Goal: Task Accomplishment & Management: Manage account settings

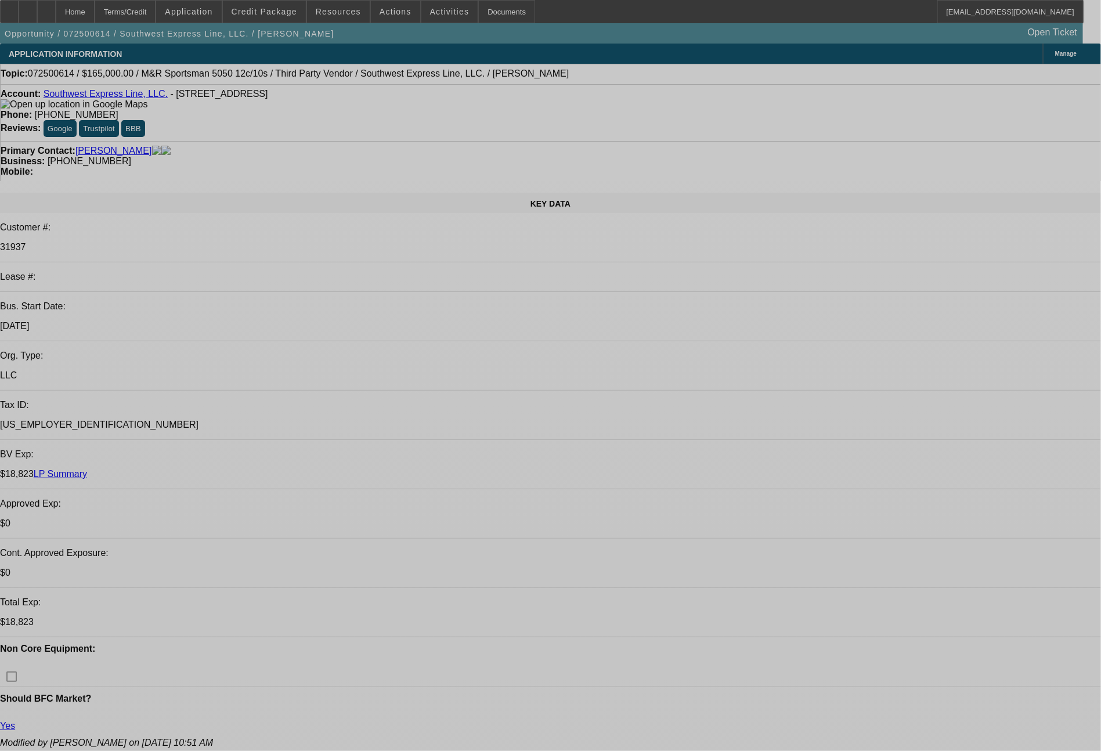
select select "0"
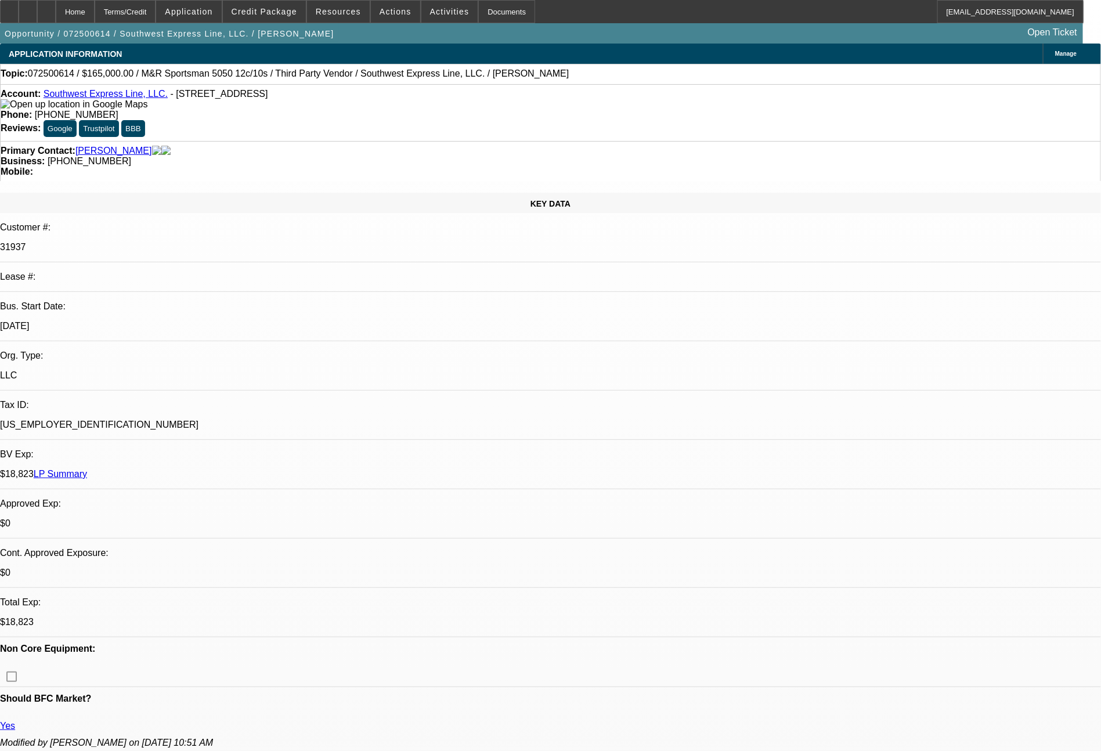
select select "2"
select select "0.1"
select select "4"
select select "0"
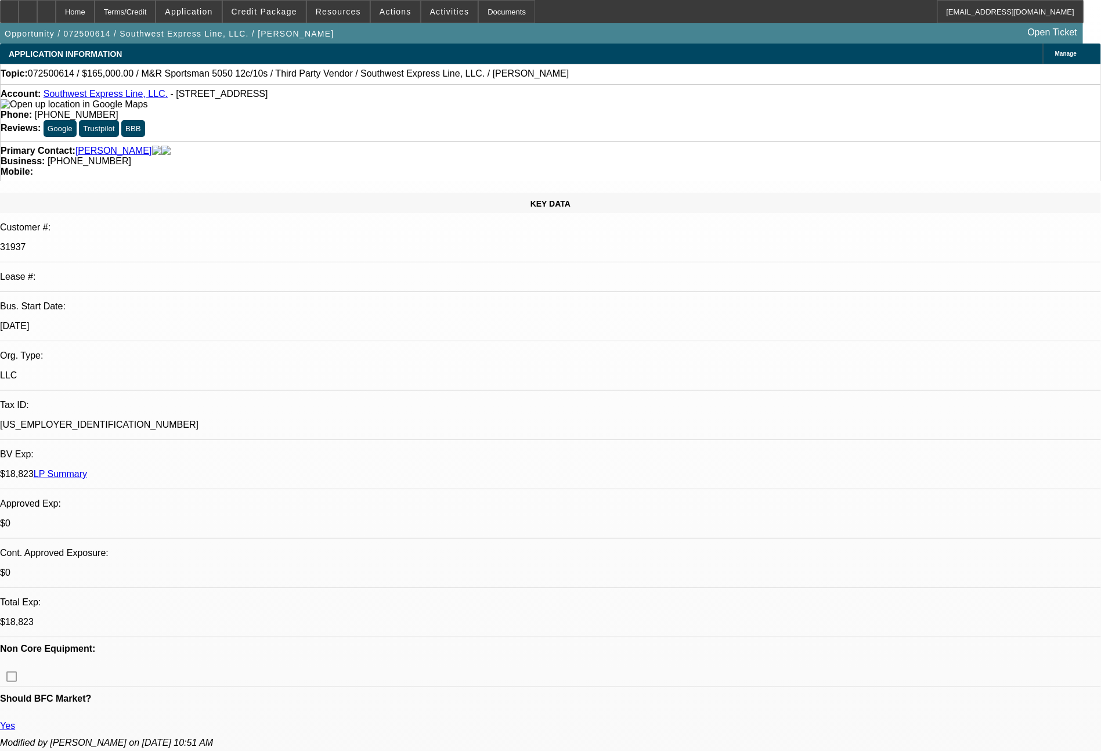
select select "2"
select select "0.1"
select select "4"
select select "0"
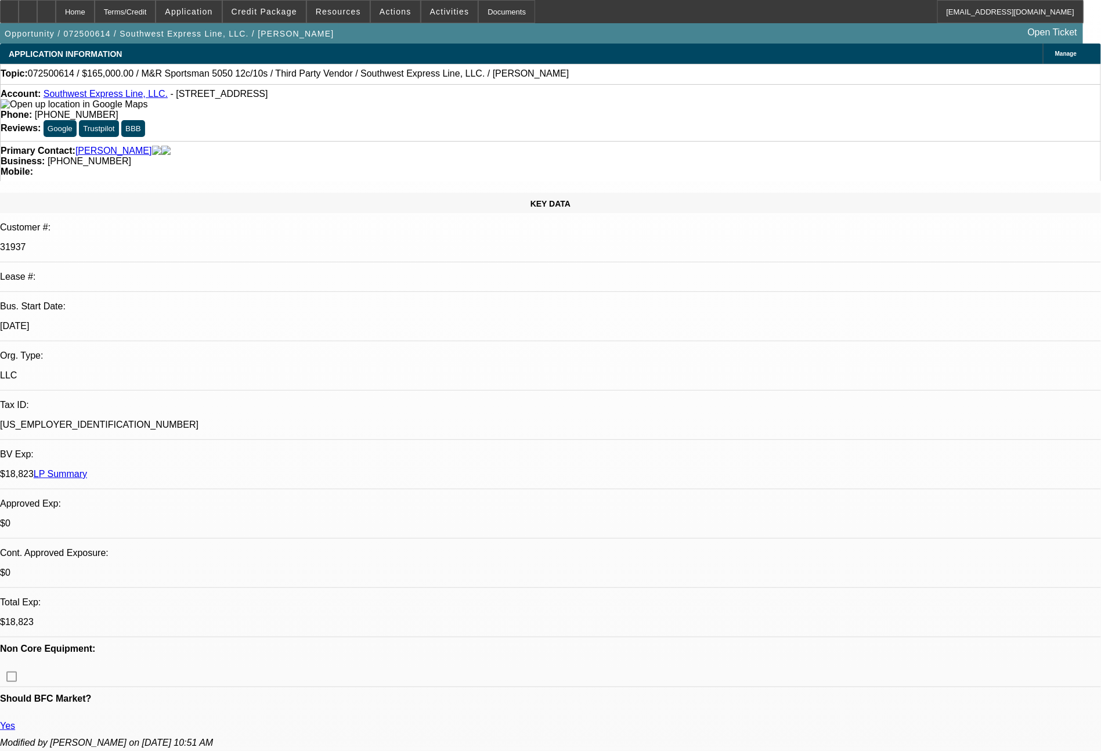
select select "2"
select select "0.1"
select select "4"
select select "0"
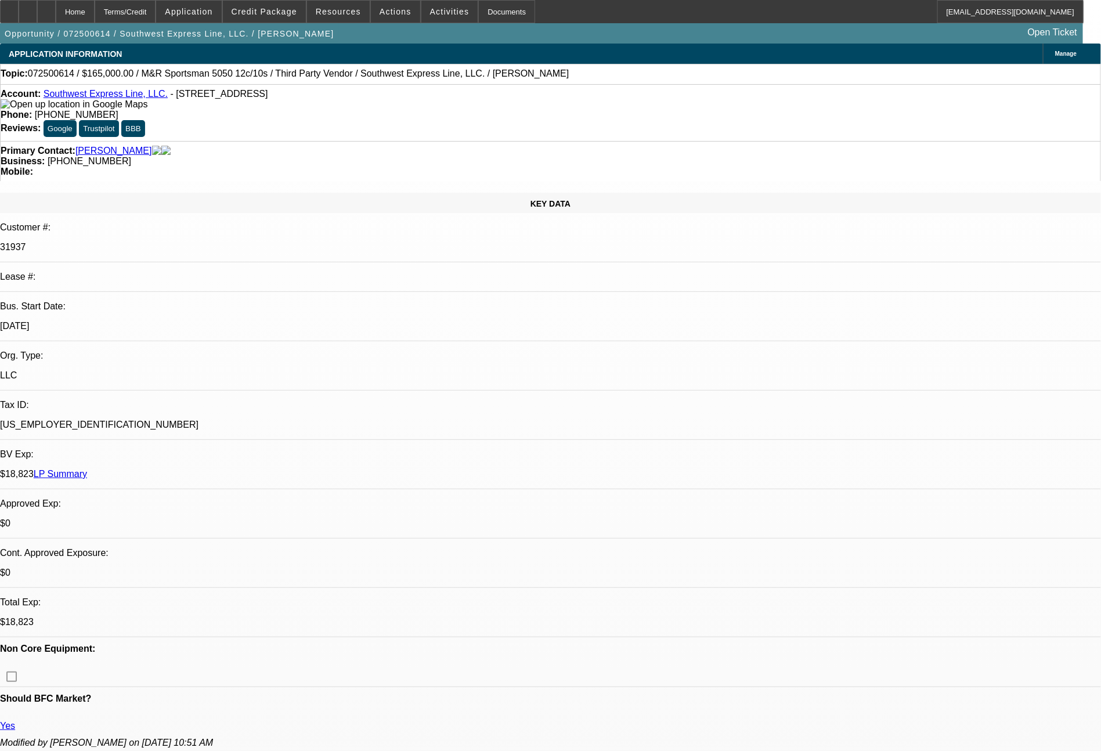
select select "2"
select select "0.1"
select select "4"
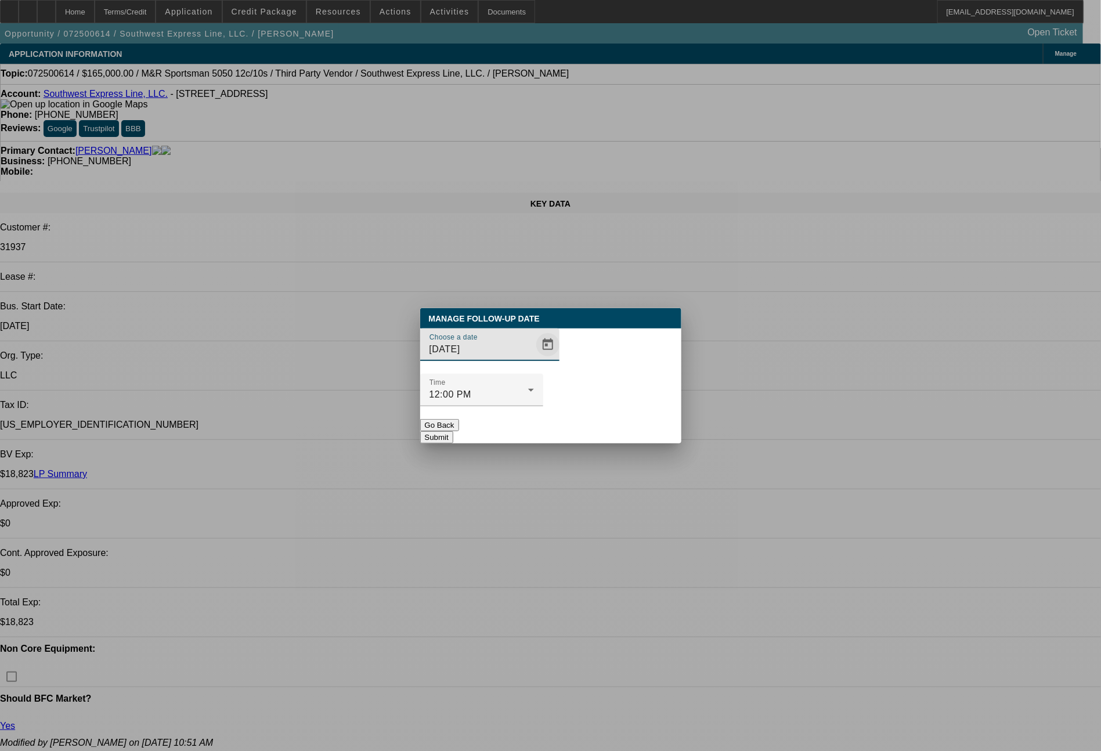
click at [537, 359] on span "Open calendar" at bounding box center [548, 345] width 28 height 28
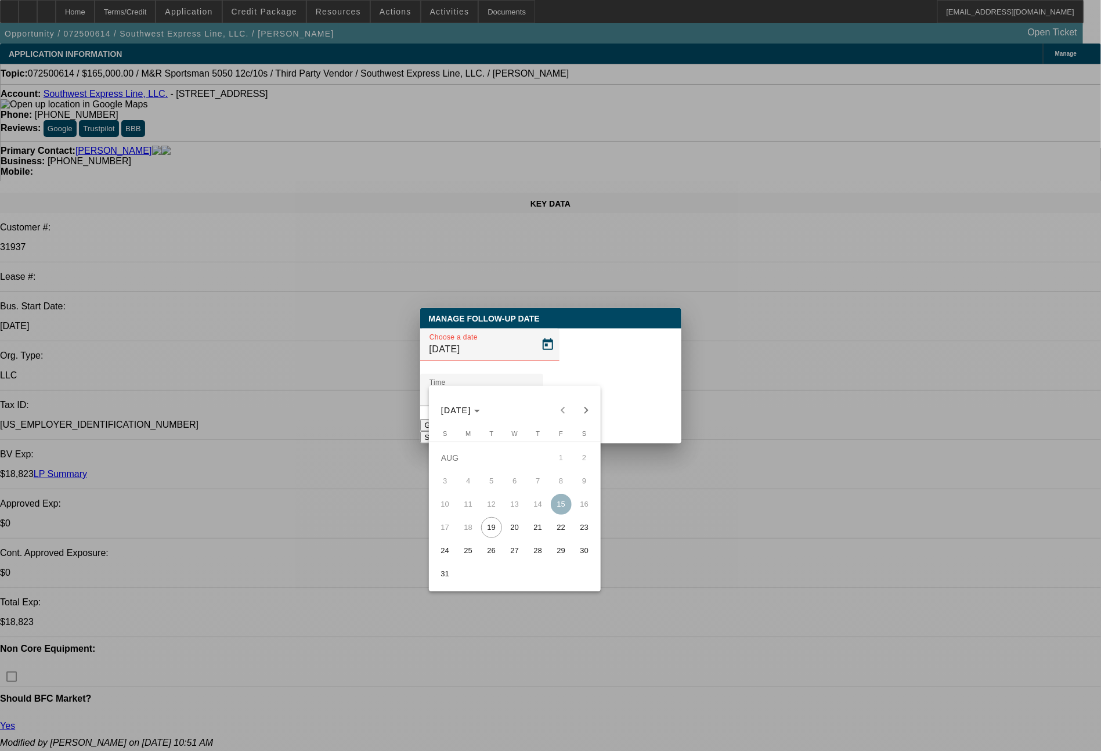
click at [511, 529] on span "20" at bounding box center [514, 527] width 21 height 21
type input "8/20/2025"
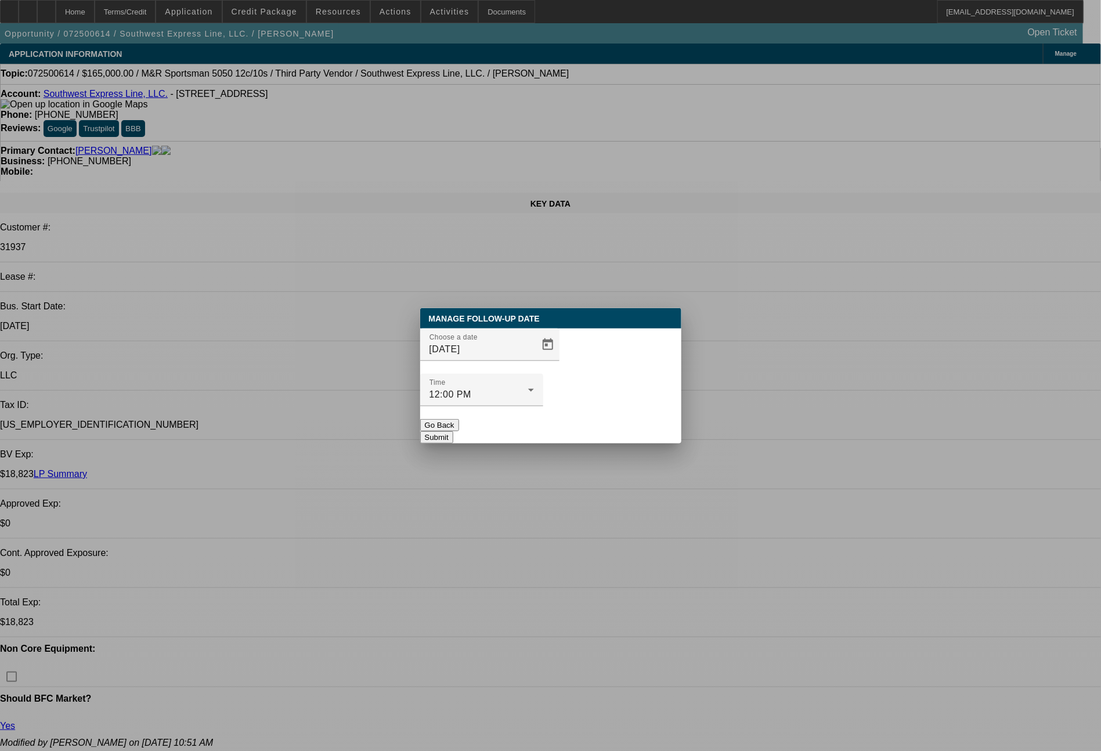
click at [453, 431] on button "Submit" at bounding box center [436, 437] width 33 height 12
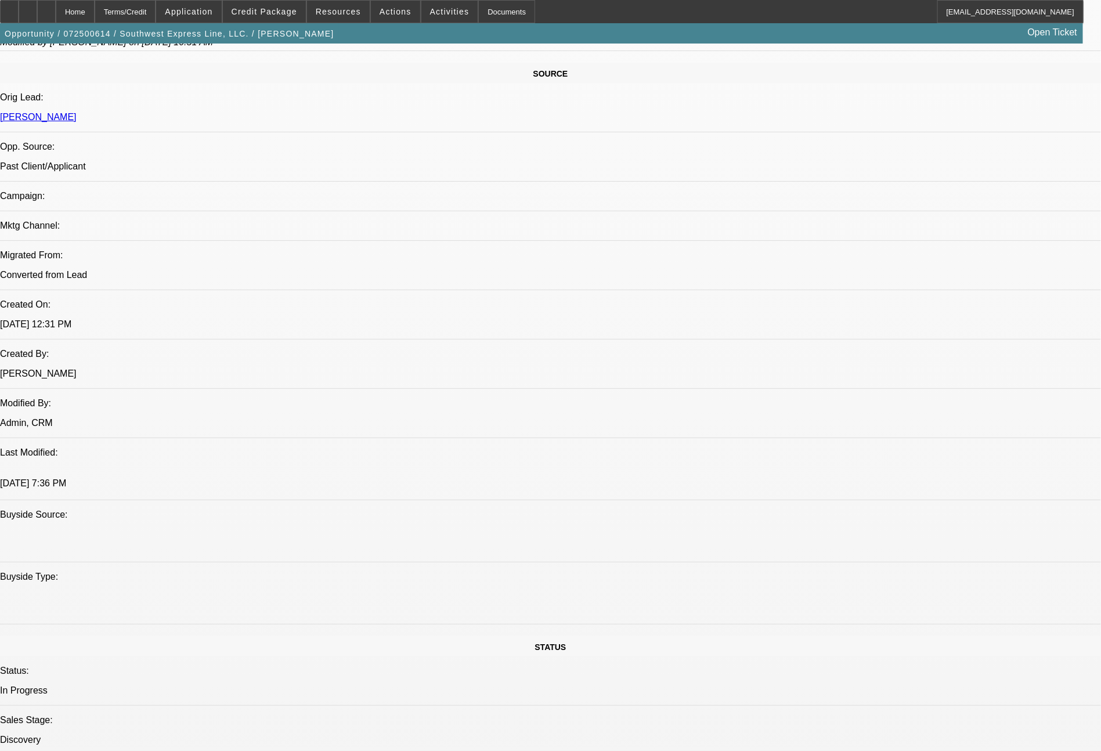
scroll to position [44, 0]
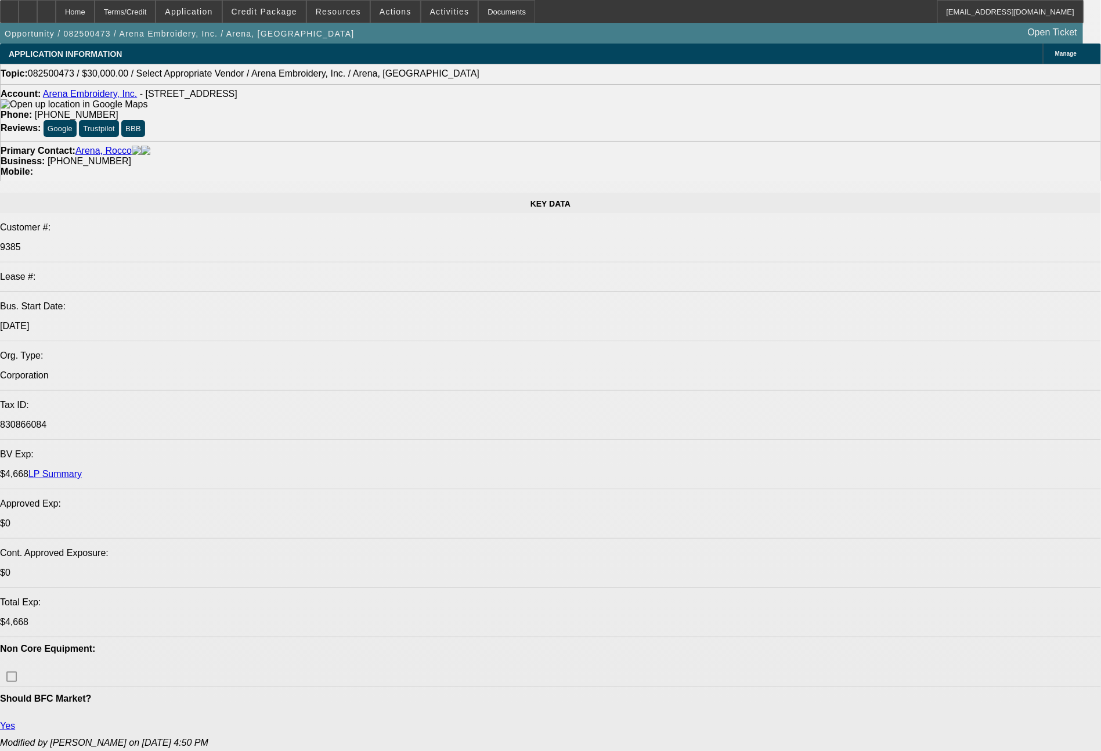
select select "0"
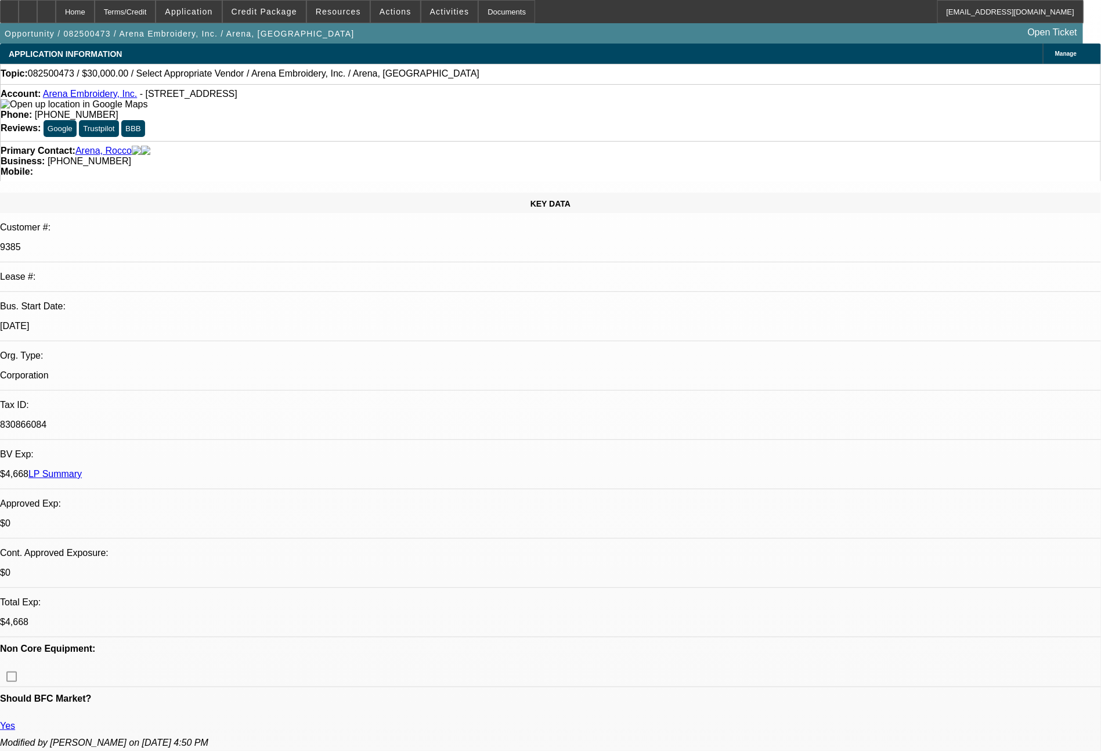
select select "2"
select select "0.1"
select select "4"
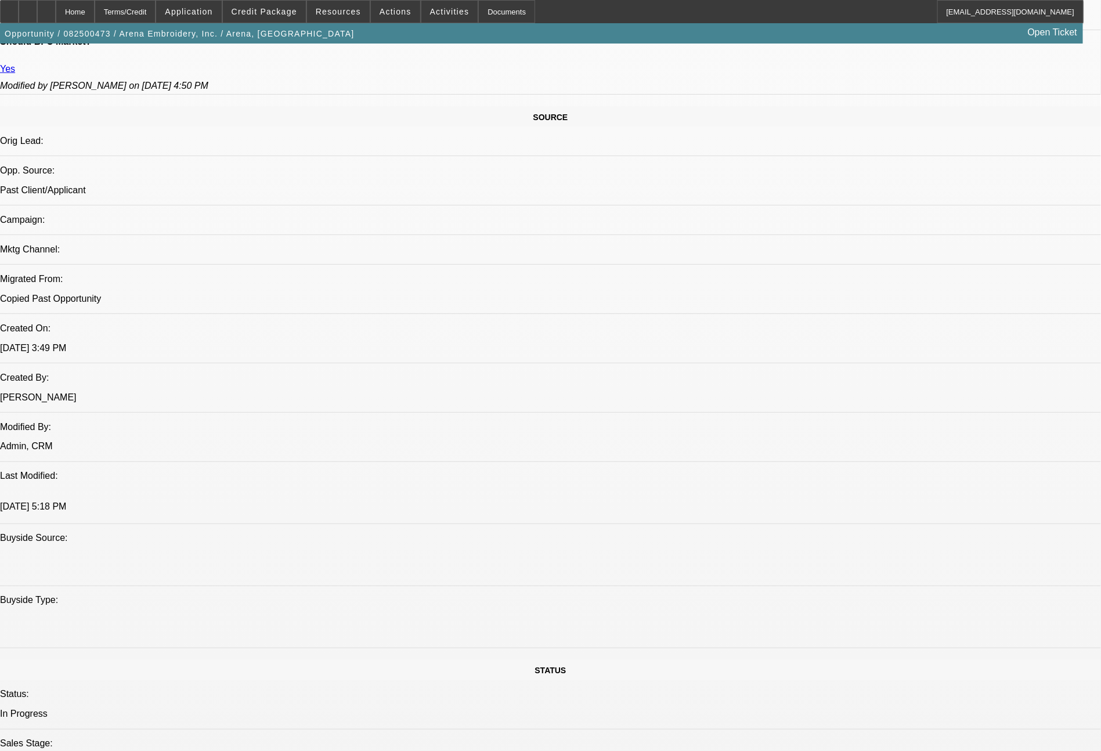
scroll to position [1314, 0]
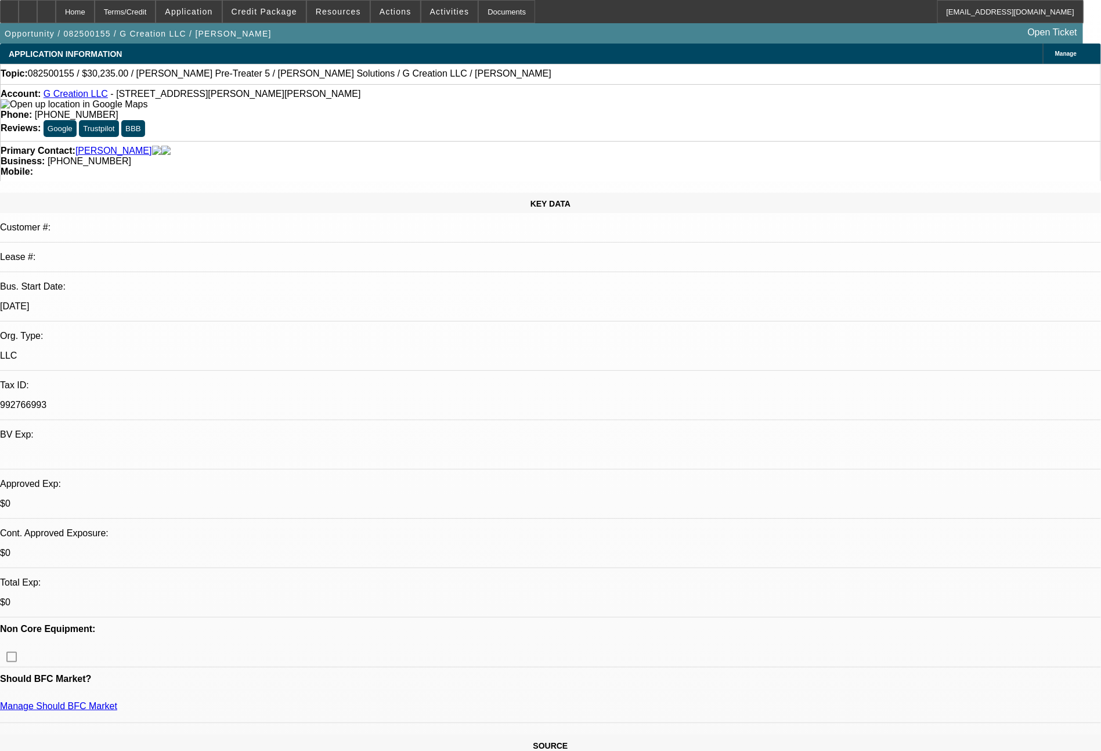
select select "0"
select select "6"
select select "0"
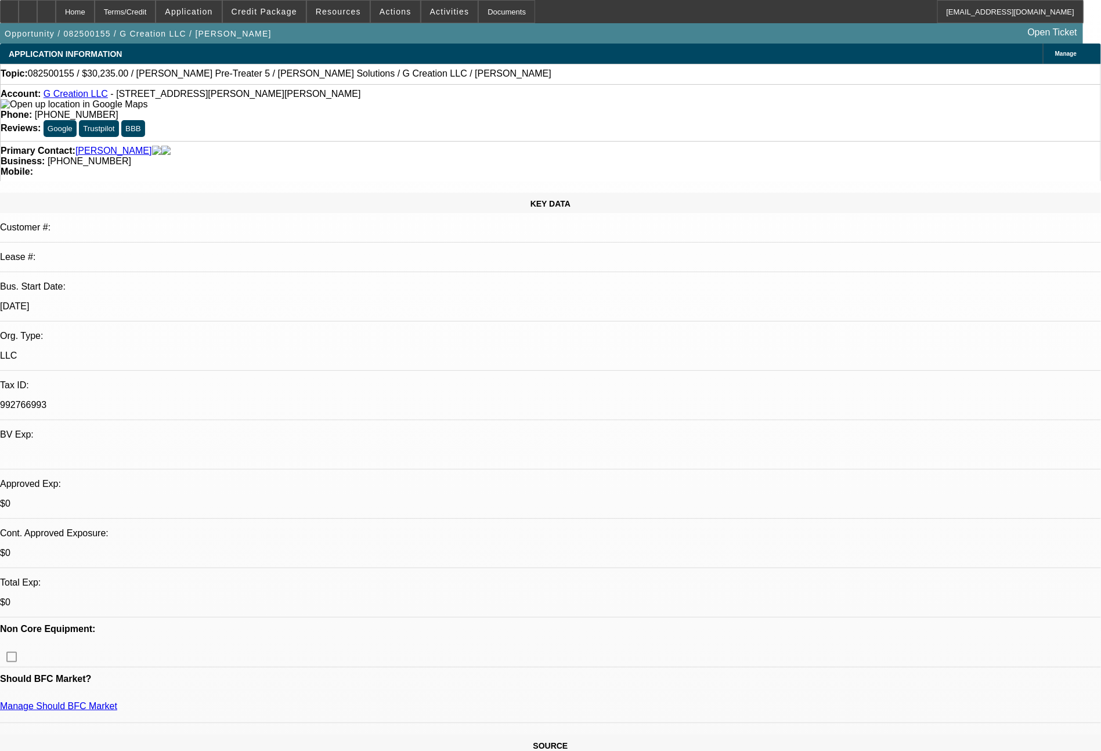
select select "0"
select select "6"
select select "0"
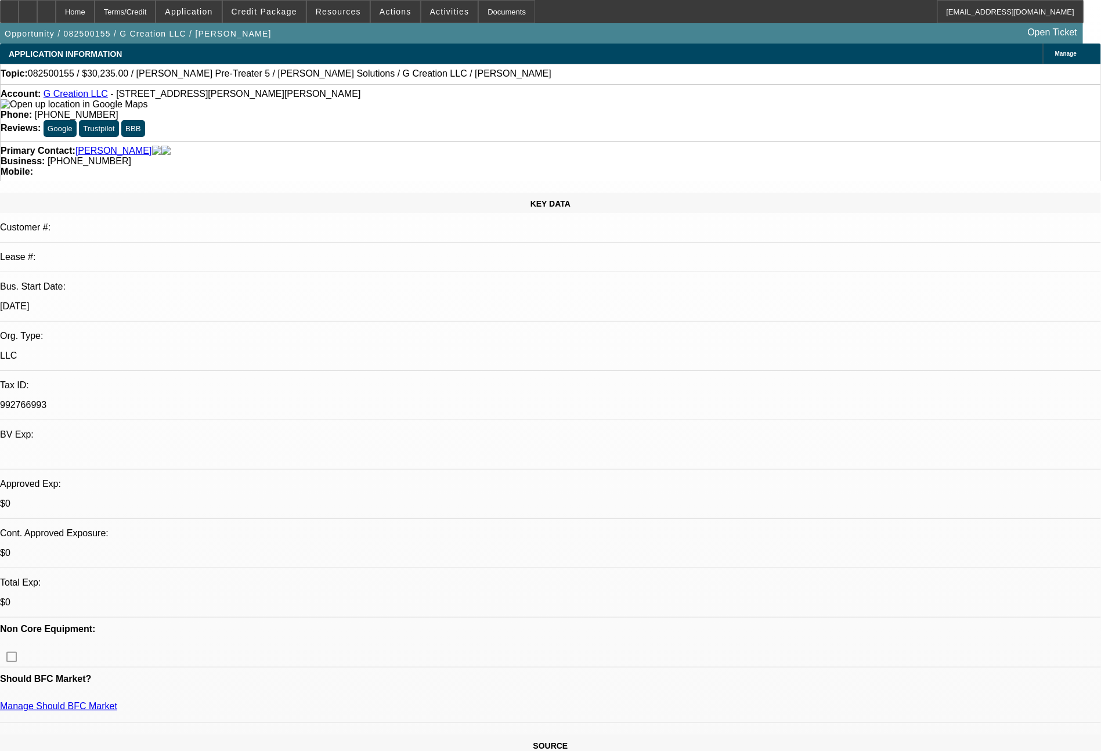
select select "0"
select select "6"
select select "0"
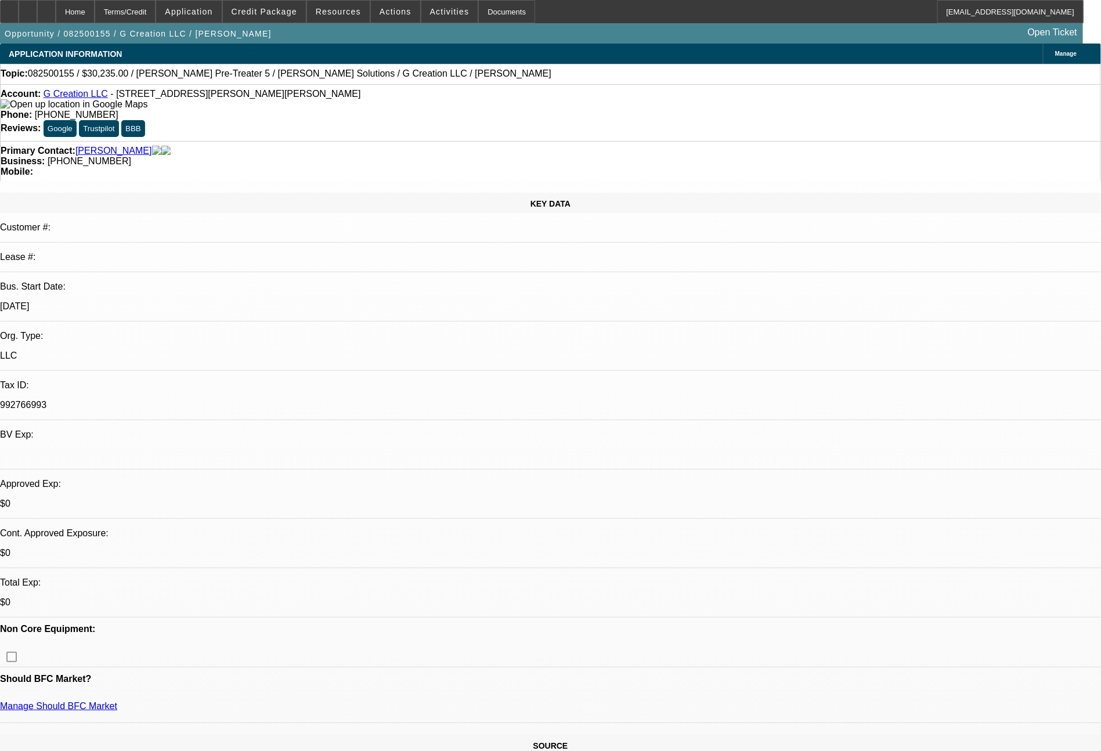
select select "6"
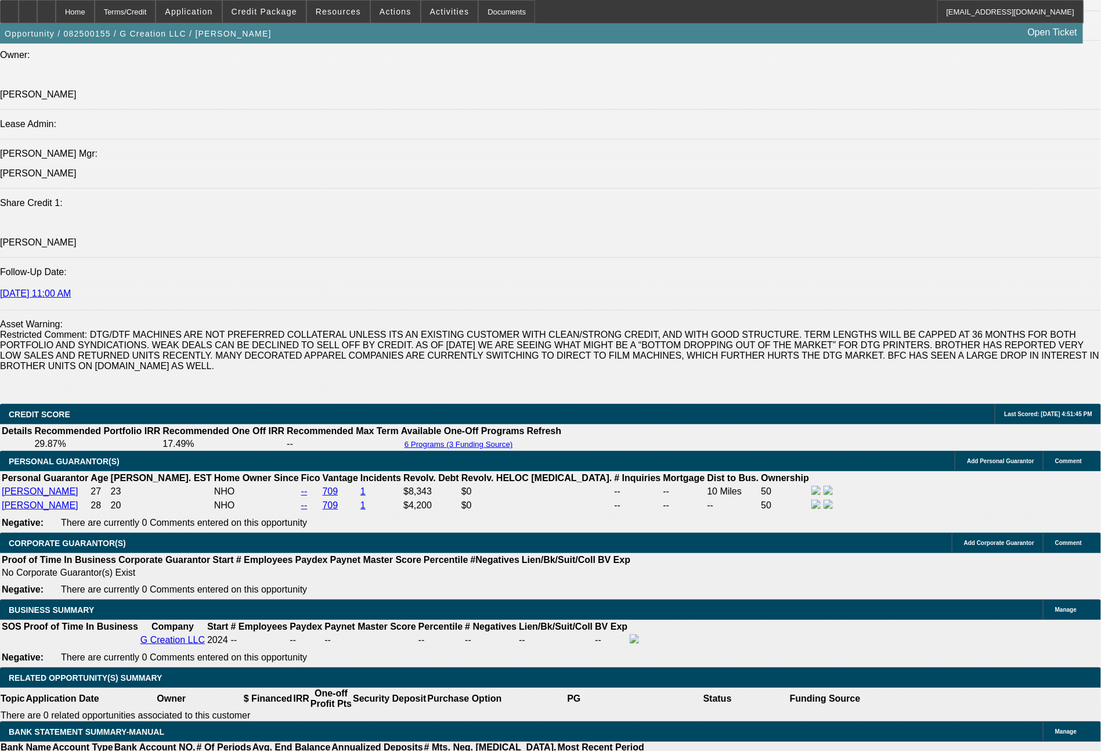
scroll to position [1487, 0]
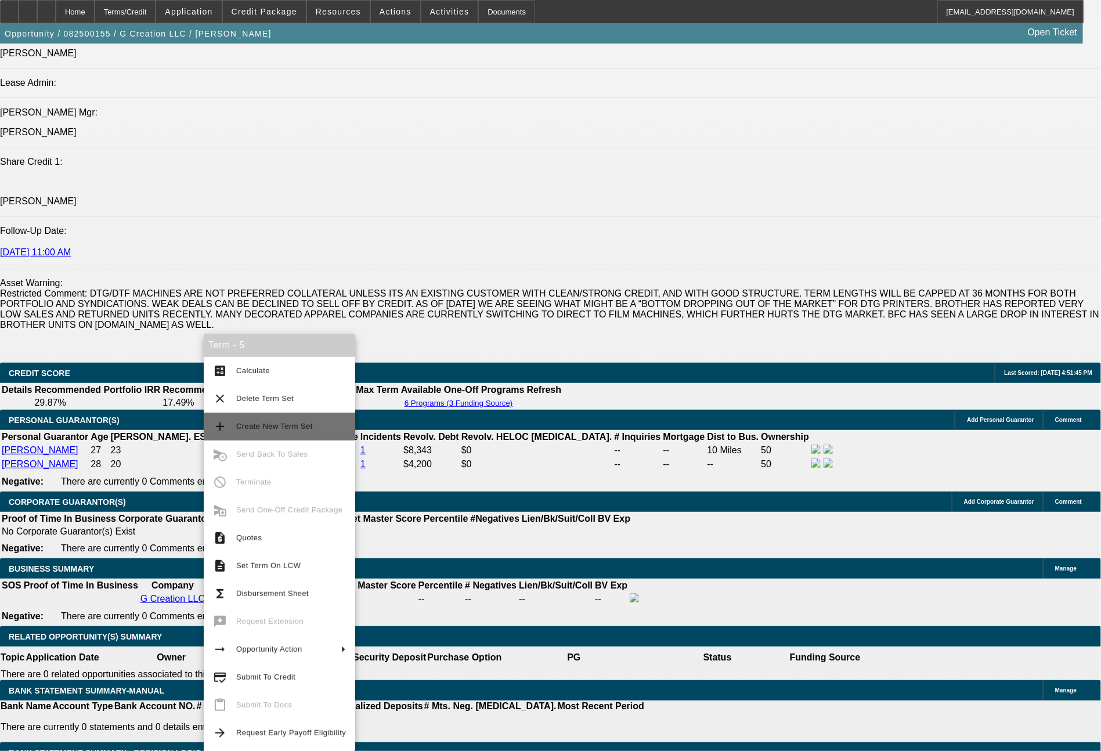
click at [284, 422] on span "Create New Term Set" at bounding box center [274, 426] width 77 height 9
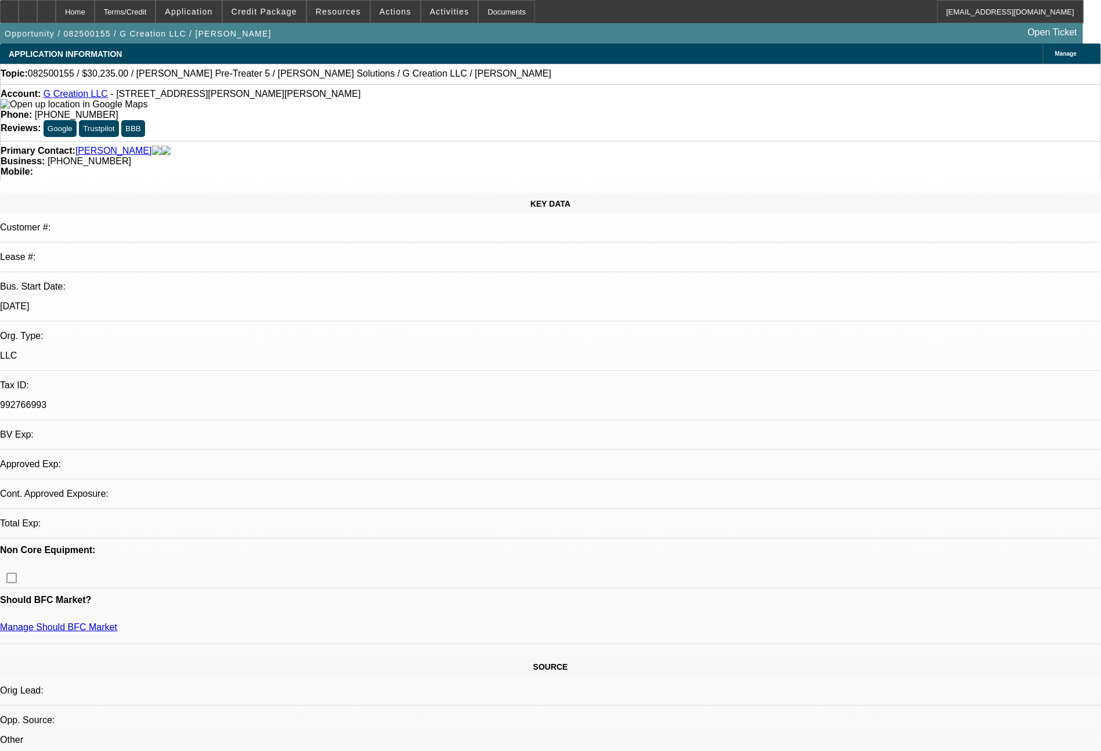
select select "0"
select select "6"
select select "0"
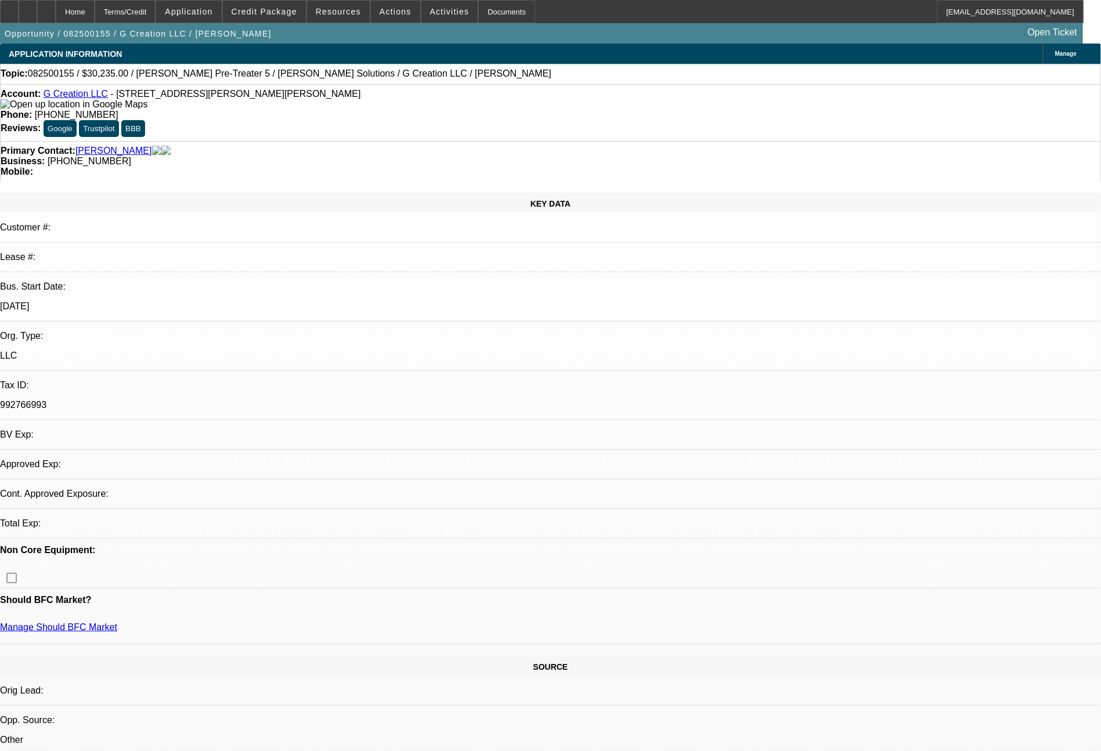
select select "0"
select select "6"
select select "0"
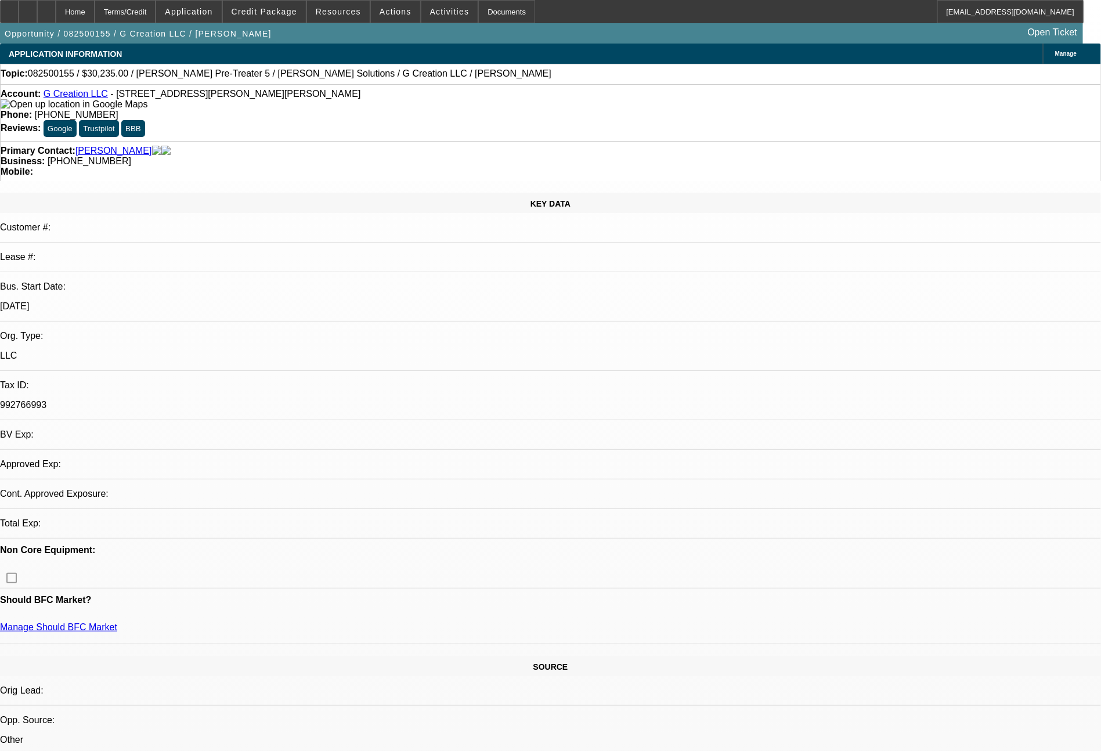
select select "0"
select select "6"
select select "0"
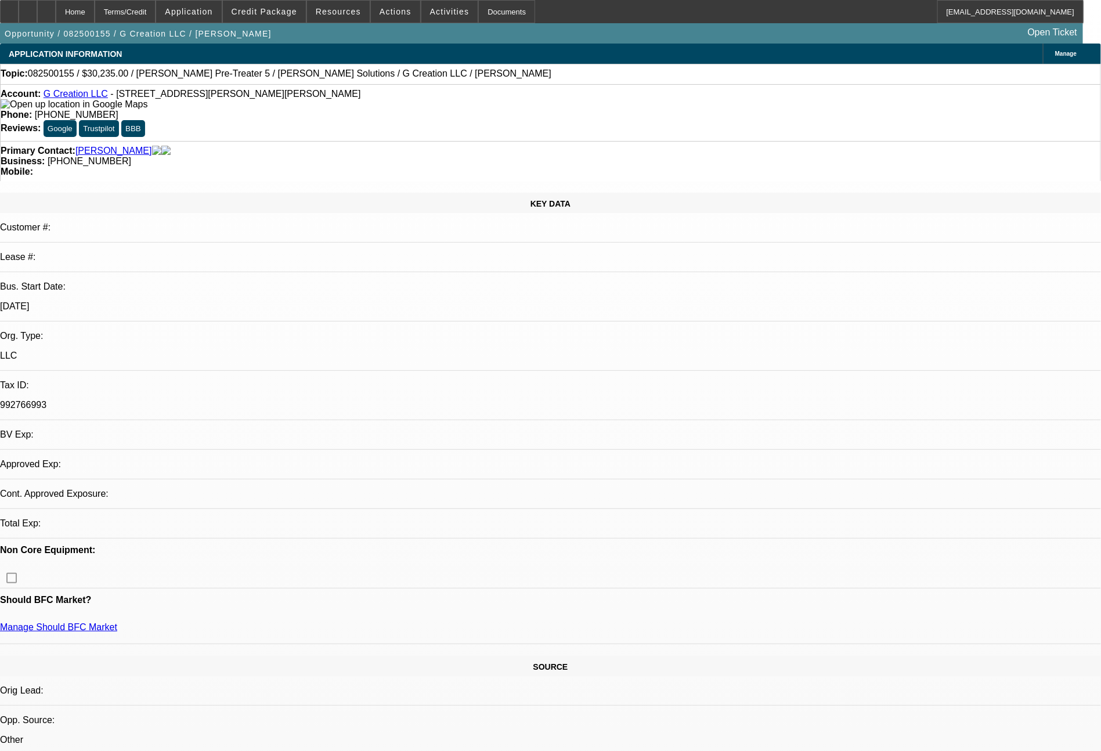
select select "6"
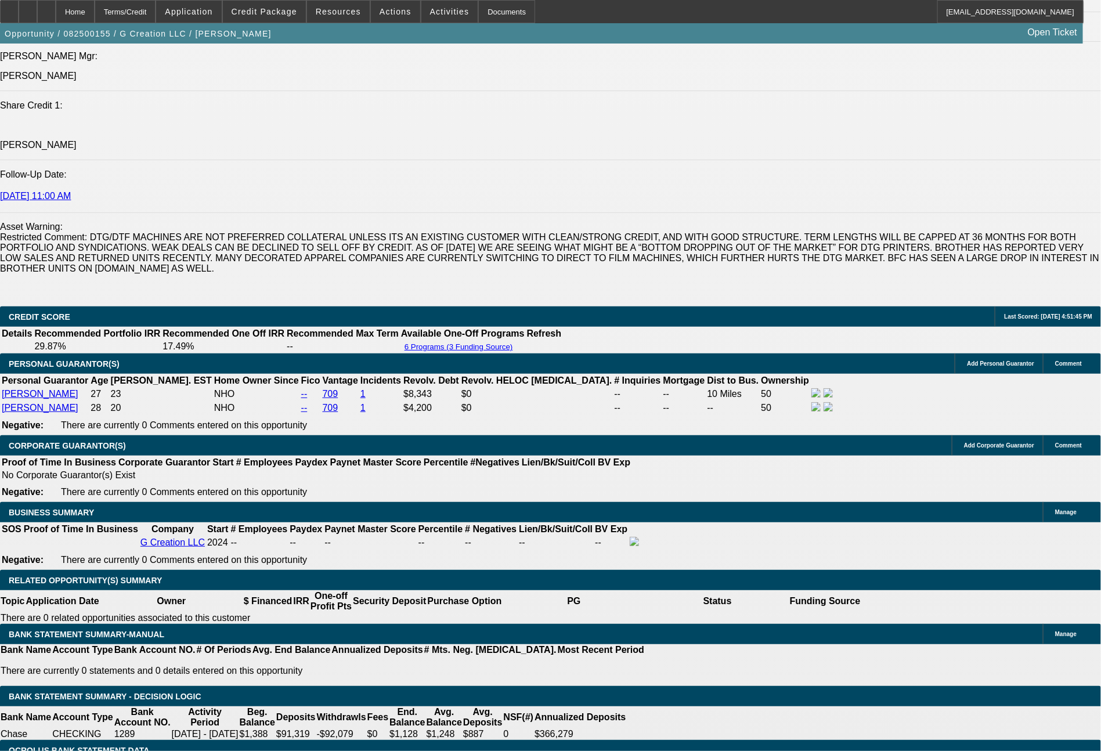
scroll to position [1578, 0]
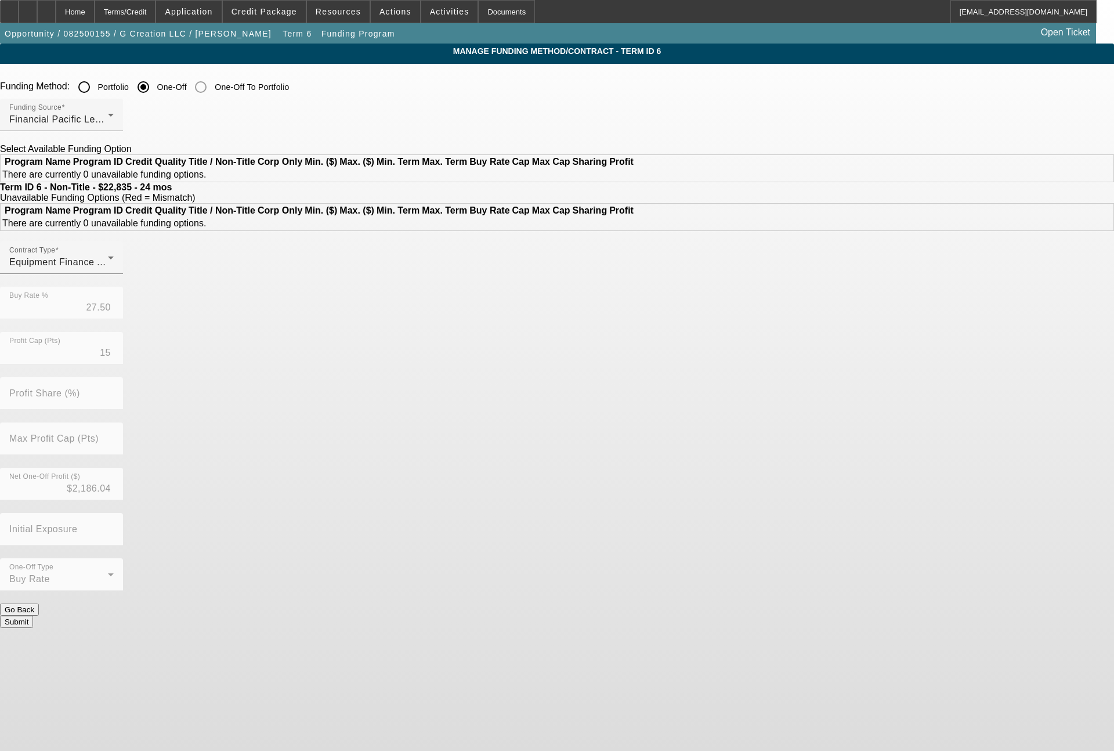
click at [96, 89] on input "Portfolio" at bounding box center [84, 86] width 23 height 23
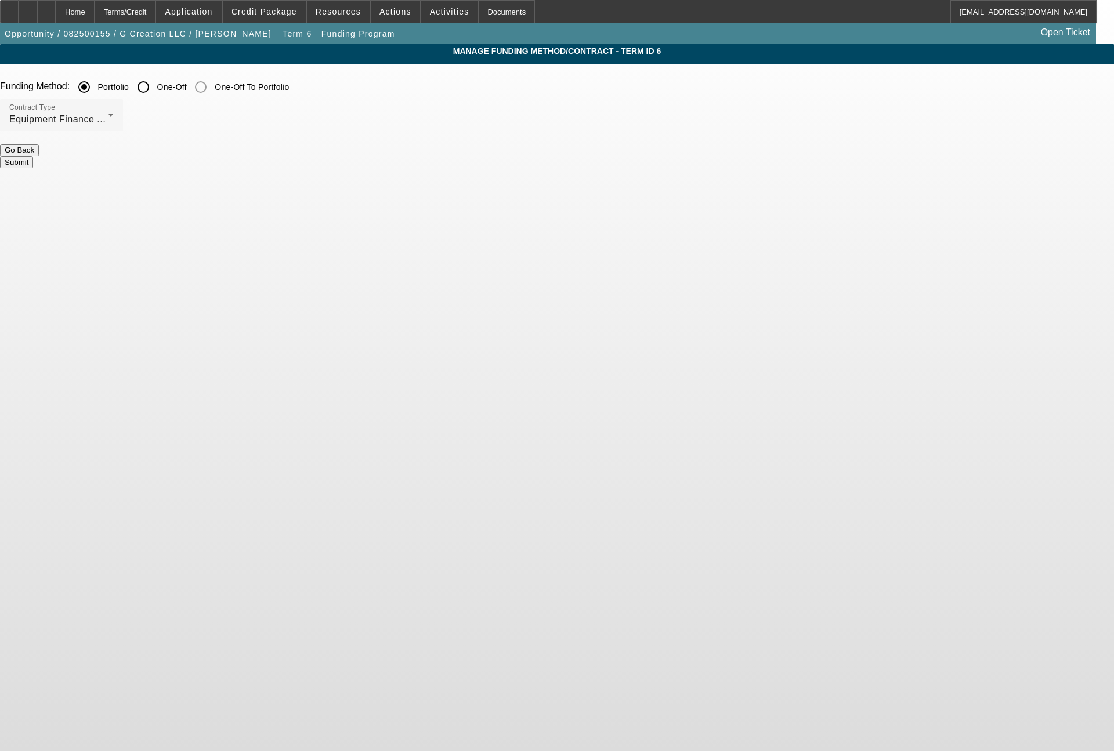
click at [33, 156] on button "Submit" at bounding box center [16, 162] width 33 height 12
radio input "false"
radio input "true"
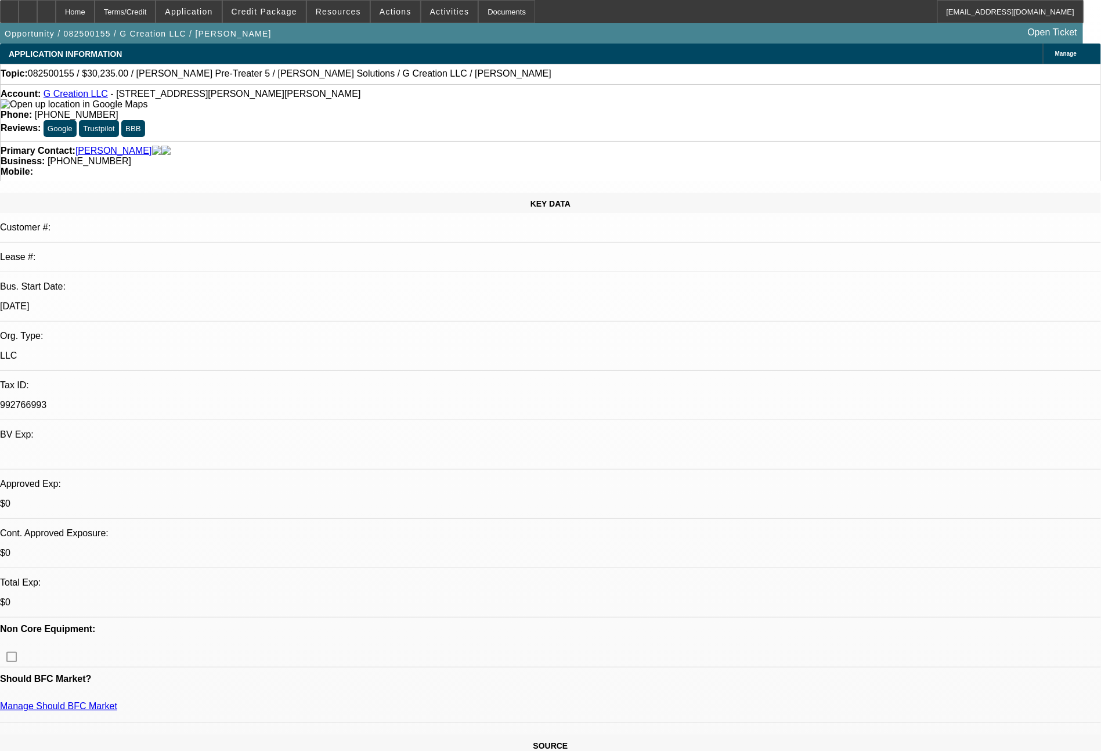
select select "0"
select select "6"
select select "0"
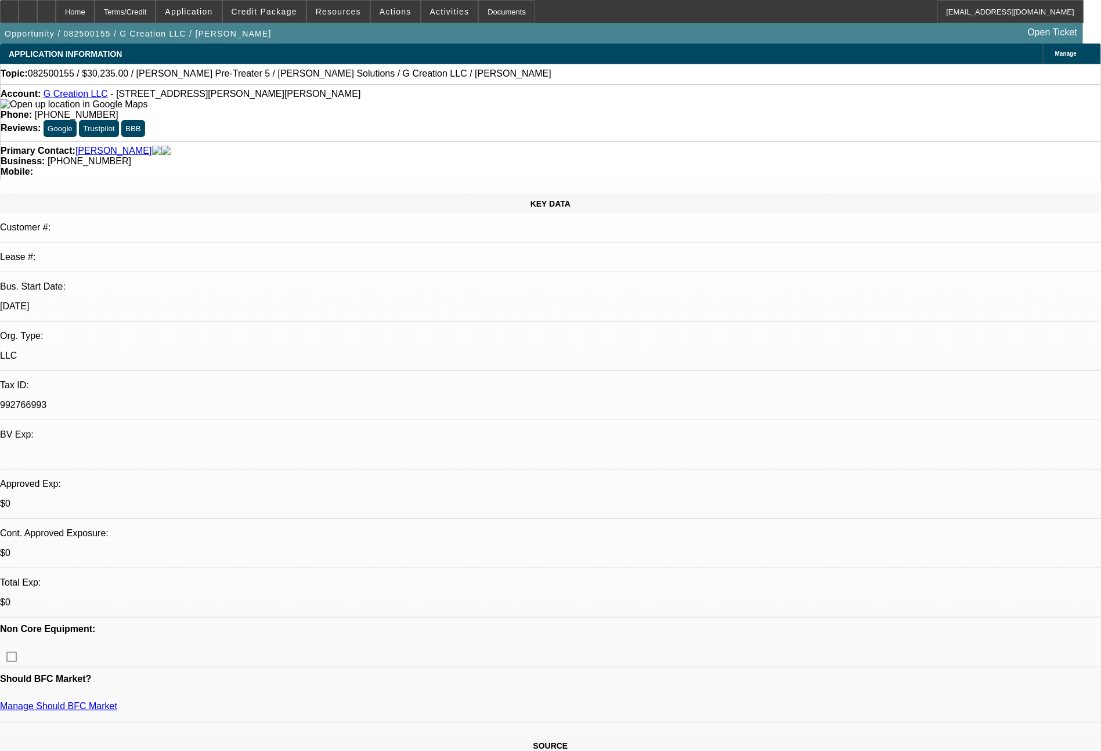
select select "0"
select select "6"
select select "0"
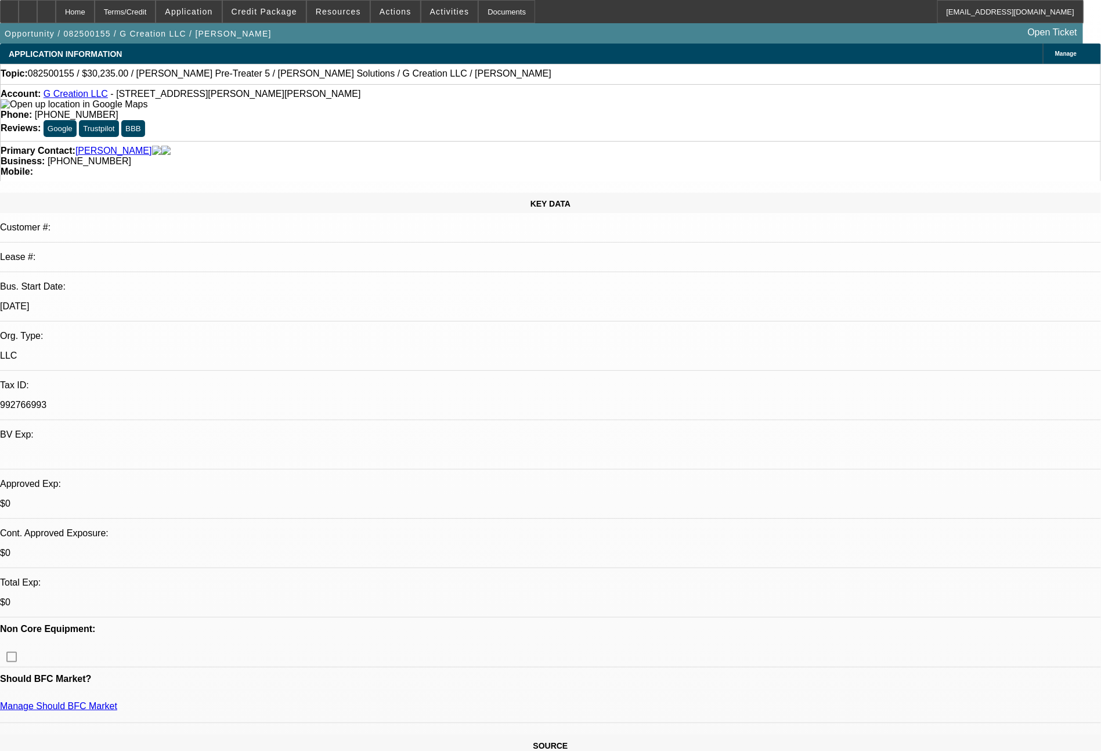
select select "0"
select select "6"
select select "0"
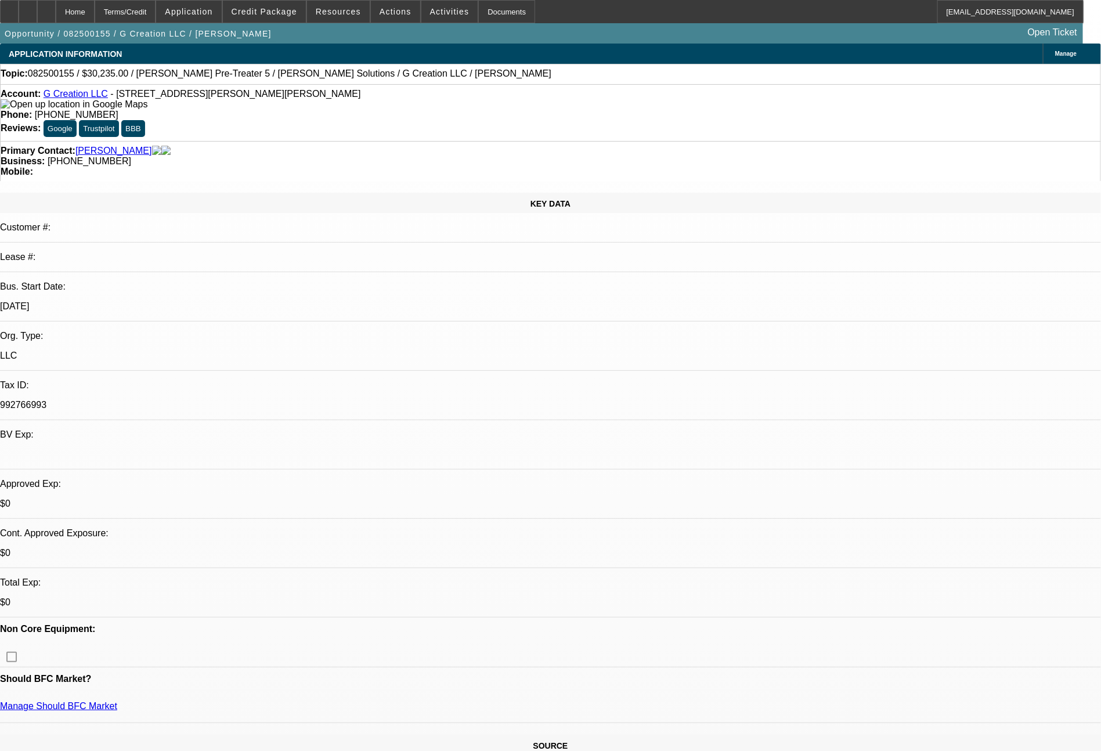
select select "6"
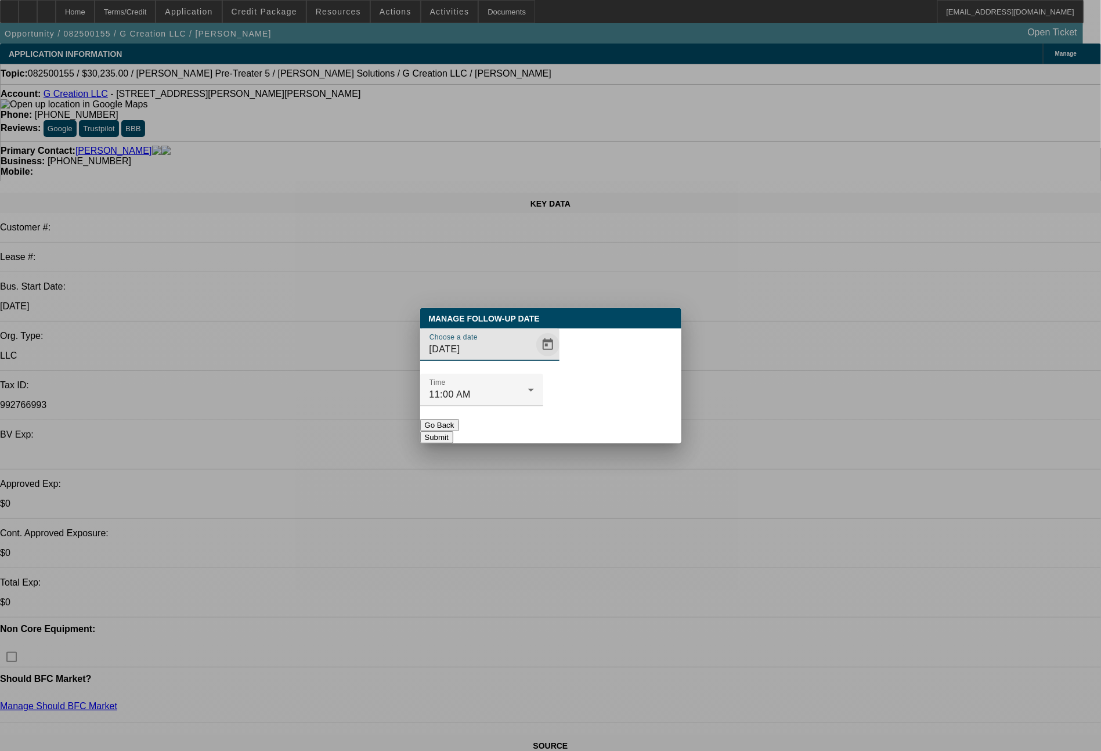
click at [534, 359] on span "Open calendar" at bounding box center [548, 345] width 28 height 28
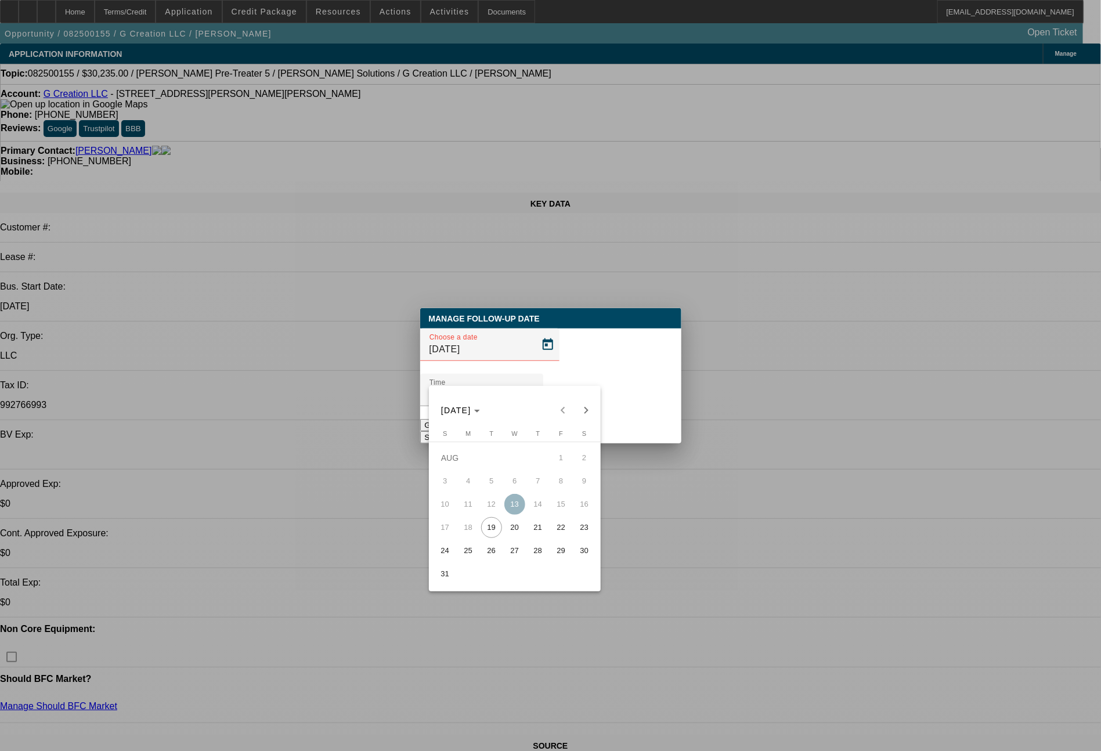
drag, startPoint x: 517, startPoint y: 528, endPoint x: 555, endPoint y: 486, distance: 56.3
click at [517, 526] on span "20" at bounding box center [514, 527] width 21 height 21
type input "8/20/2025"
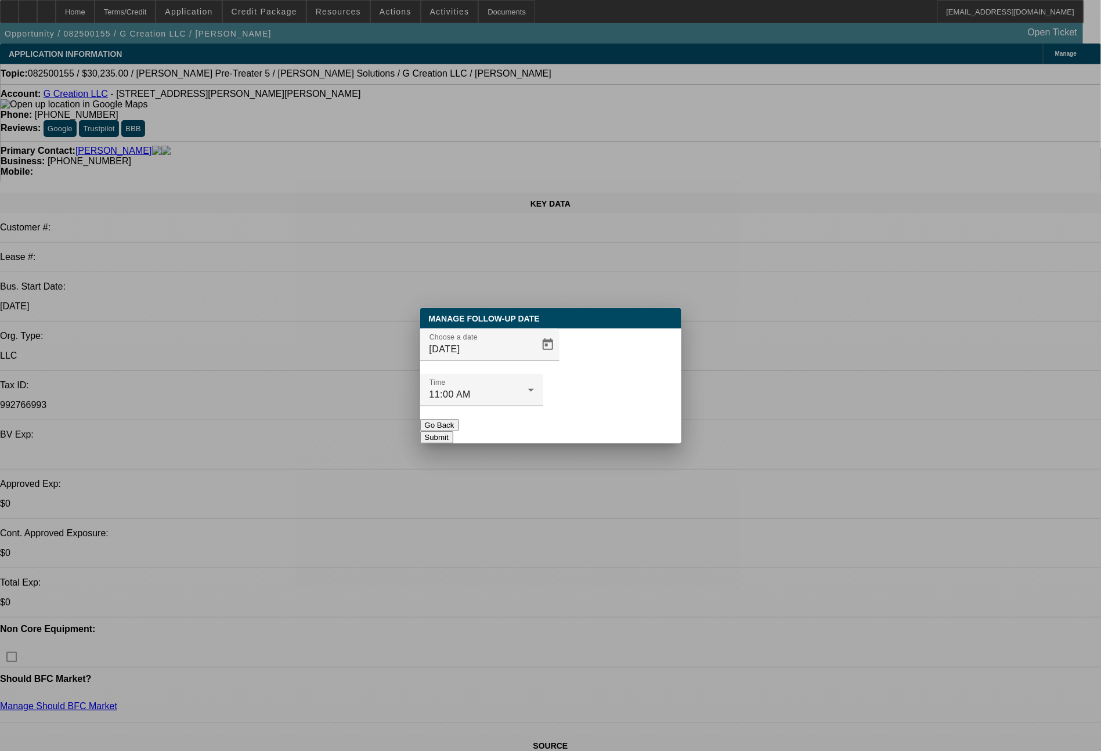
click at [453, 431] on button "Submit" at bounding box center [436, 437] width 33 height 12
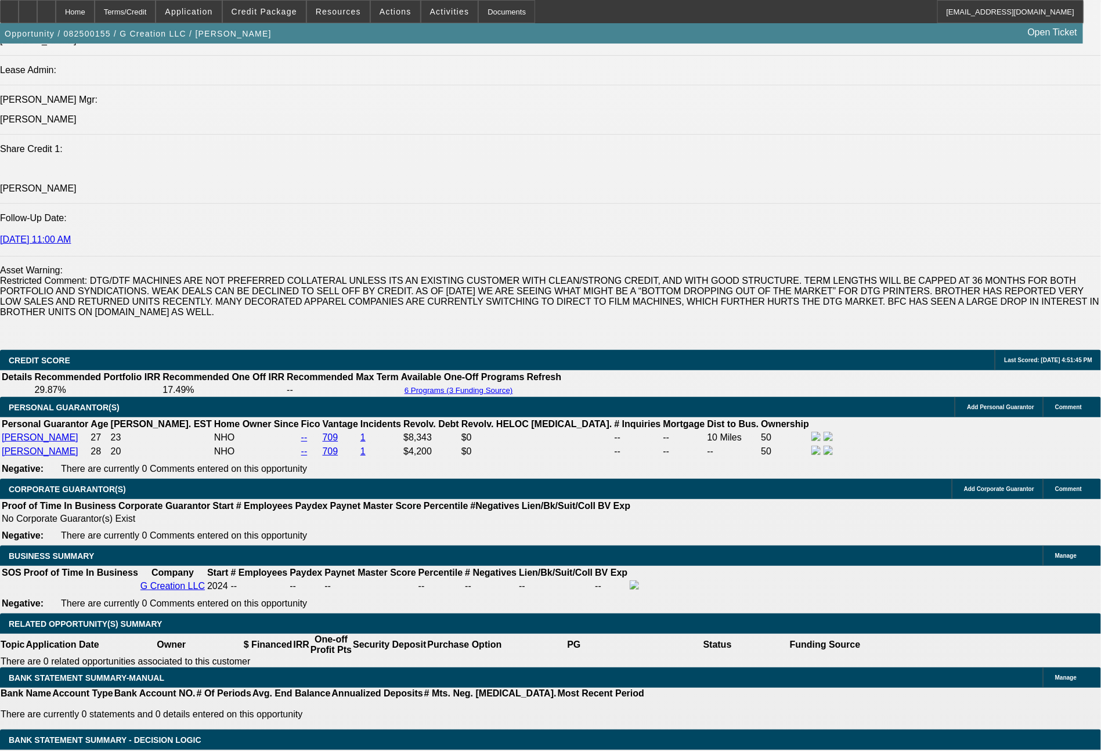
scroll to position [1534, 0]
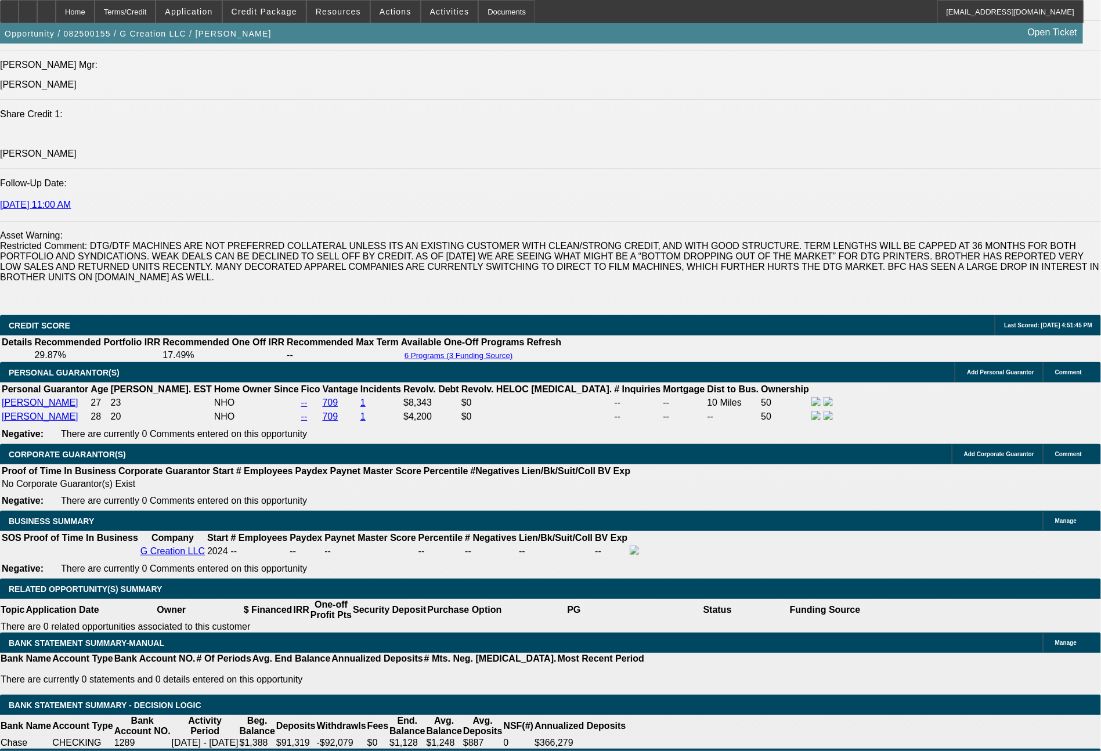
select select "2"
type input "$2,627.94"
type input "UNKNOWN"
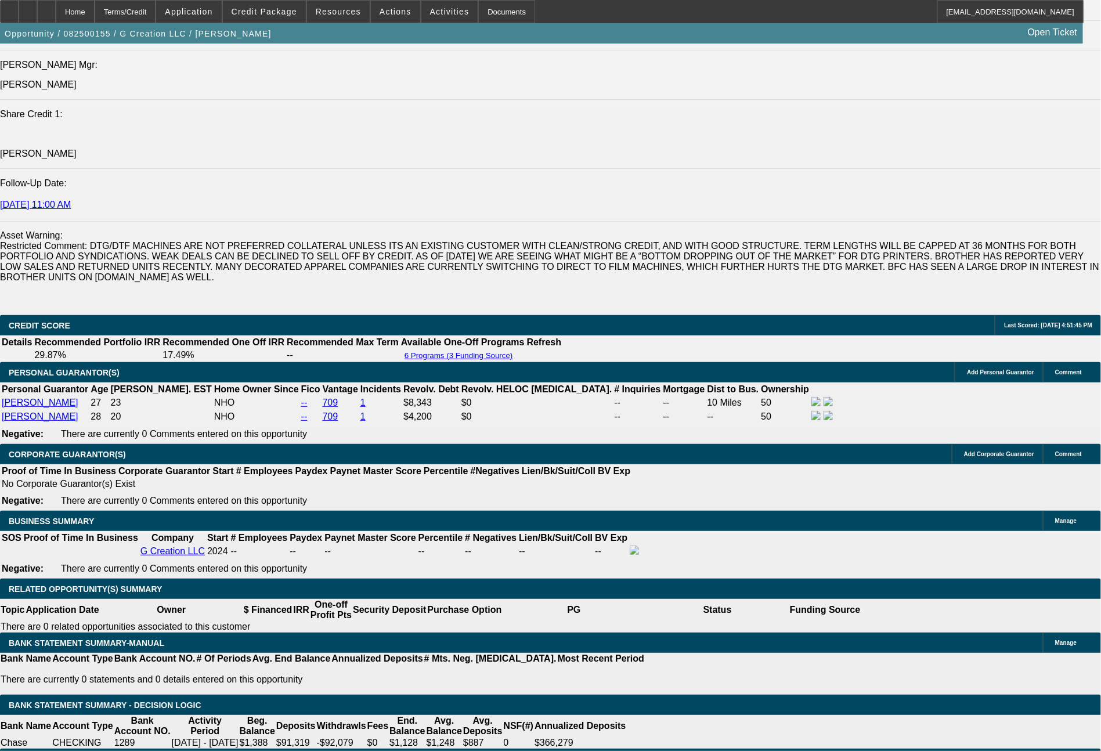
select select "2"
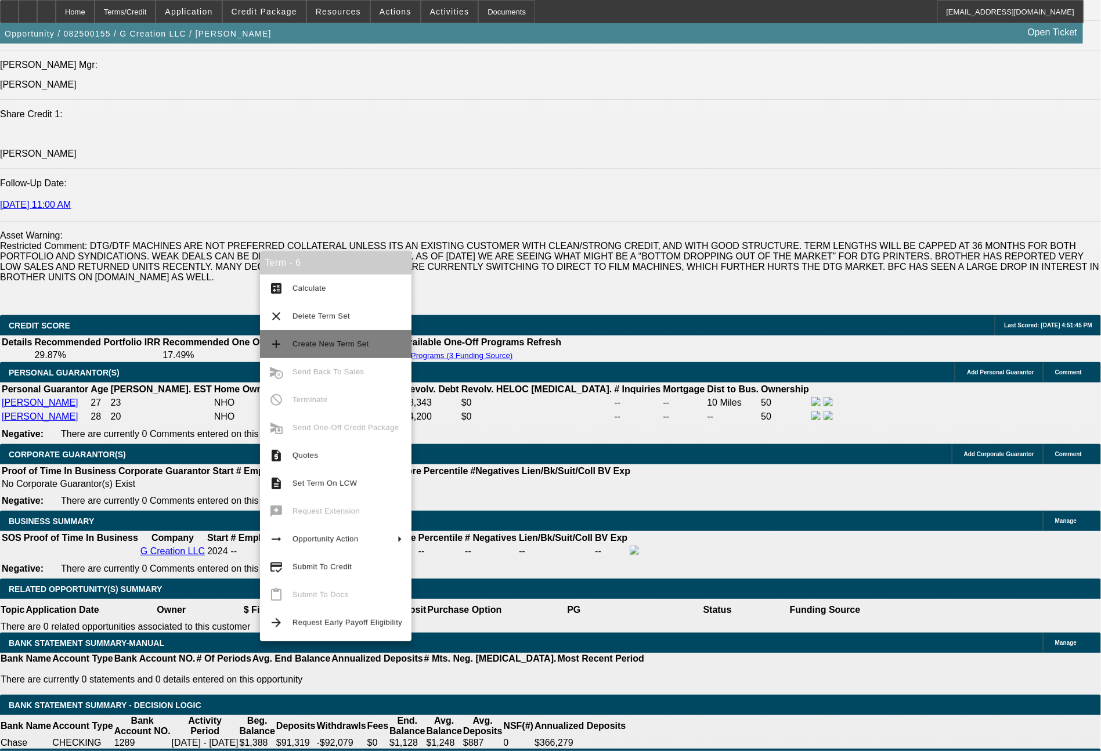
drag, startPoint x: 317, startPoint y: 291, endPoint x: 385, endPoint y: 345, distance: 86.4
click at [317, 291] on span "Calculate" at bounding box center [309, 288] width 34 height 9
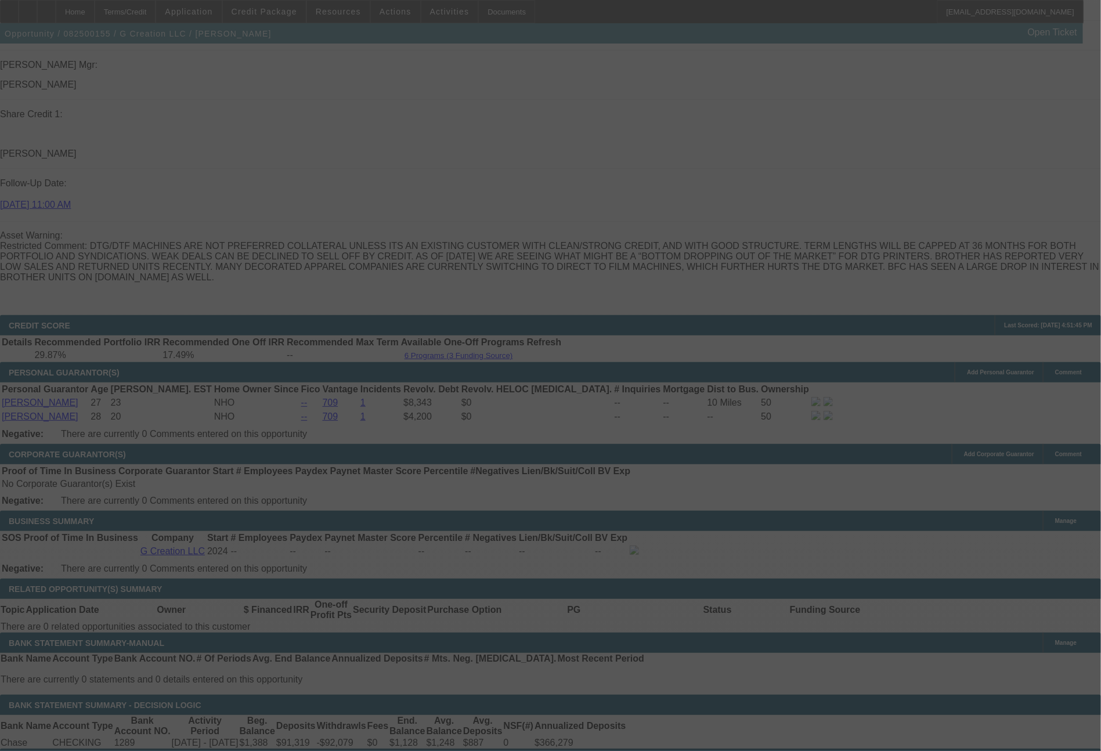
select select "0"
select select "2"
select select "0"
select select "6"
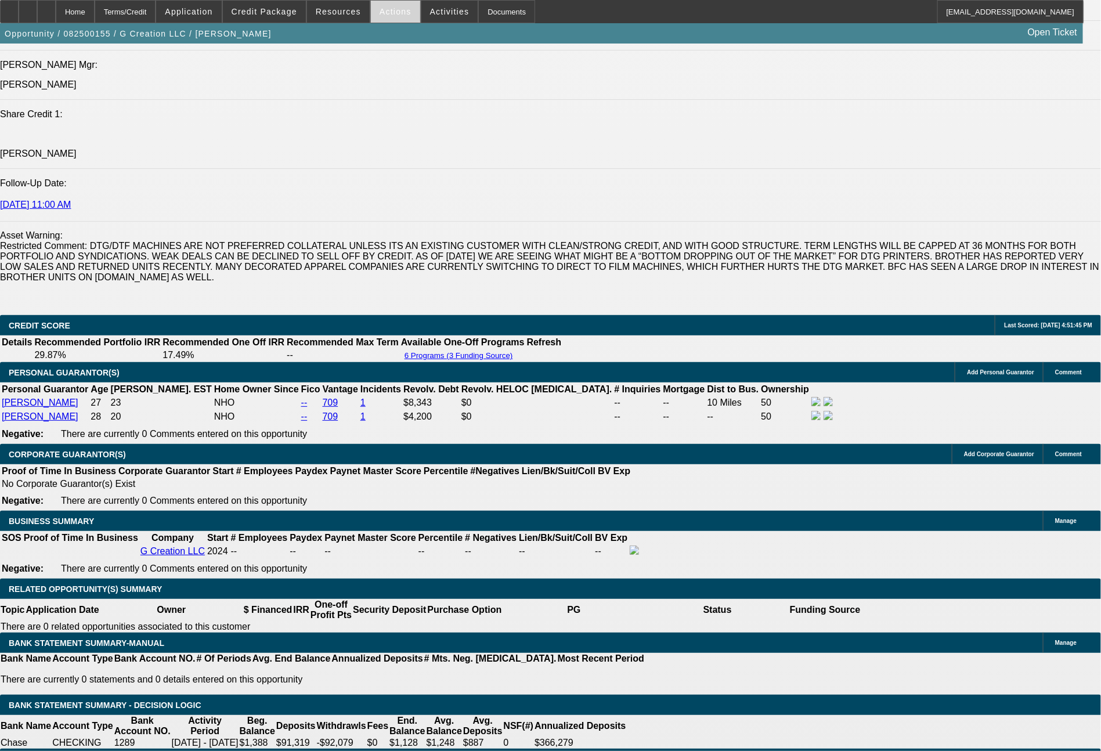
click at [385, 9] on span "Actions" at bounding box center [396, 11] width 32 height 9
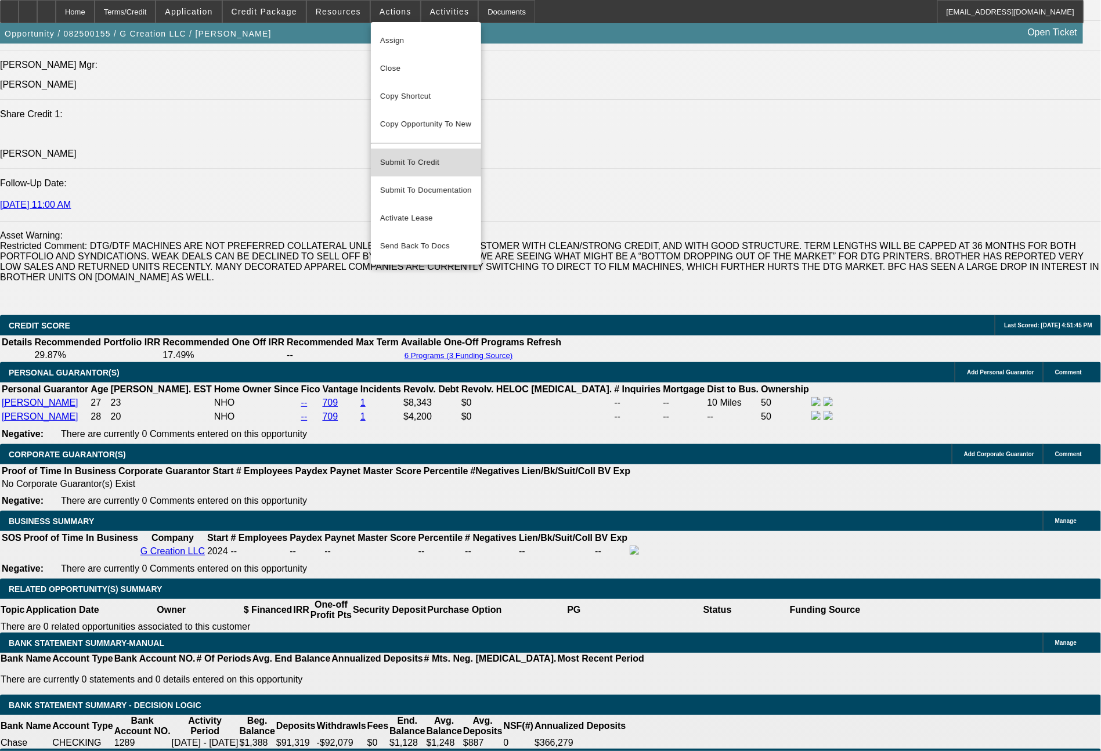
click at [417, 156] on span "Submit To Credit" at bounding box center [426, 163] width 92 height 14
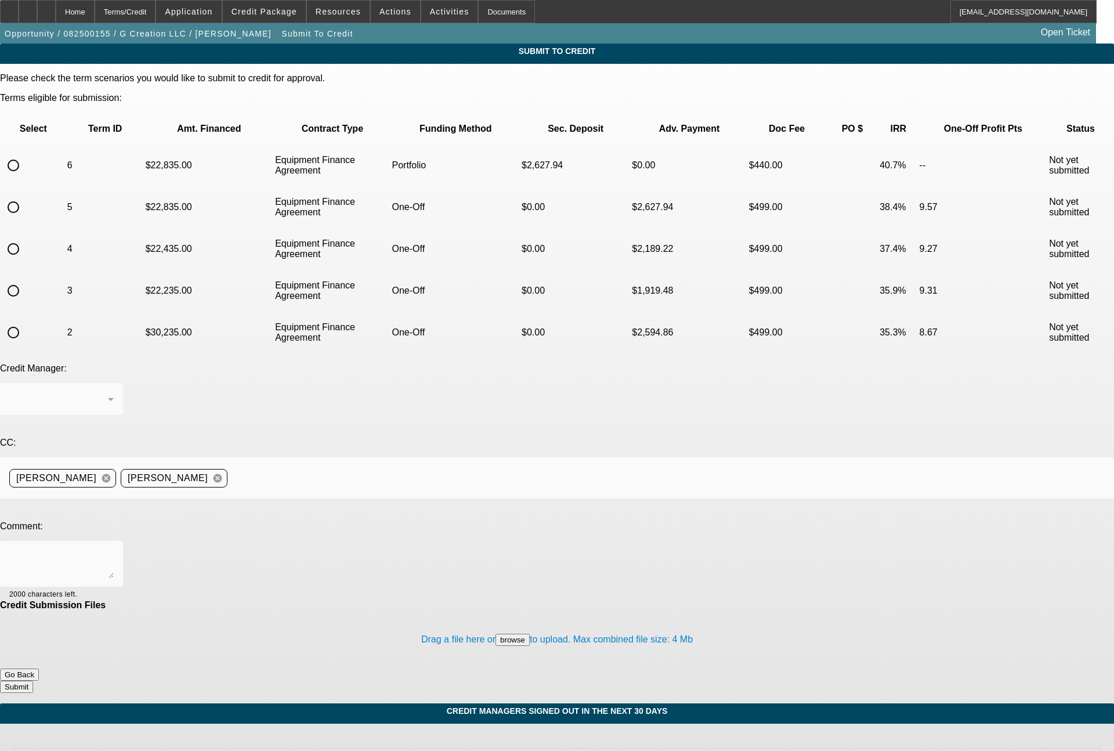
click at [25, 154] on input "radio" at bounding box center [13, 165] width 23 height 23
radio input "true"
click at [114, 383] on div "Arida, George" at bounding box center [61, 399] width 104 height 32
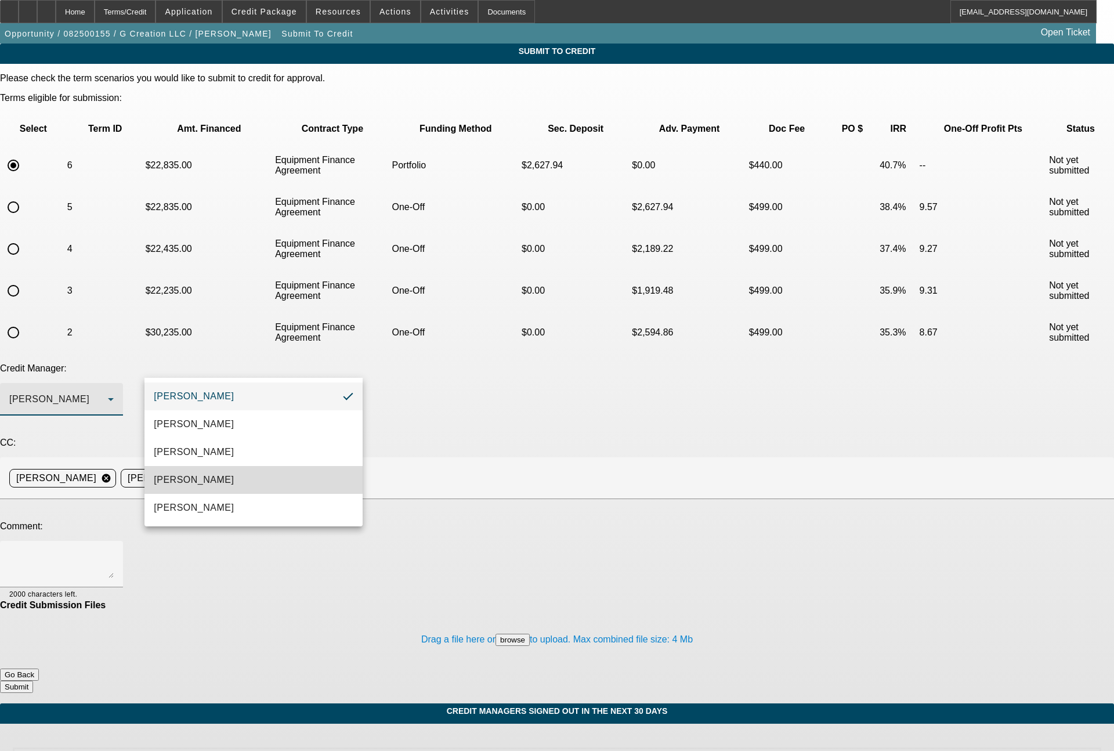
click at [232, 476] on mat-option "[PERSON_NAME]" at bounding box center [253, 480] width 218 height 28
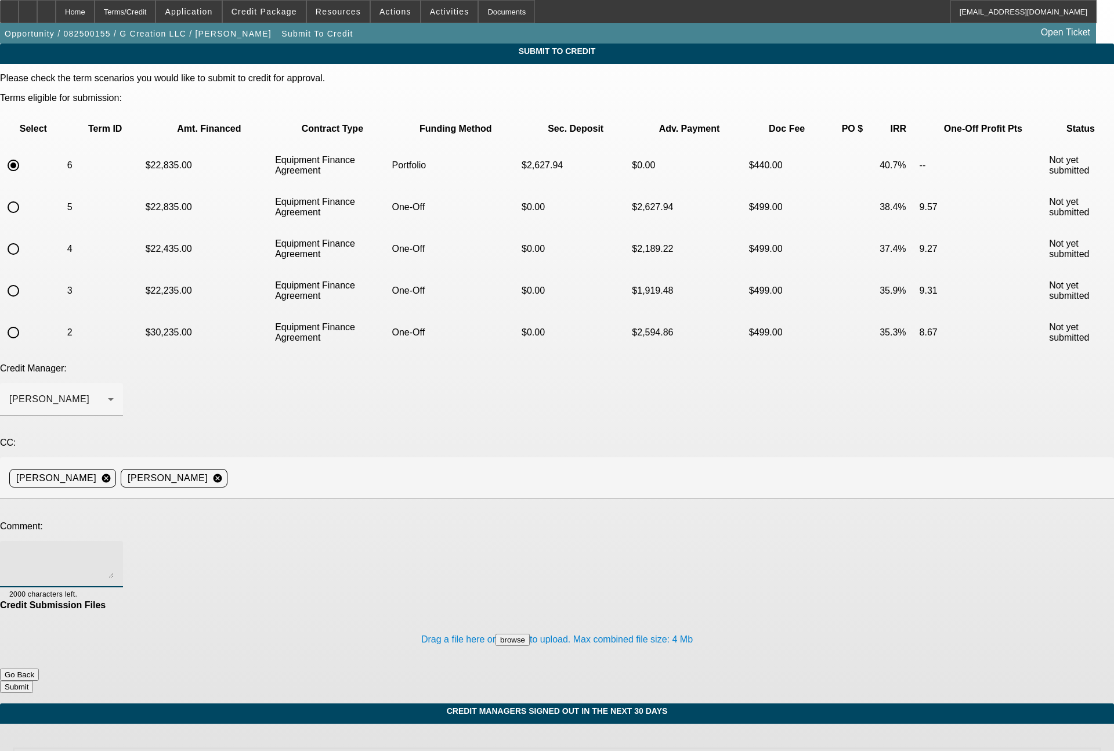
drag, startPoint x: 237, startPoint y: 463, endPoint x: 256, endPoint y: 447, distance: 24.7
click at [114, 550] on textarea at bounding box center [61, 564] width 104 height 28
click at [114, 550] on textarea "Bill - this deal was contingently approved by Finpac and the customer accepted …" at bounding box center [61, 564] width 104 height 28
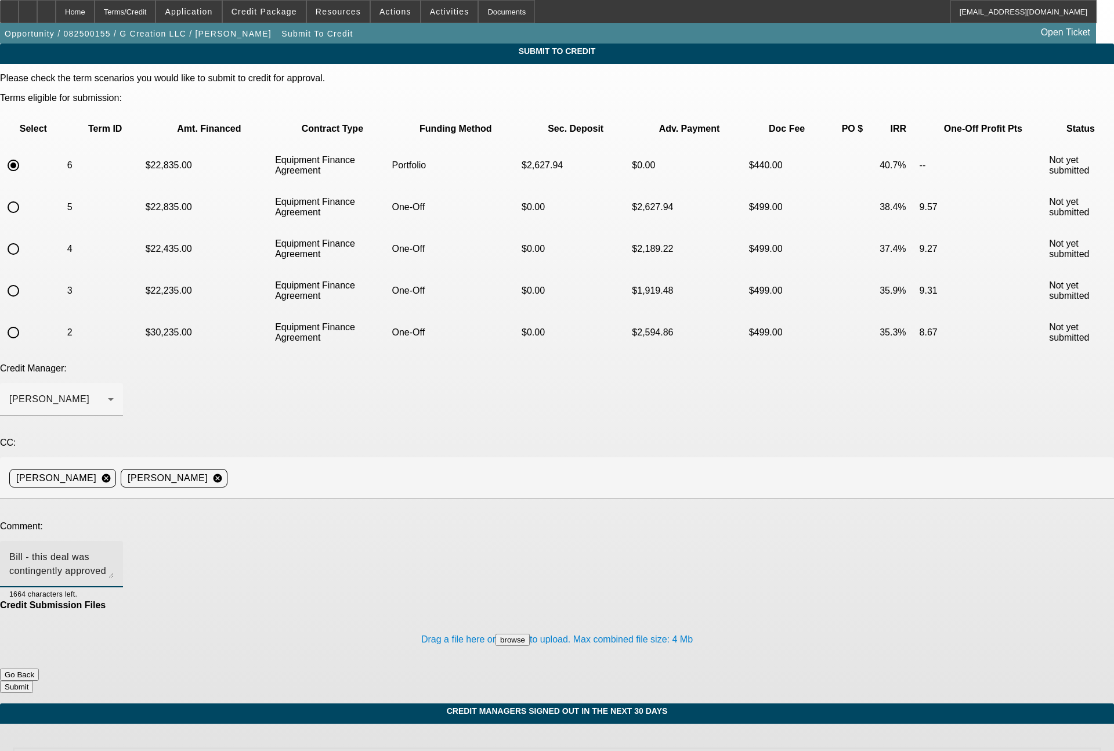
click at [114, 550] on textarea "Bill - this deal was contingently approved by Finpac and the customer accepted …" at bounding box center [61, 564] width 104 height 28
click at [496, 634] on button "browse" at bounding box center [513, 640] width 34 height 12
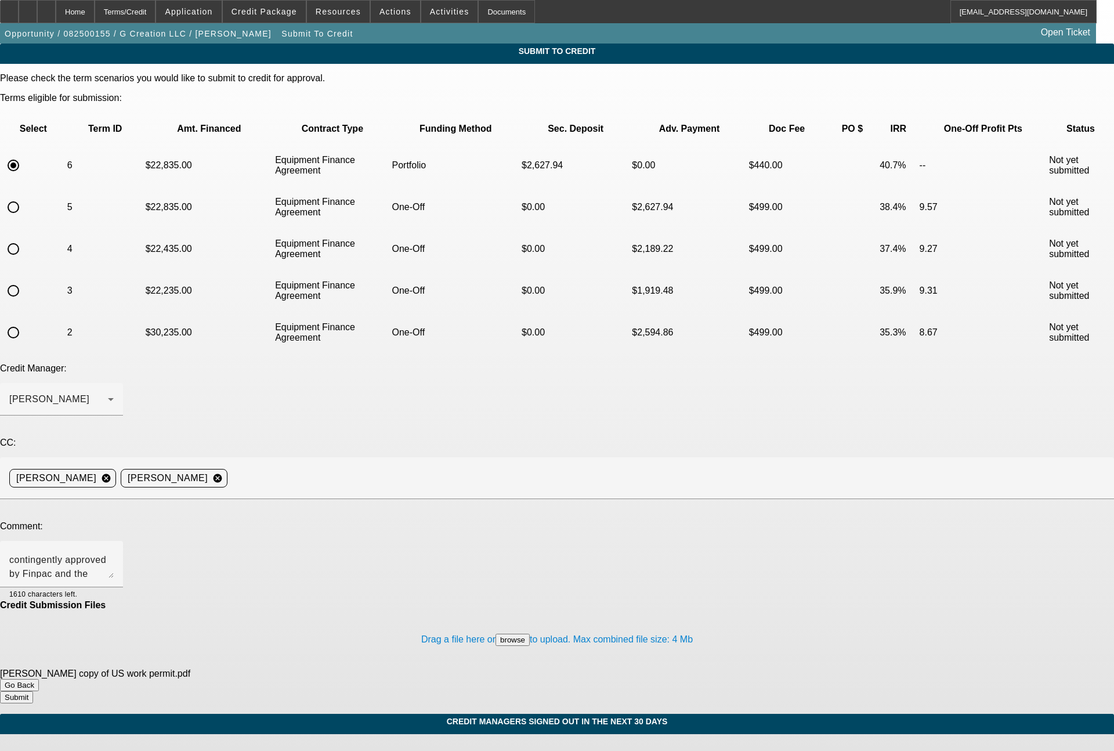
click at [496, 634] on button "browse" at bounding box center [513, 640] width 34 height 12
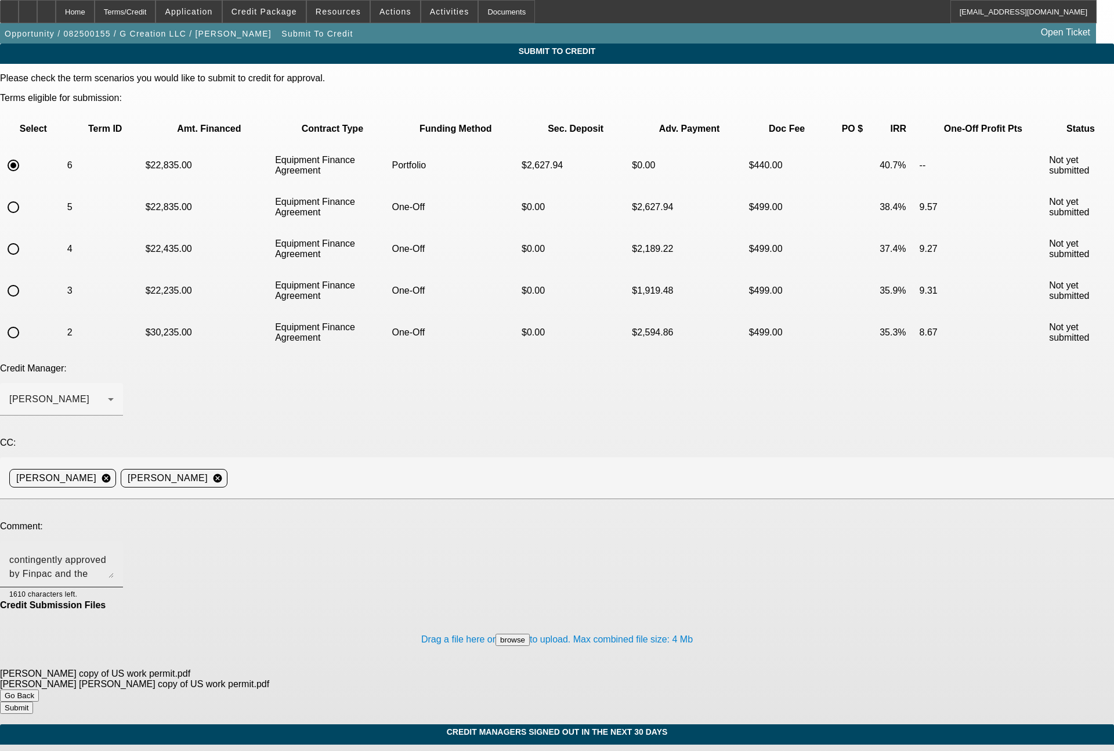
click at [114, 550] on textarea "Bill - this deal was contingently approved by Finpac and the customer accepted …" at bounding box center [61, 564] width 104 height 28
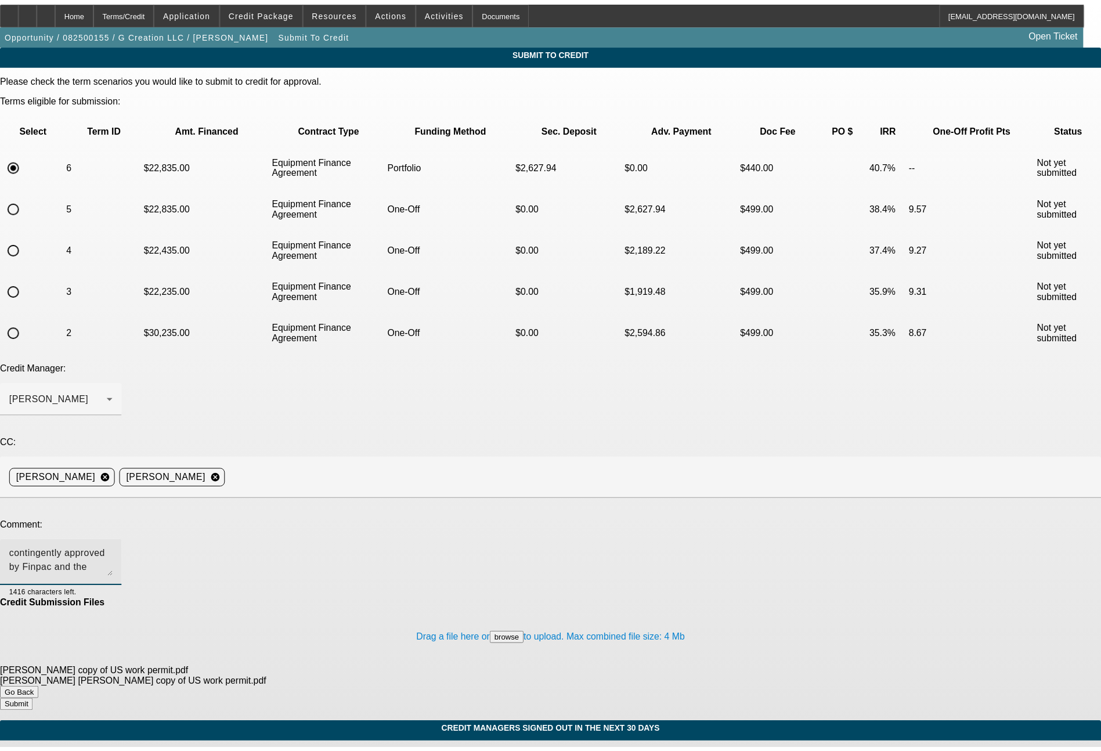
scroll to position [25, 0]
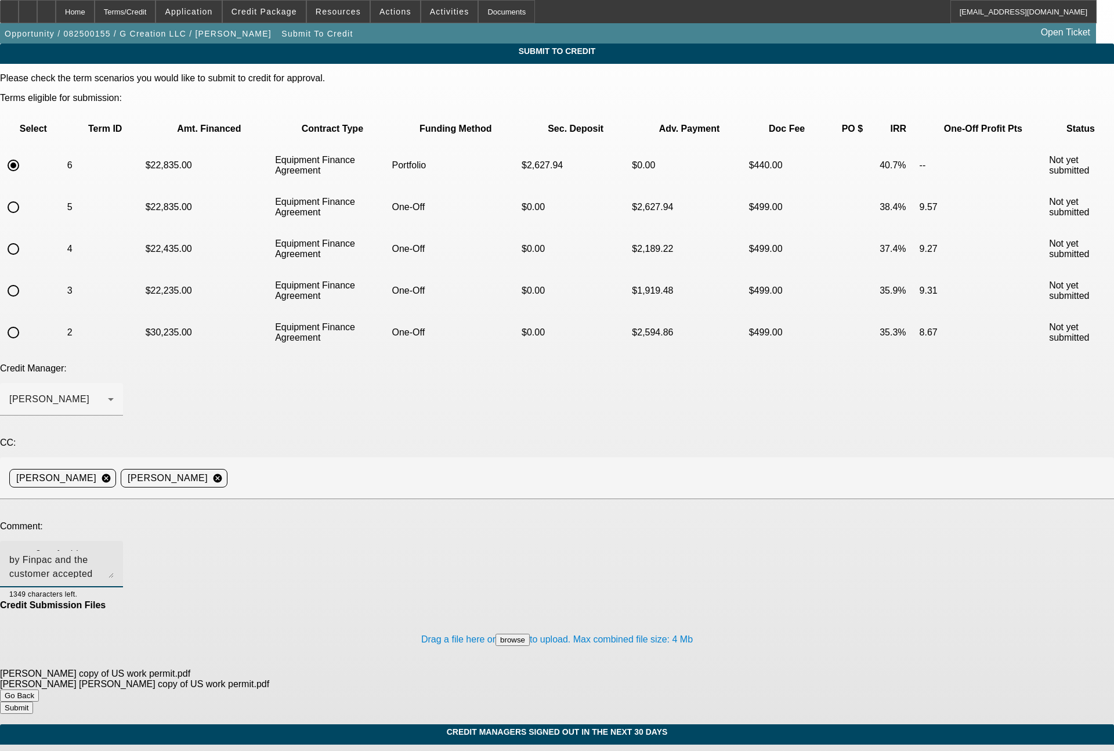
type textarea "Bill - this deal was contingently approved by Finpac and the customer accepted …"
click at [33, 702] on button "Submit" at bounding box center [16, 708] width 33 height 12
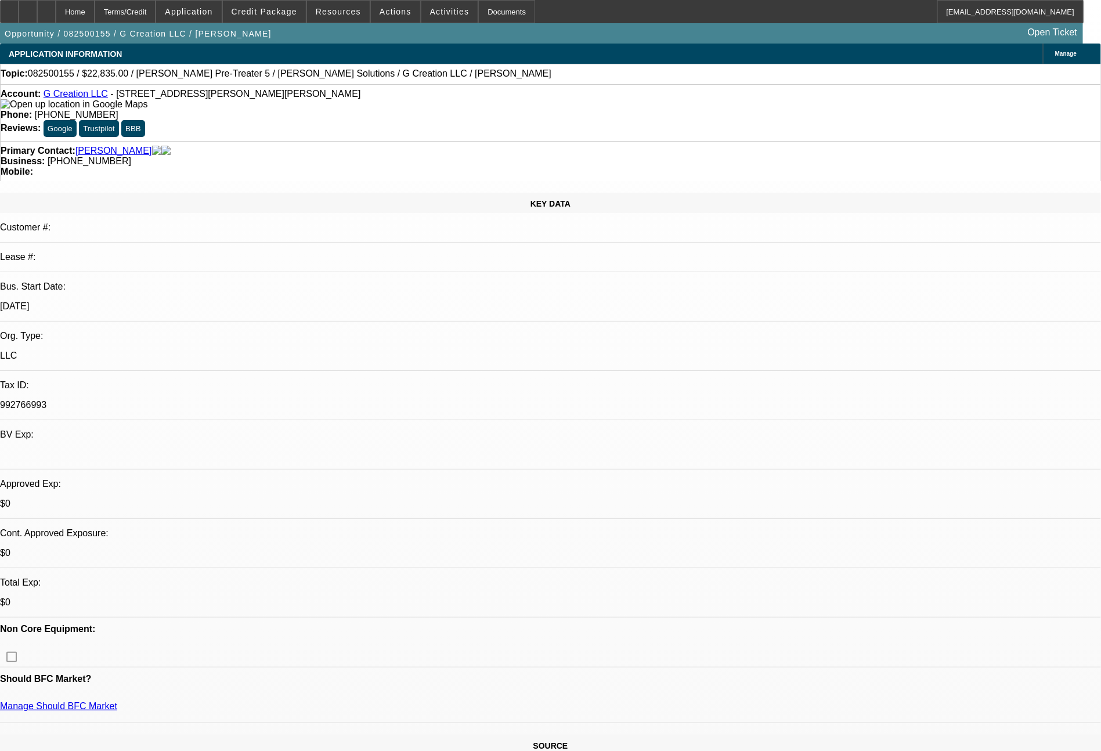
select select "0"
select select "2"
select select "0"
select select "6"
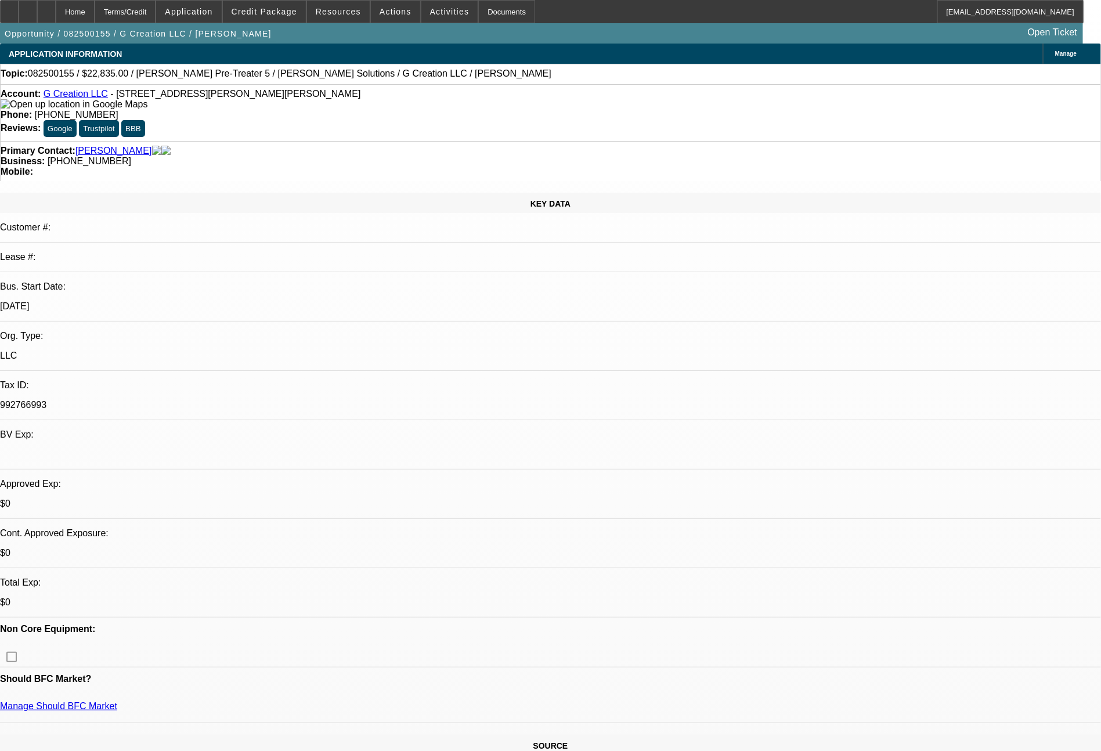
select select "0"
select select "6"
select select "0"
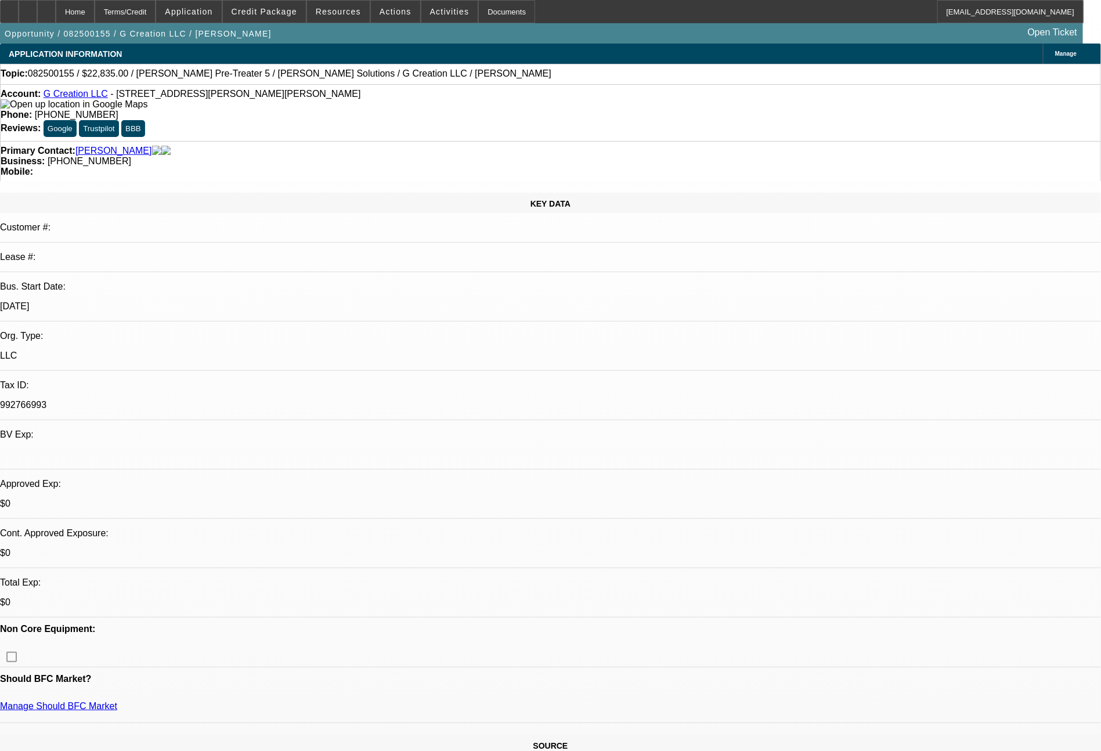
select select "0"
select select "6"
select select "0"
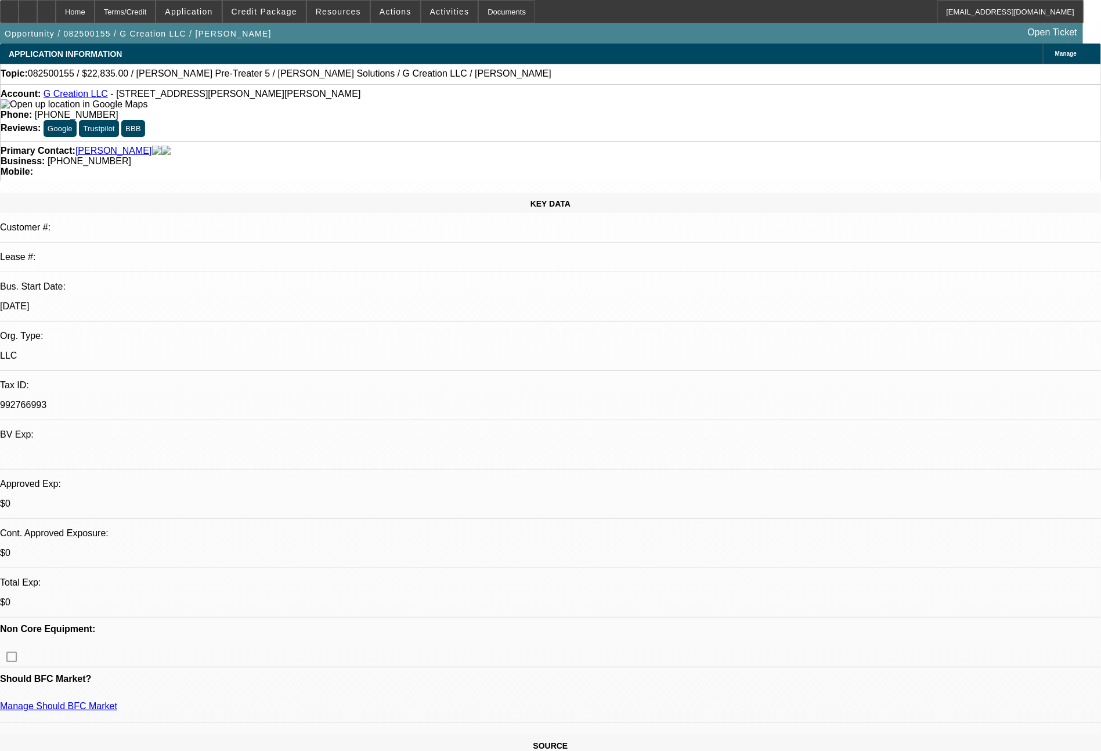
select select "0"
select select "6"
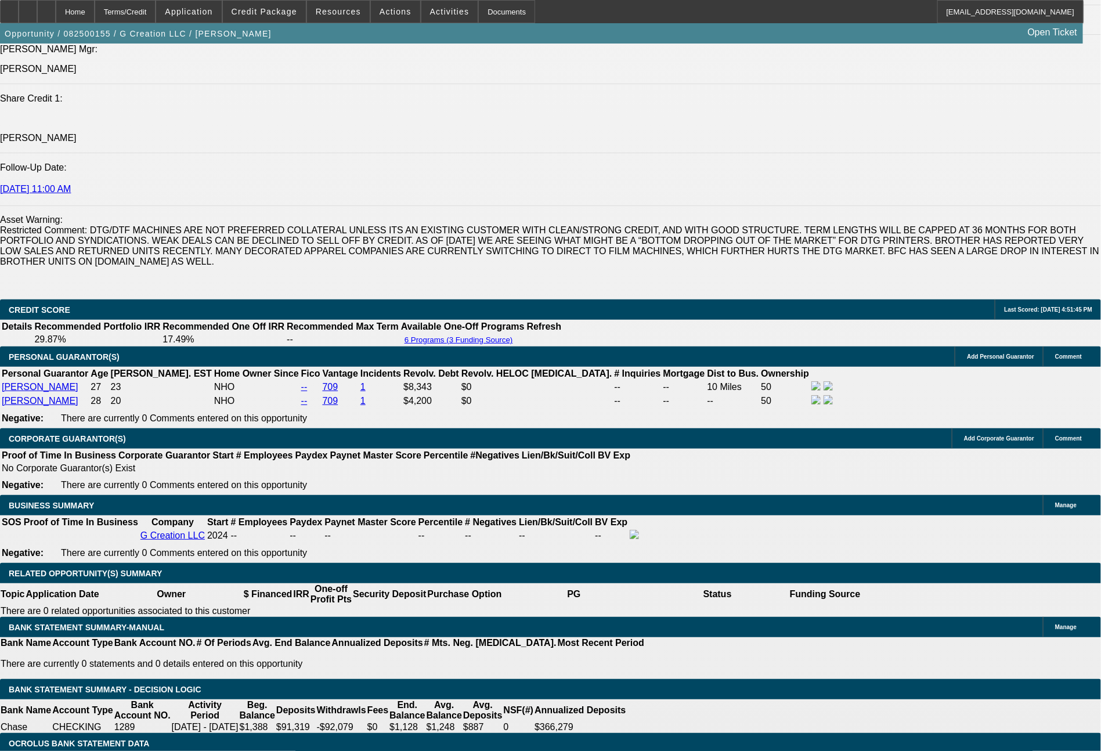
scroll to position [1558, 0]
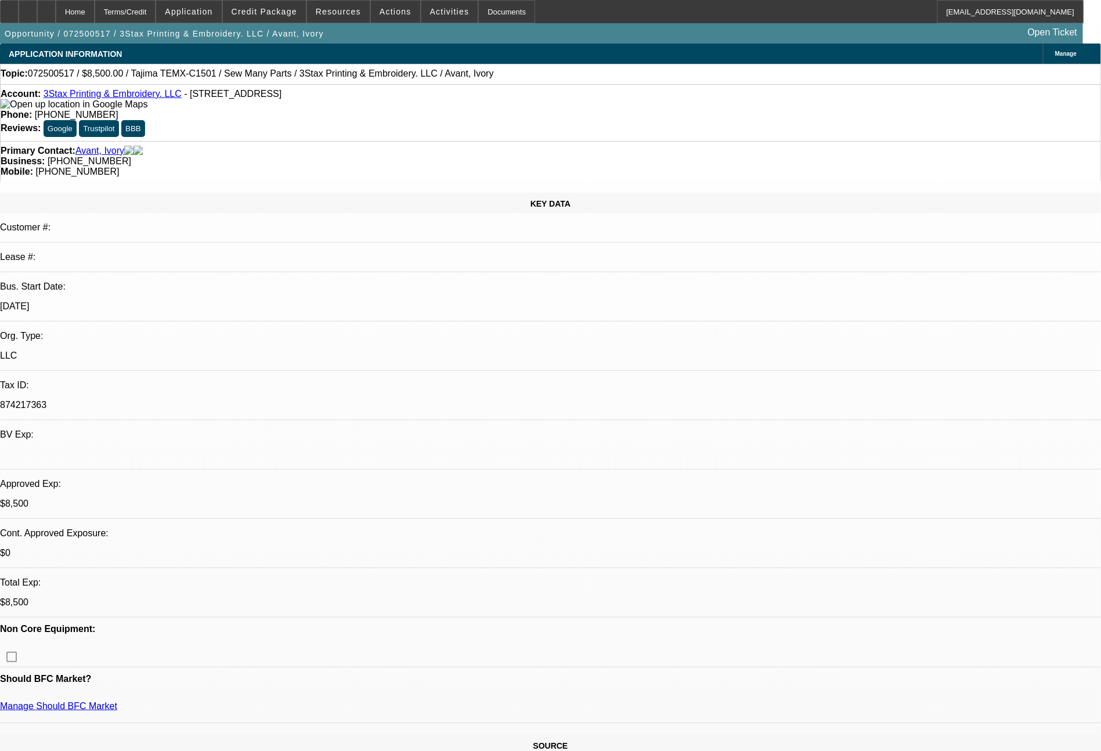
select select "0"
select select "0.1"
select select "0"
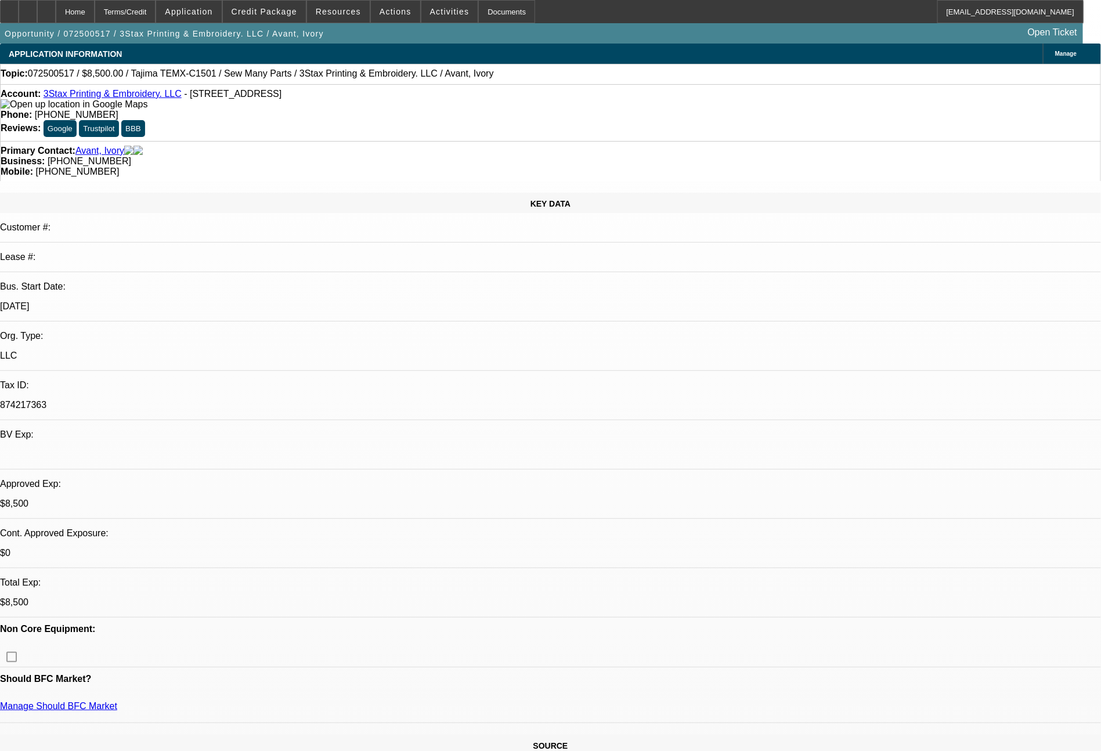
select select "0"
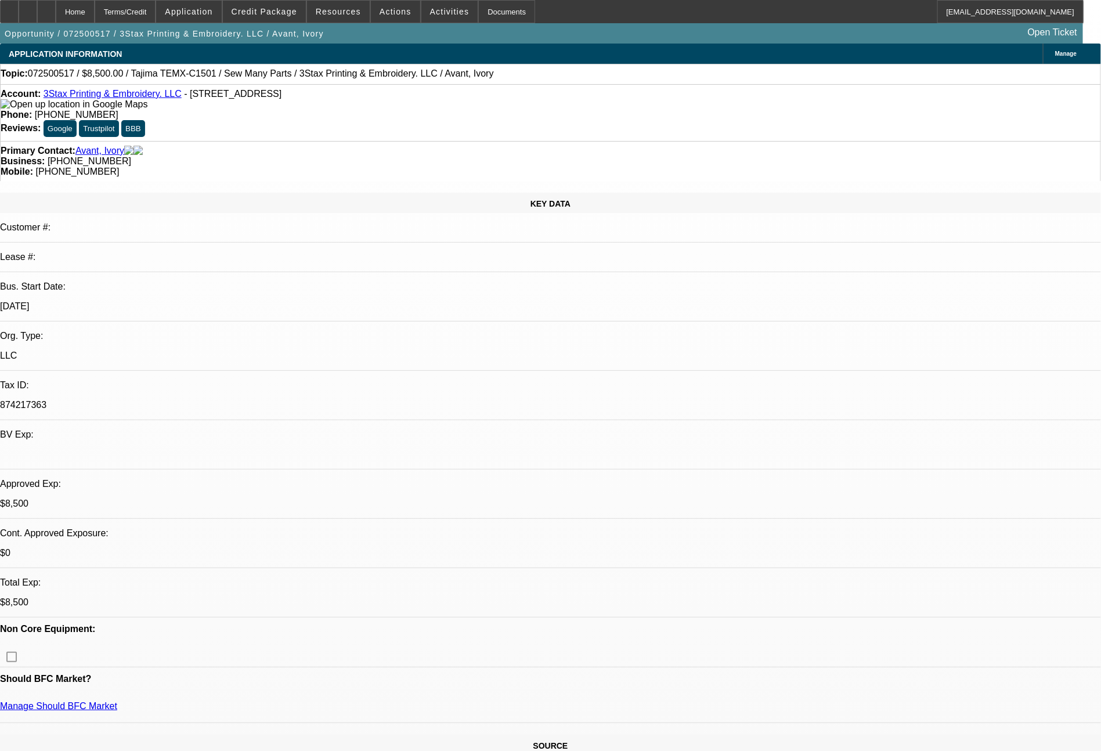
select select "2"
select select "0"
select select "1"
select select "2"
select select "4"
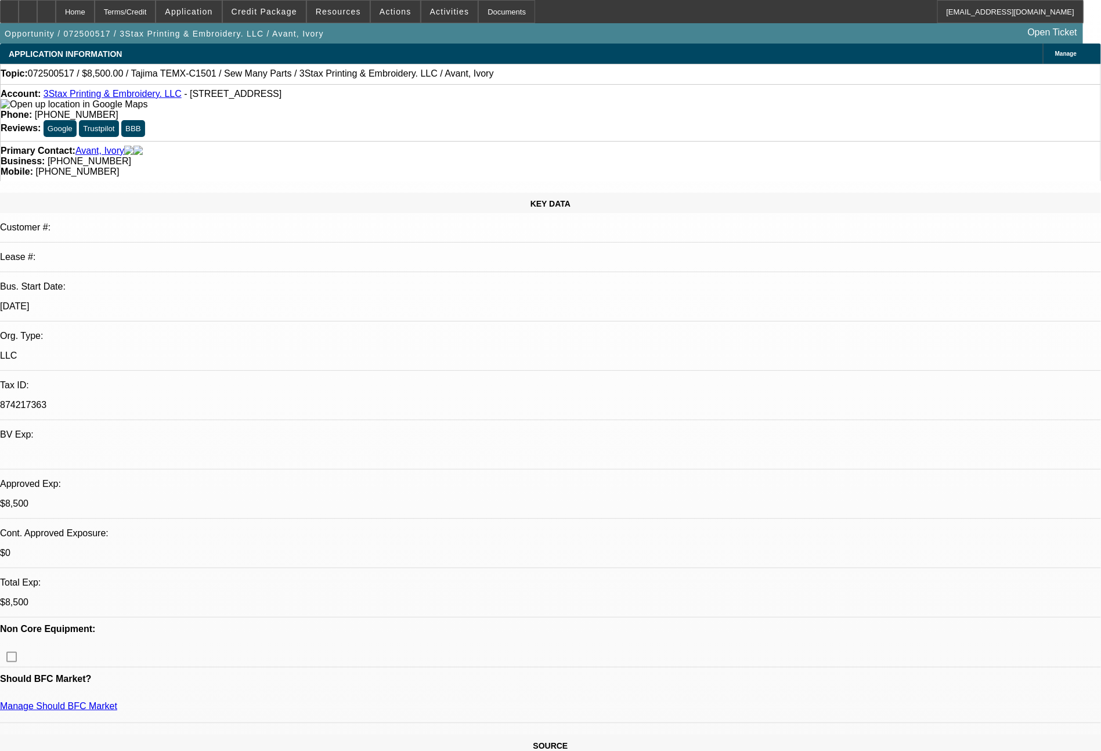
select select "1"
select select "2"
select select "6"
select select "1"
select select "2"
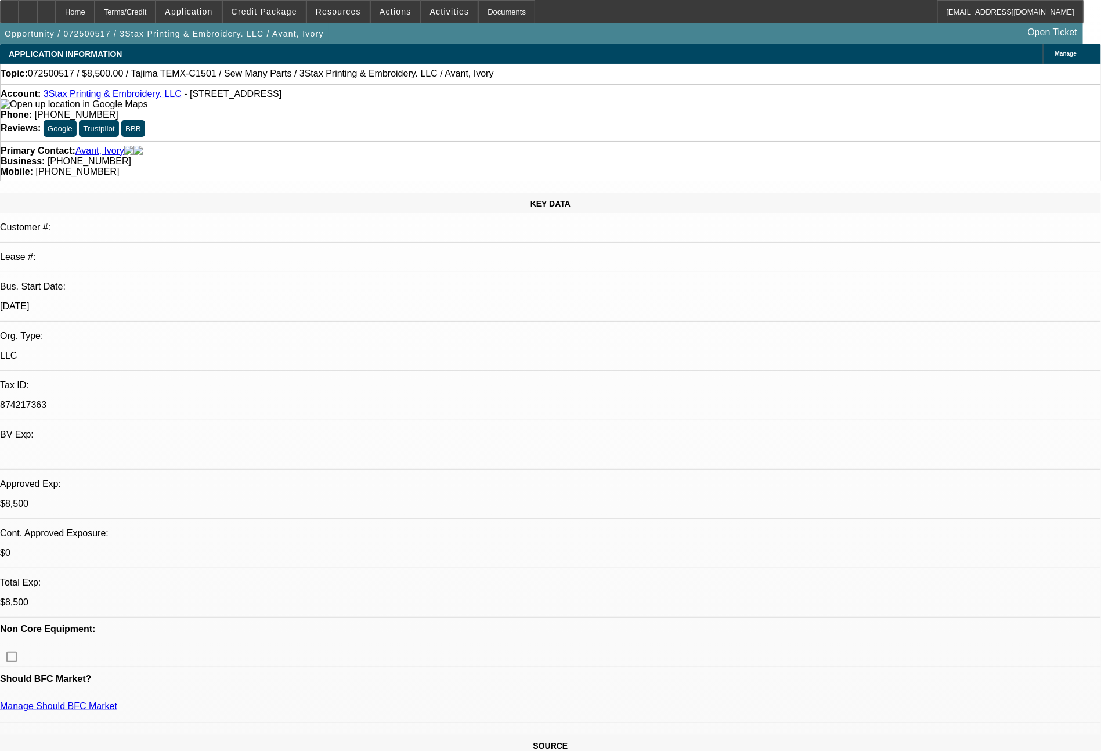
select select "6"
select select "1"
select select "2"
select select "6"
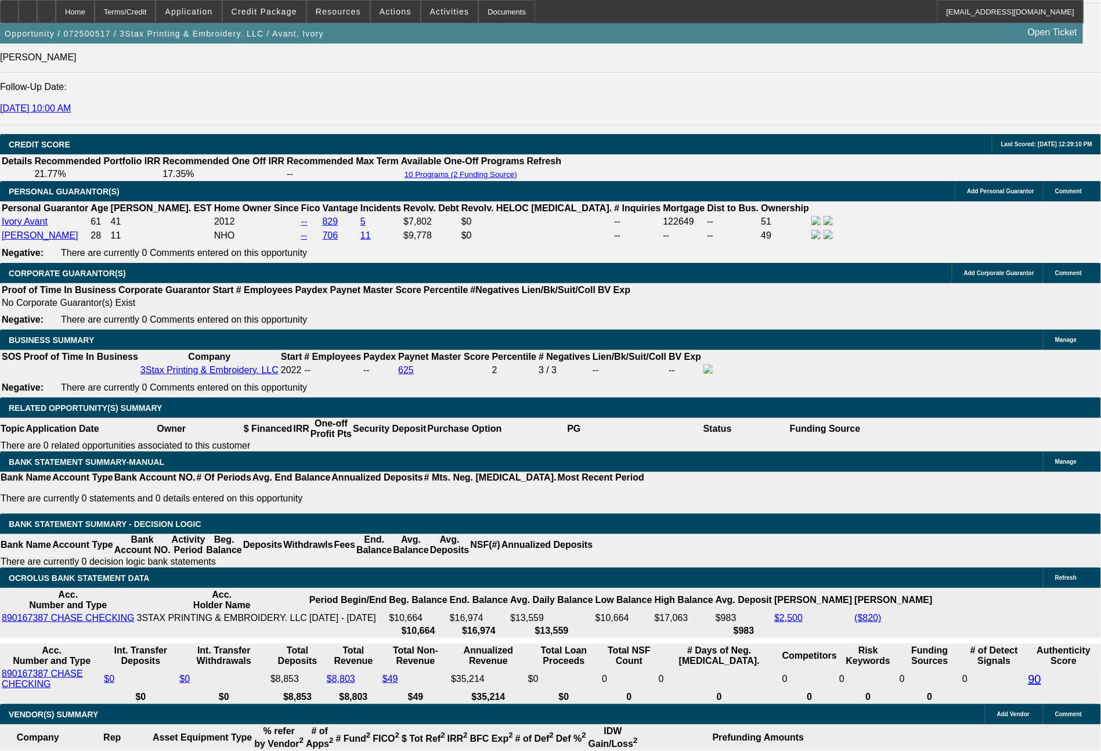
scroll to position [1616, 0]
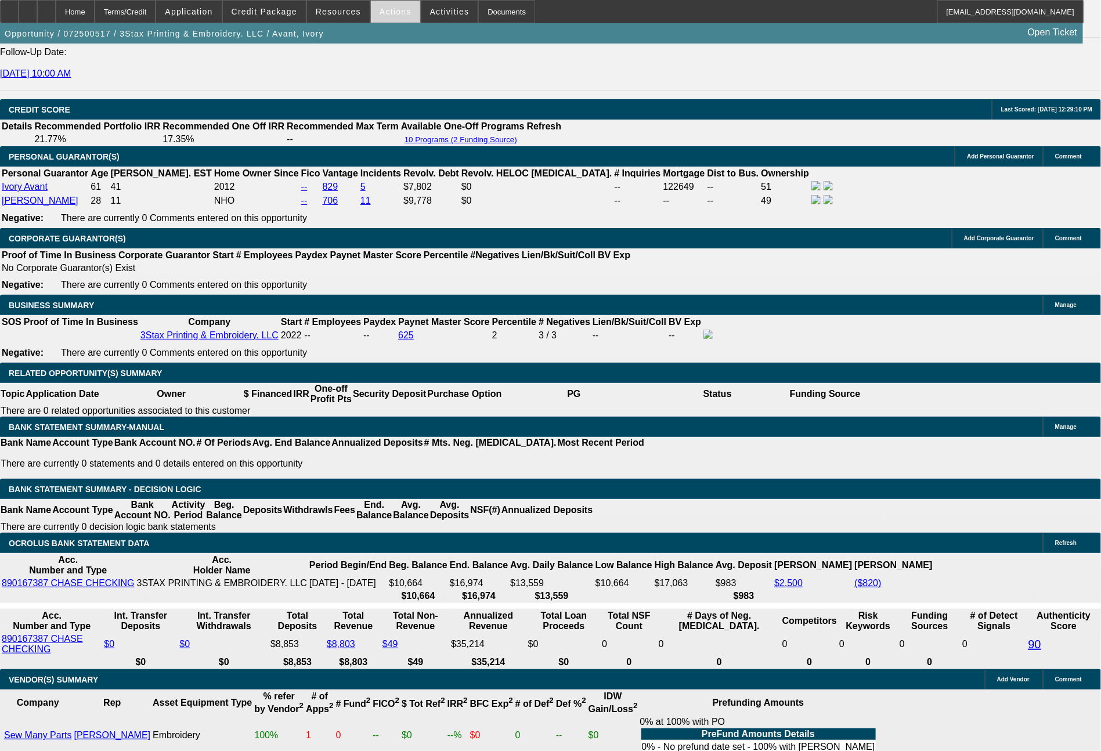
click at [386, 19] on span at bounding box center [395, 12] width 49 height 28
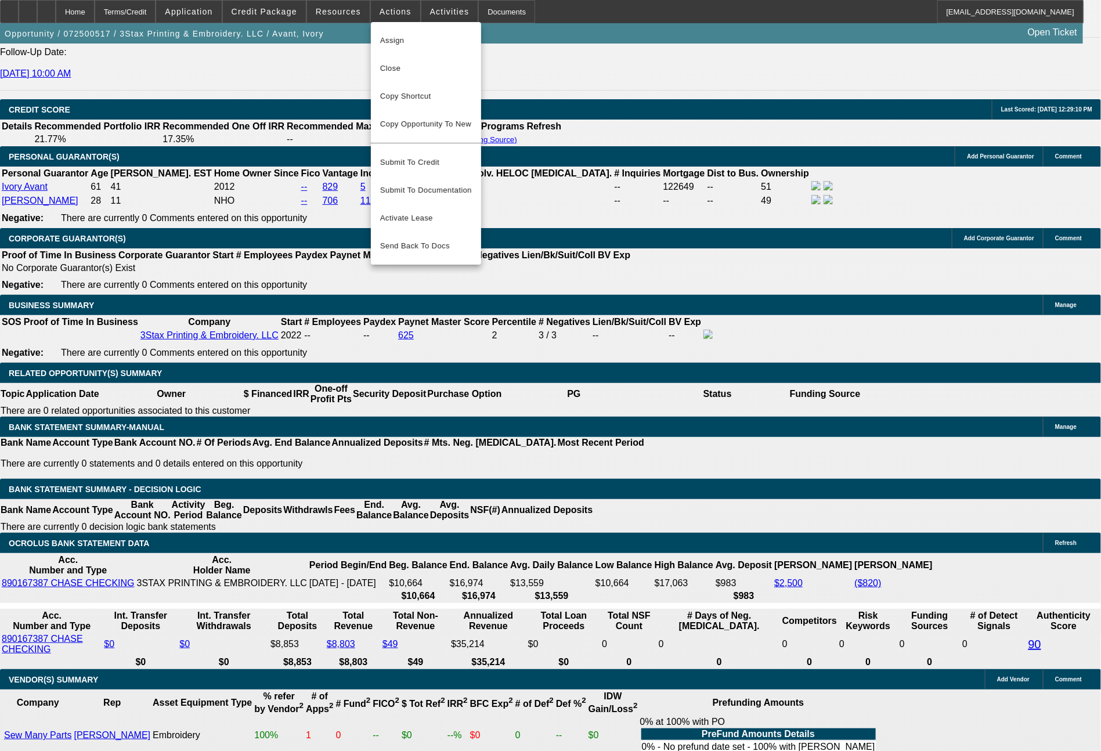
click at [292, 16] on div at bounding box center [550, 375] width 1101 height 751
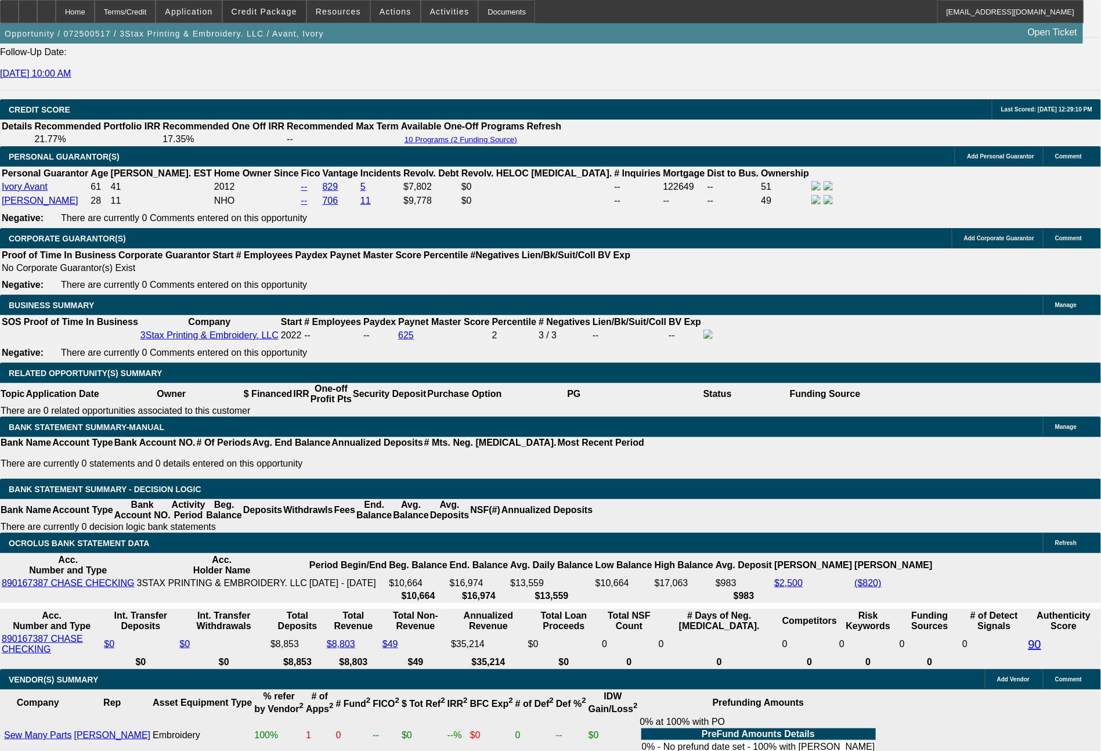
click at [292, 16] on span "Credit Package" at bounding box center [265, 11] width 66 height 9
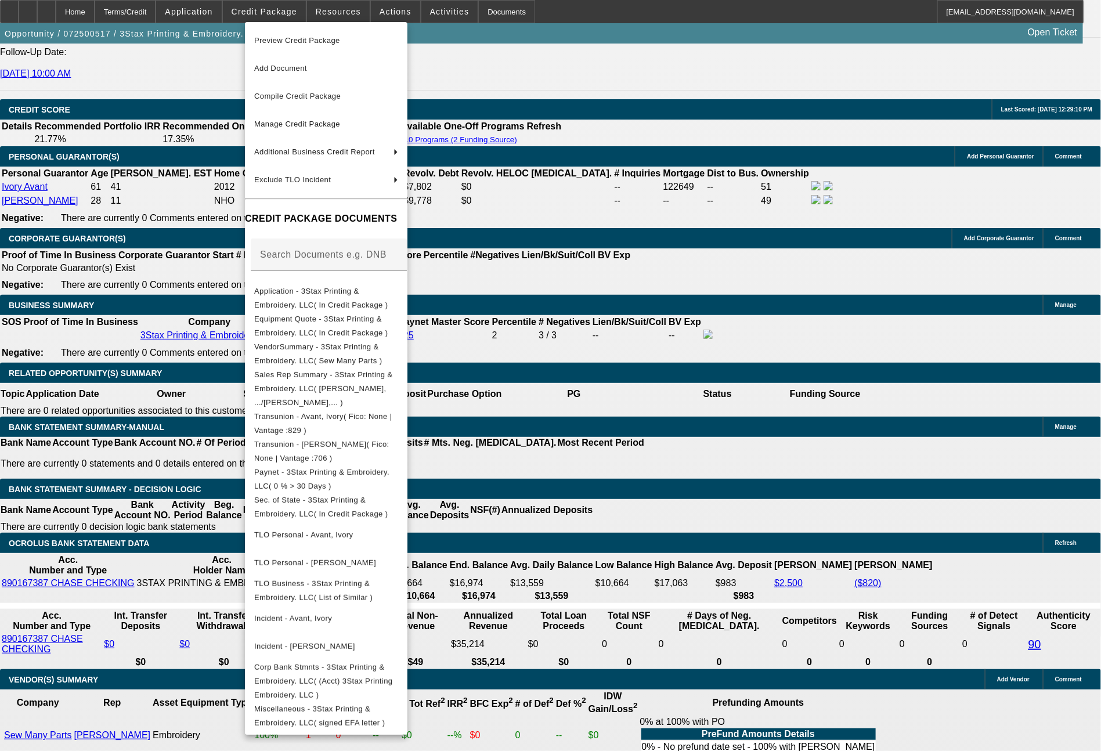
click at [805, 580] on div at bounding box center [550, 375] width 1101 height 751
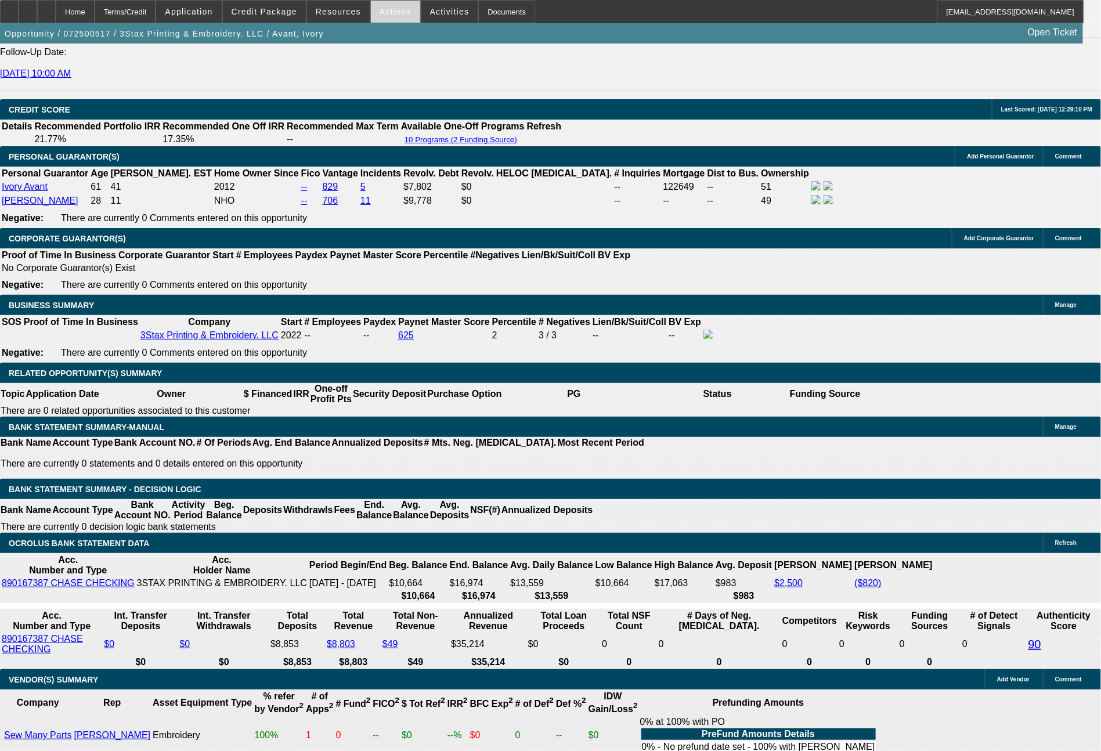
click at [398, 16] on span at bounding box center [395, 12] width 49 height 28
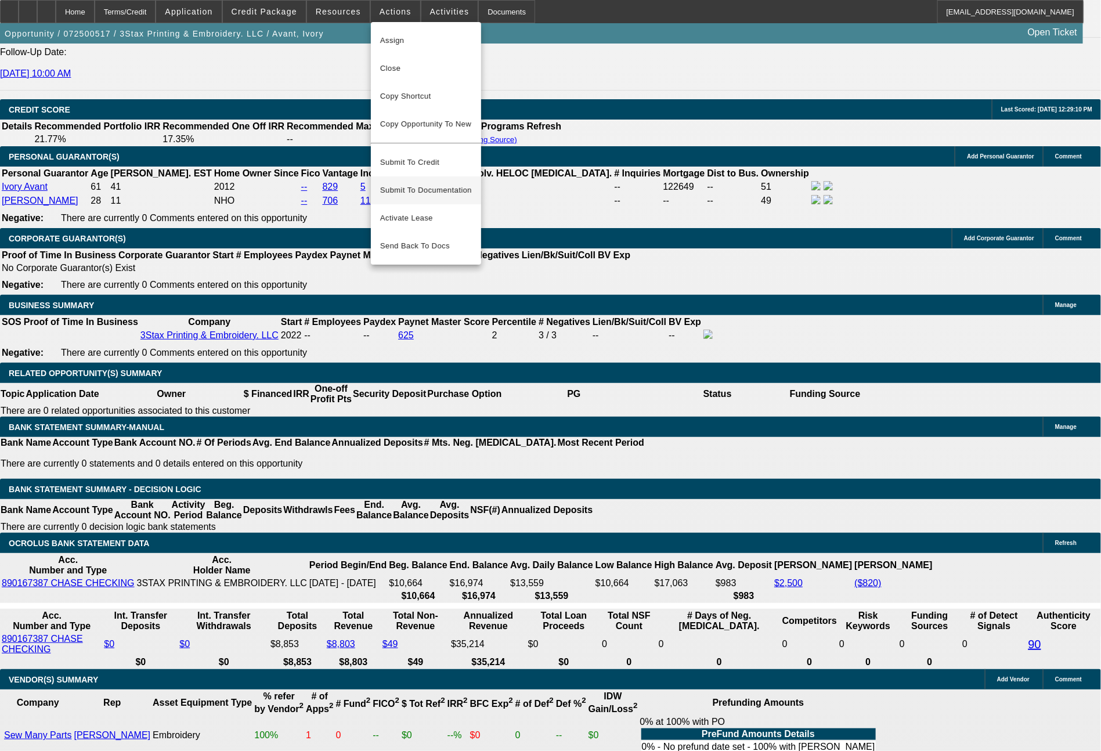
click at [423, 183] on span "Submit To Documentation" at bounding box center [426, 190] width 92 height 14
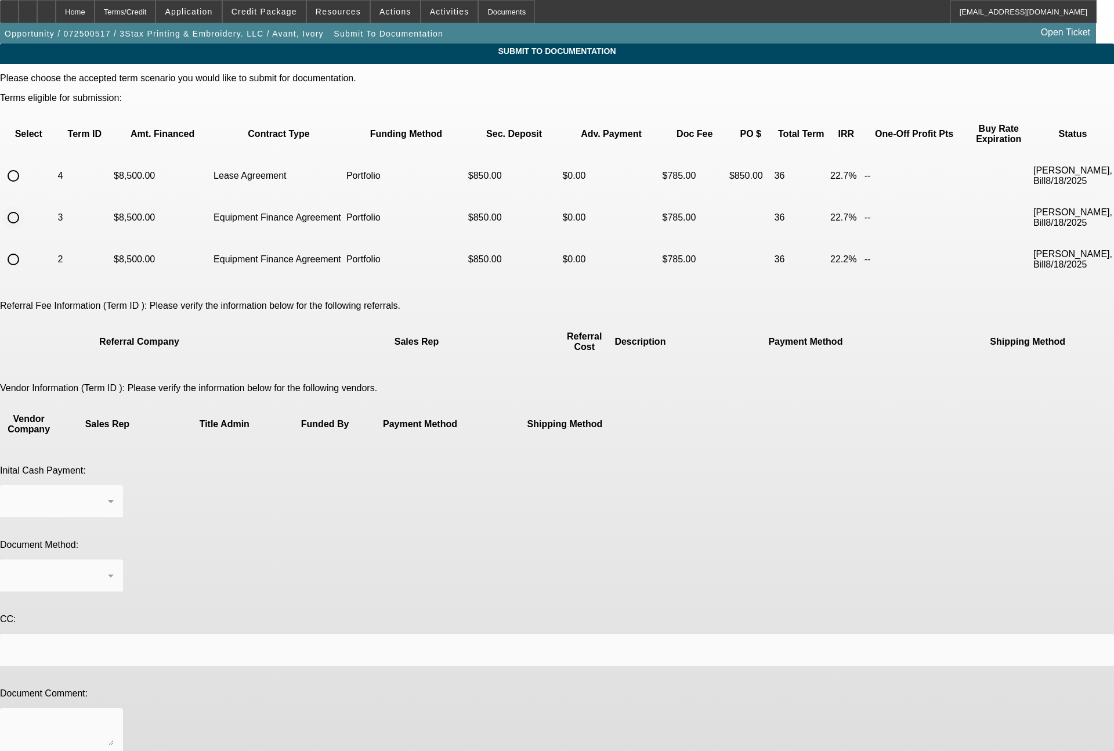
click at [25, 206] on input "radio" at bounding box center [13, 217] width 23 height 23
radio input "true"
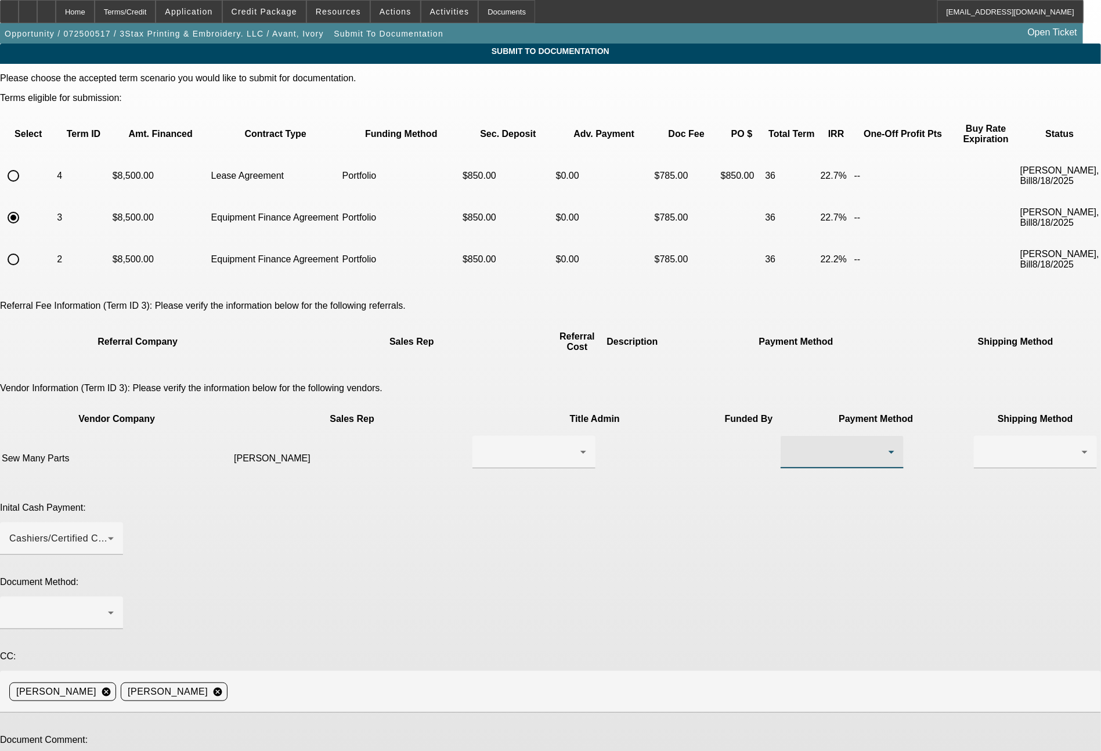
click at [790, 445] on div at bounding box center [839, 452] width 99 height 14
click at [640, 458] on span "Wire Transfer" at bounding box center [648, 452] width 60 height 14
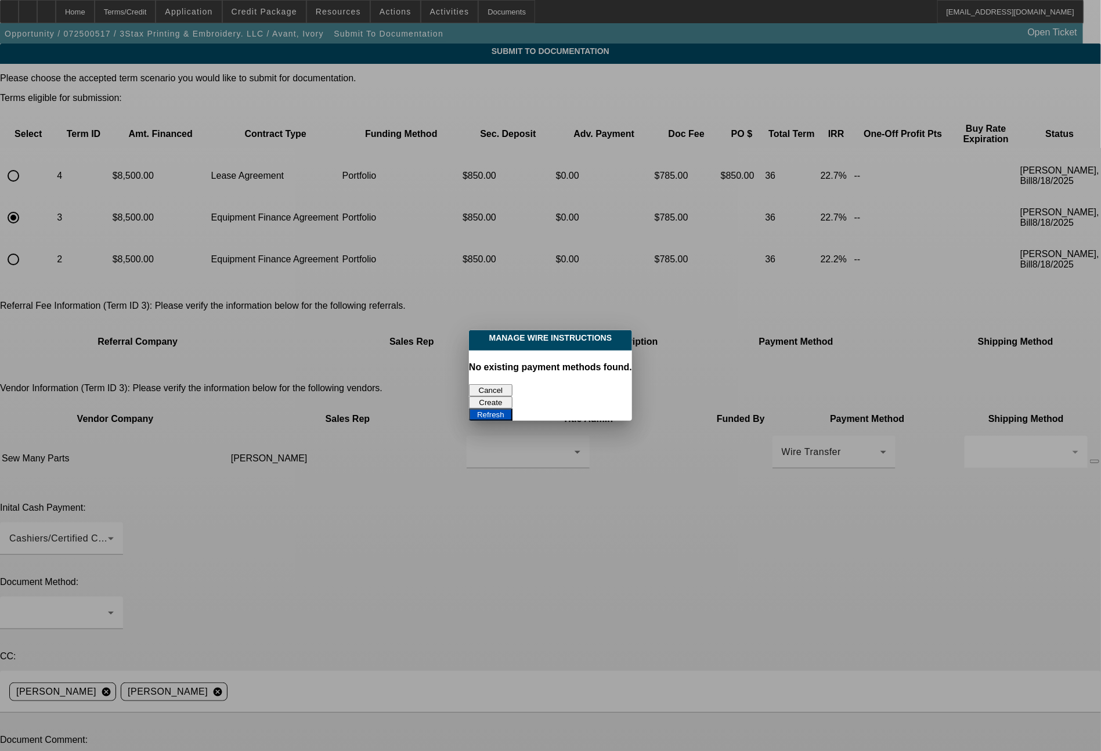
click at [508, 384] on button "Cancel" at bounding box center [491, 390] width 44 height 12
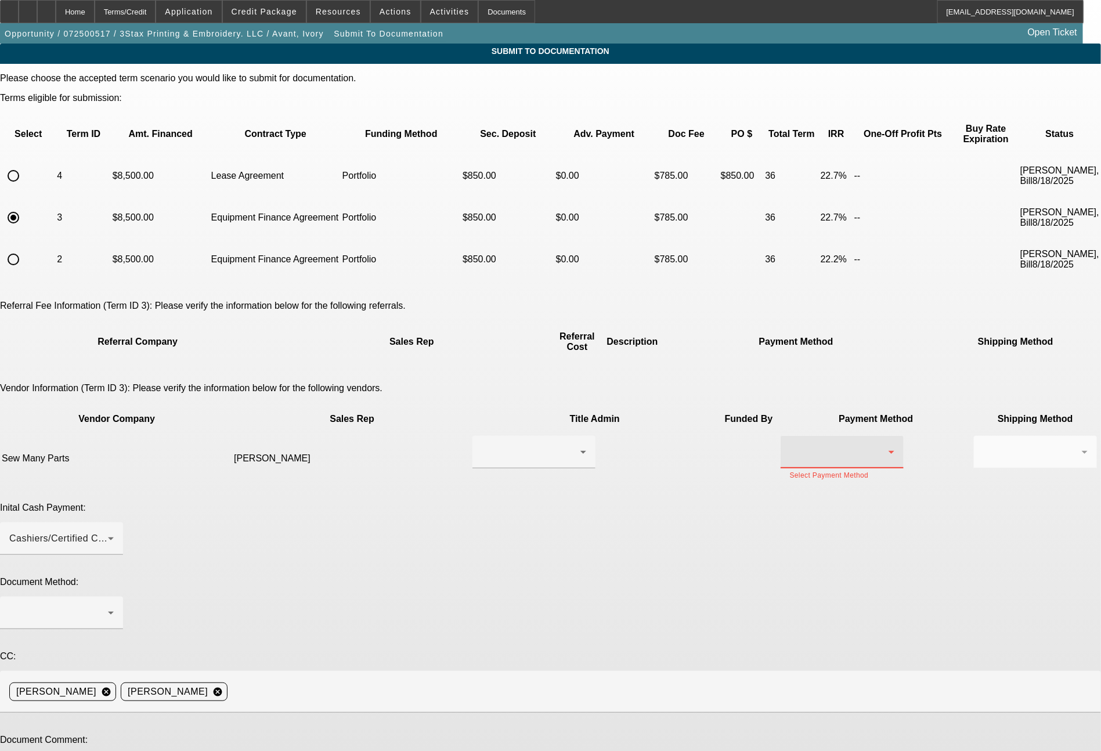
click at [790, 445] on div at bounding box center [839, 452] width 99 height 14
click at [648, 424] on mat-option "Check" at bounding box center [670, 424] width 123 height 28
click at [983, 445] on div at bounding box center [1032, 452] width 99 height 14
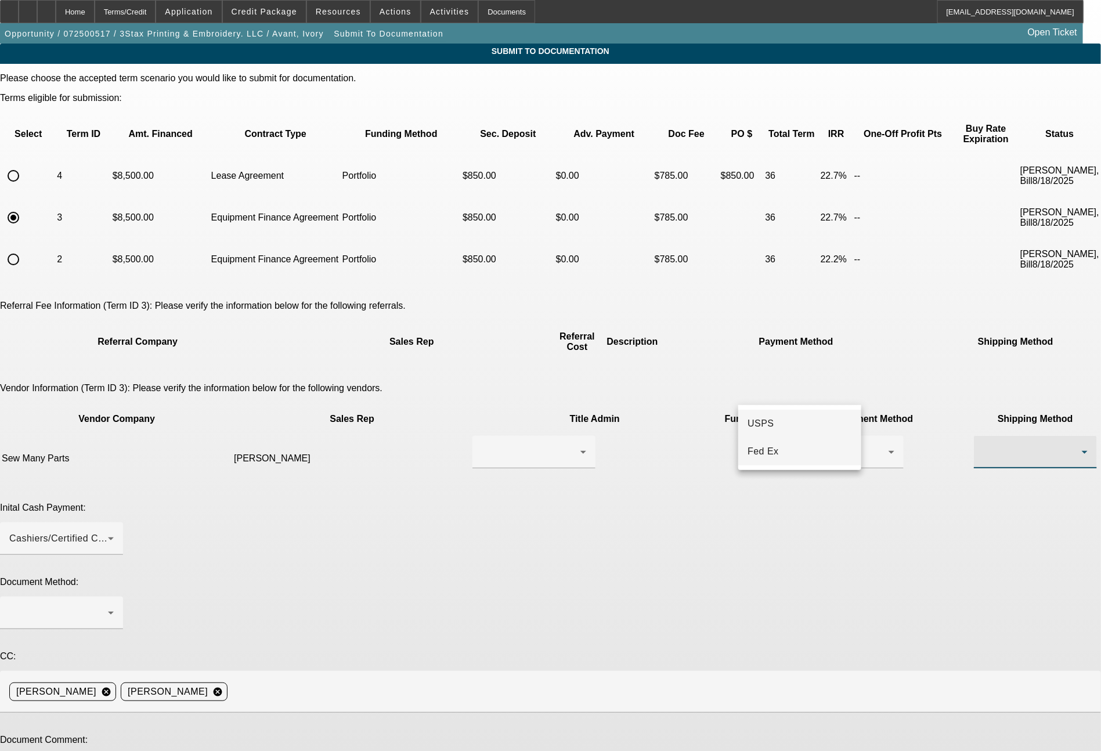
click at [756, 458] on span "Fed Ex" at bounding box center [762, 452] width 31 height 14
click at [108, 606] on div at bounding box center [58, 613] width 99 height 14
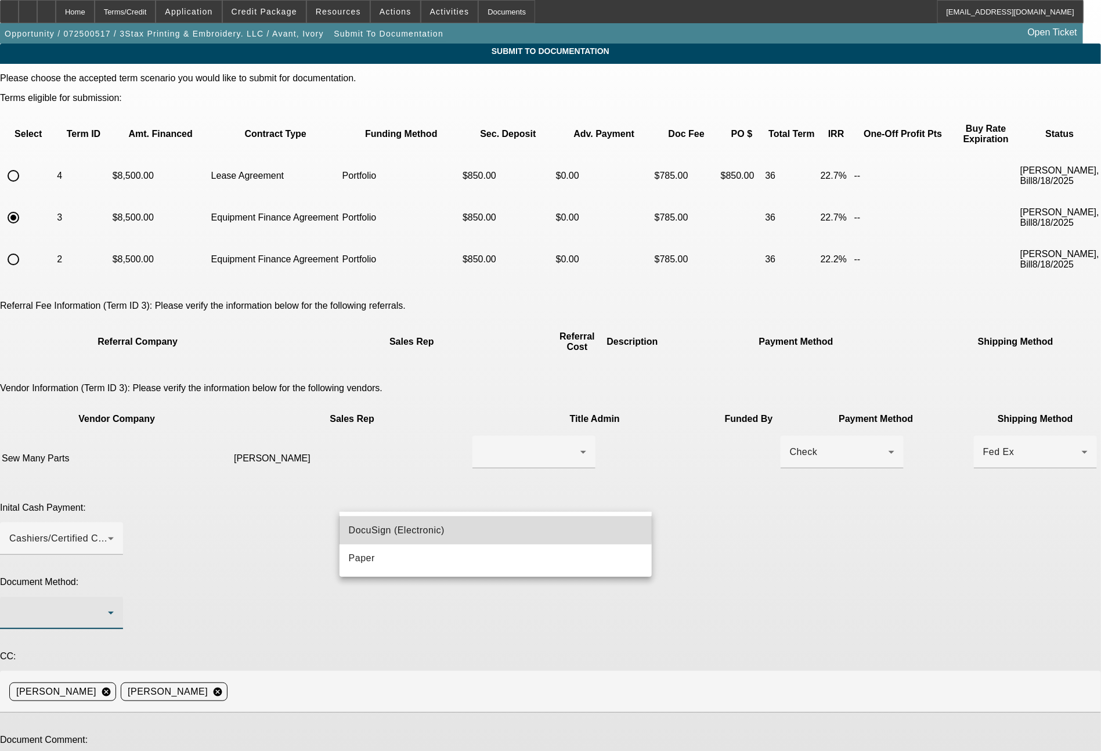
click at [424, 526] on span "DocuSign (Electronic)" at bounding box center [397, 530] width 96 height 14
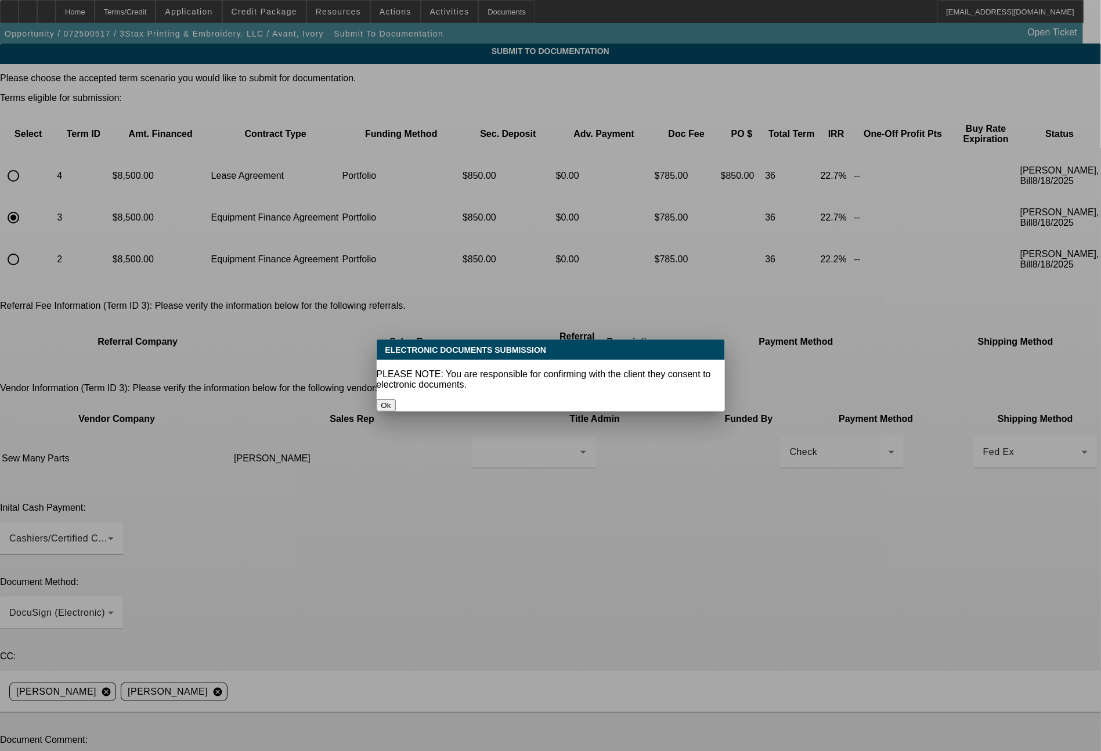
click at [396, 399] on button "Ok" at bounding box center [386, 405] width 19 height 12
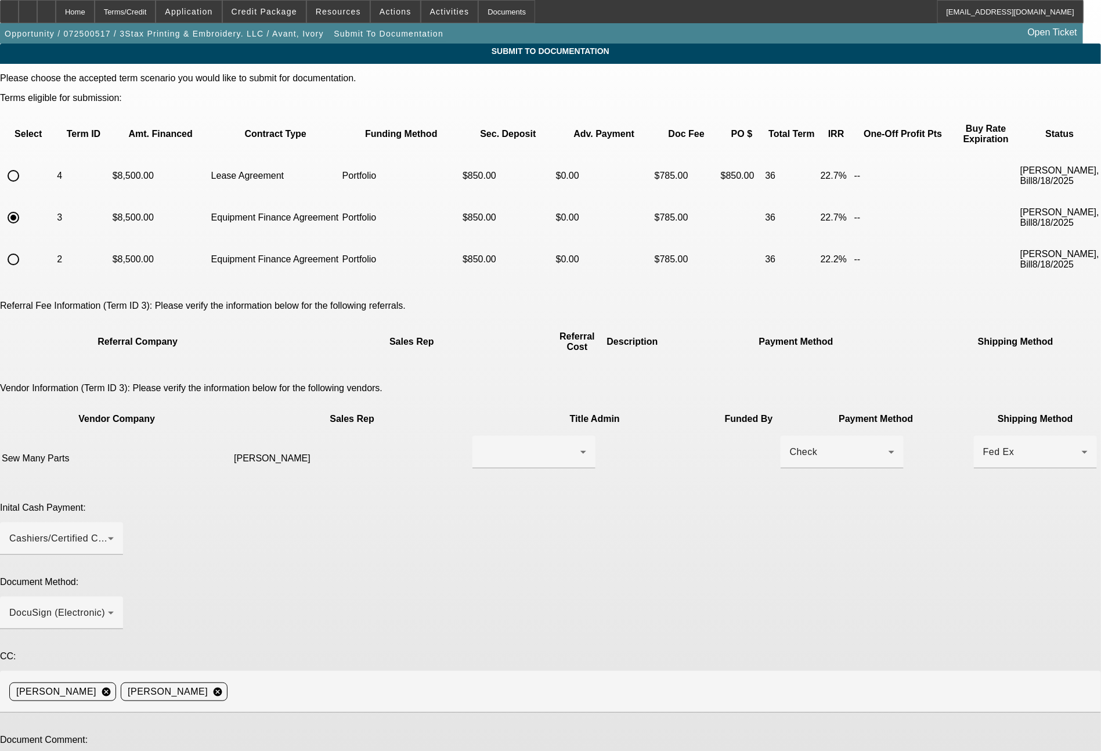
type textarea "Ready for docs. Mother (Ivory) and Son (Isaac) ownership here. You can do the d…"
drag, startPoint x: 612, startPoint y: 617, endPoint x: 350, endPoint y: 599, distance: 262.3
drag, startPoint x: 366, startPoint y: 599, endPoint x: 629, endPoint y: 629, distance: 265.1
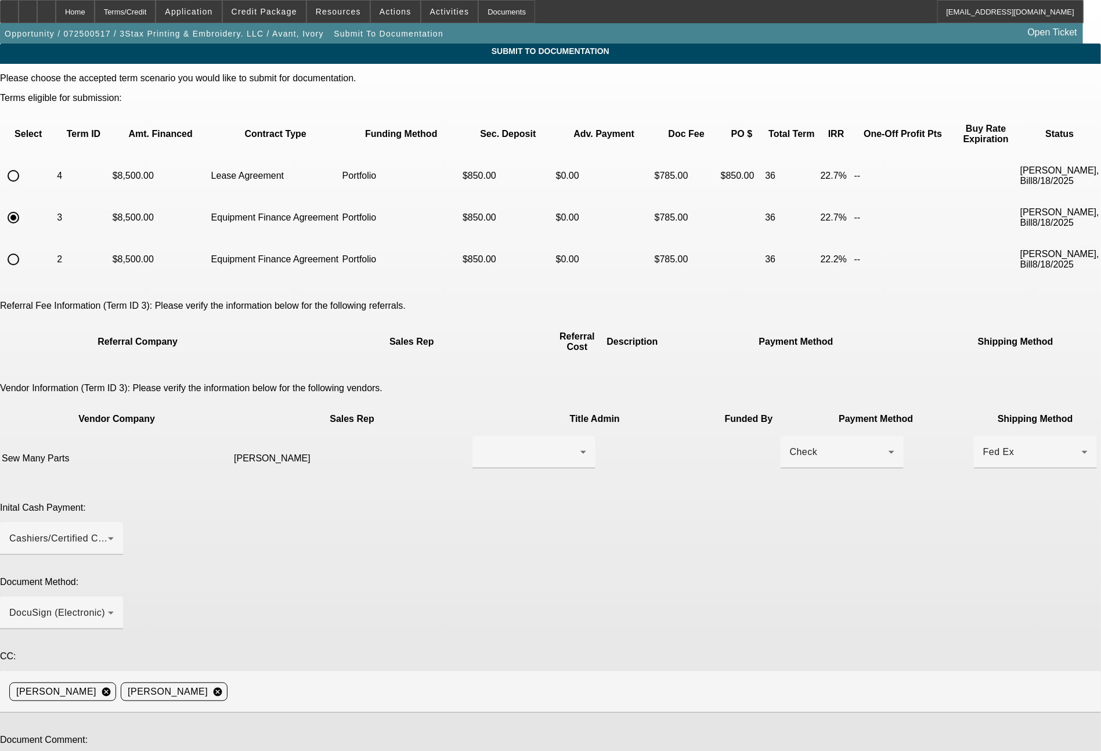
drag, startPoint x: 608, startPoint y: 611, endPoint x: 342, endPoint y: 595, distance: 266.2
click at [156, 16] on div "Terms/Credit" at bounding box center [126, 11] width 62 height 23
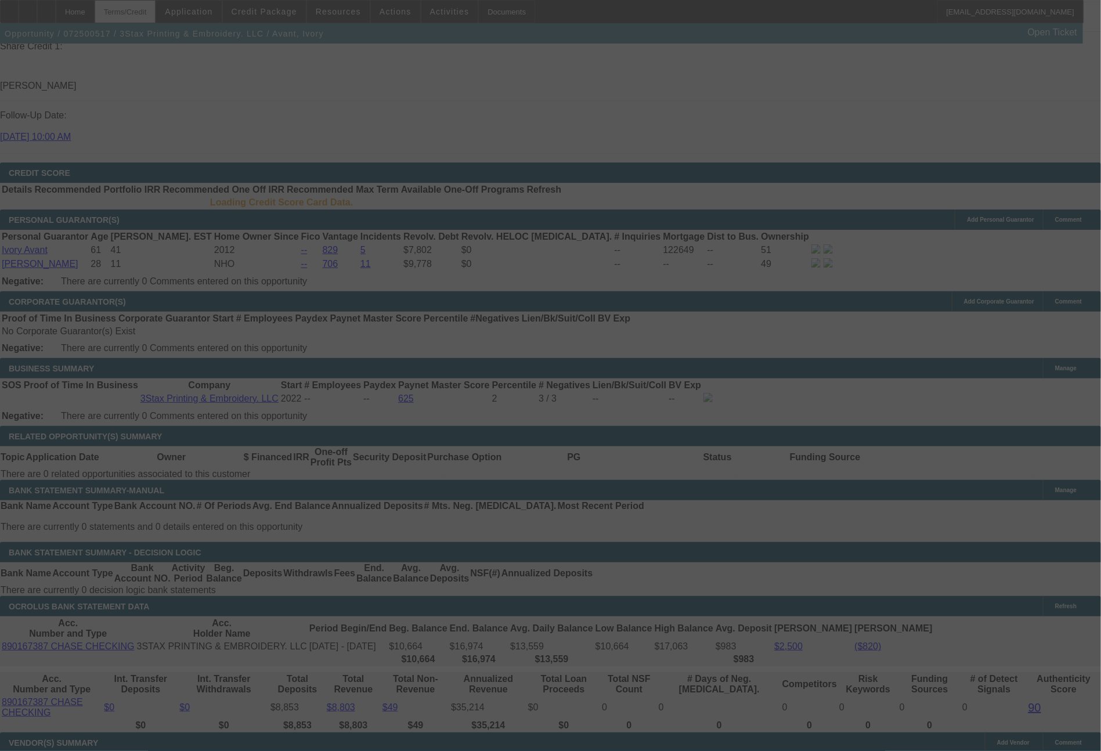
scroll to position [1548, 0]
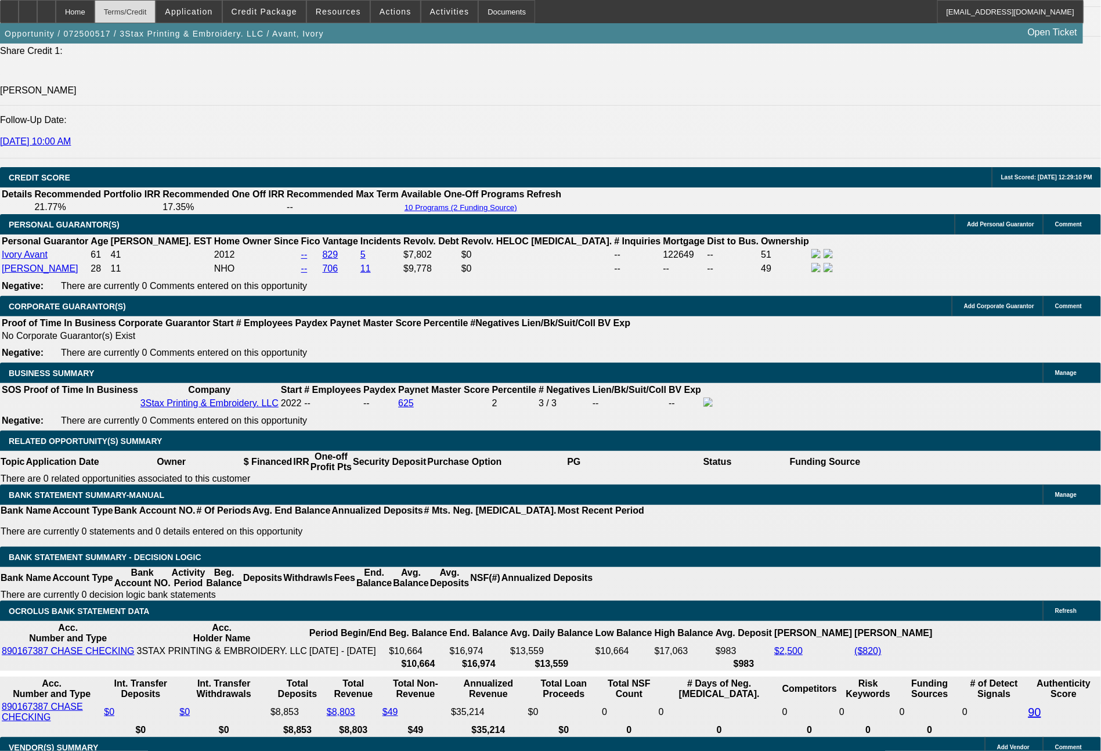
select select "0"
select select "2"
select select "0.1"
select select "4"
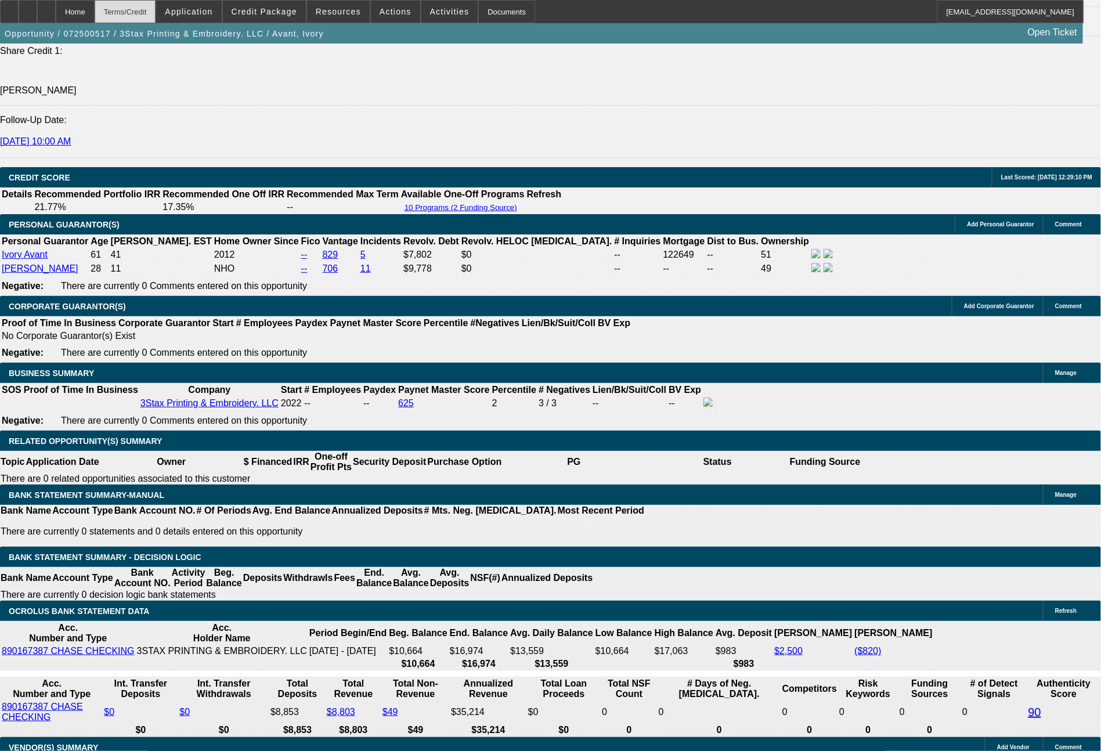
select select "0"
select select "2"
select select "0"
select select "6"
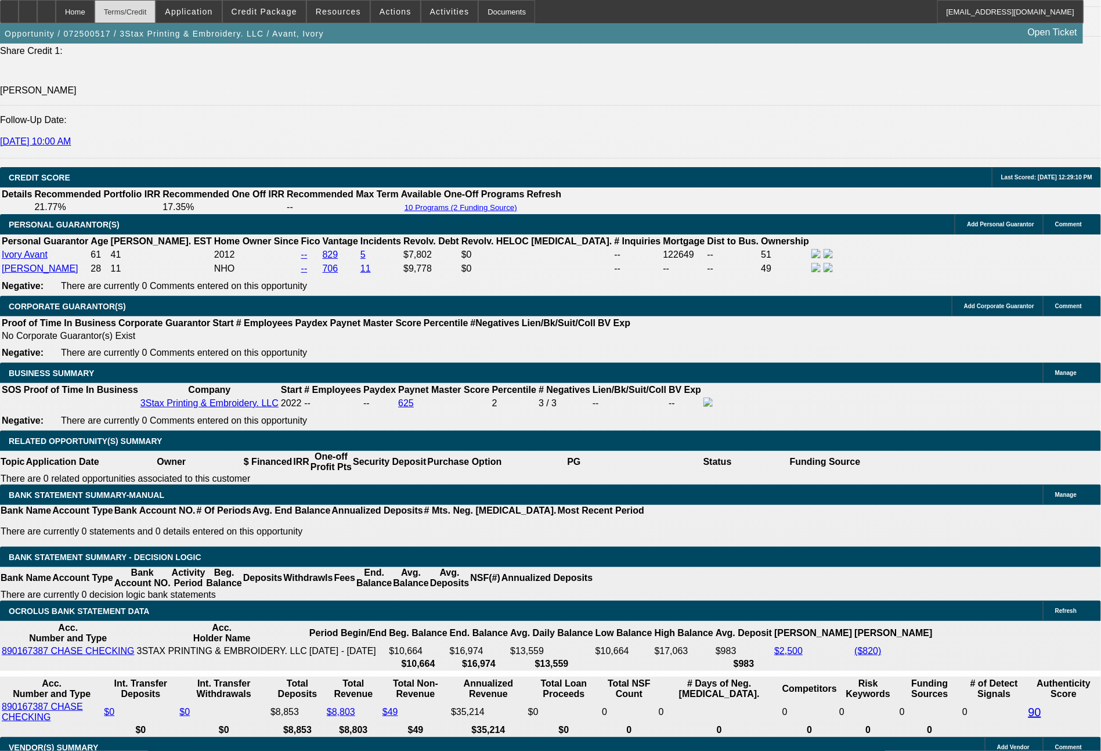
select select "0"
select select "2"
select select "0"
select select "6"
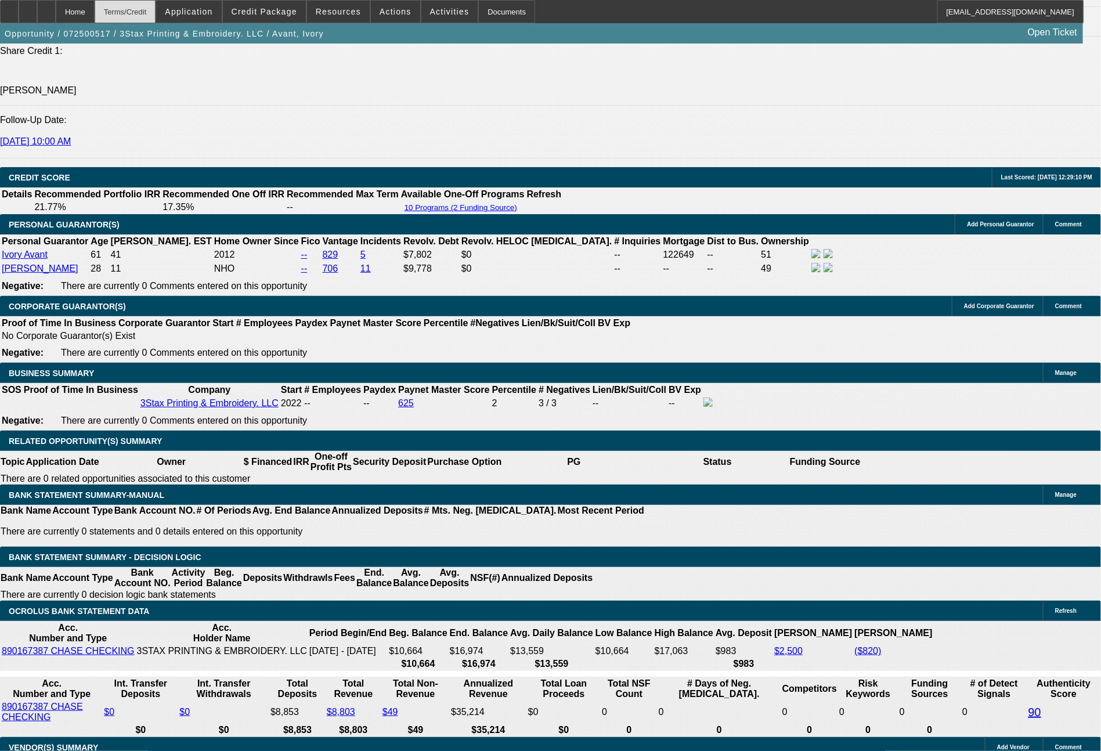
select select "0"
select select "2"
select select "0"
select select "6"
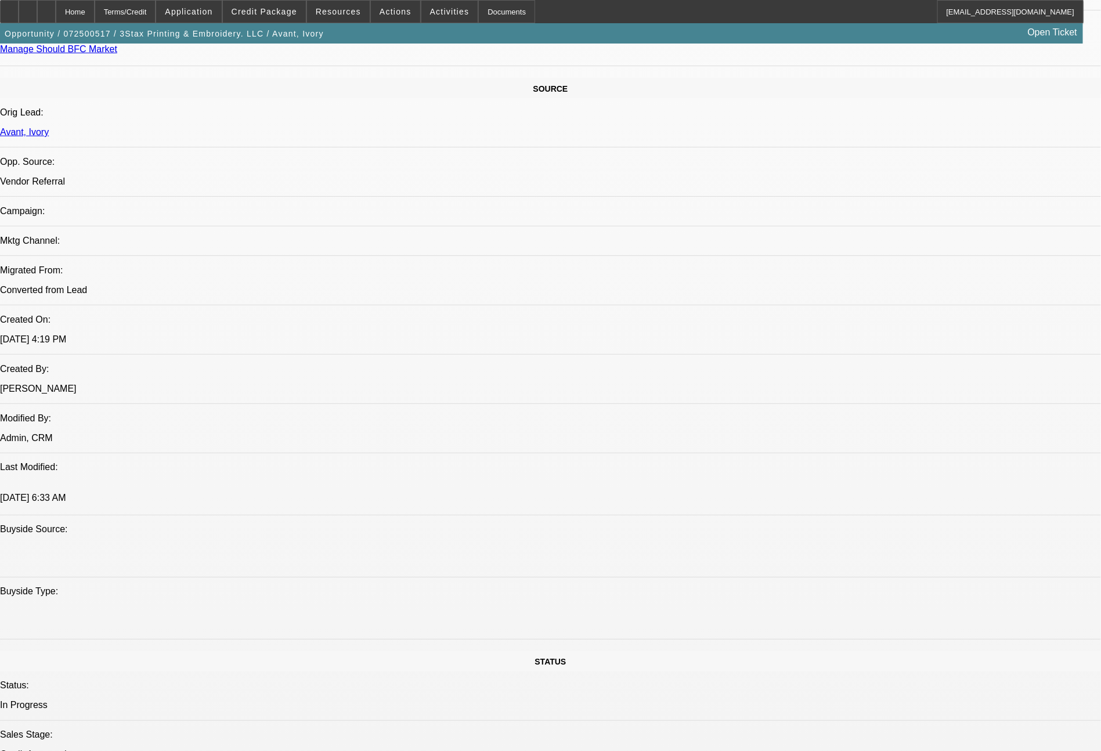
scroll to position [1314, 0]
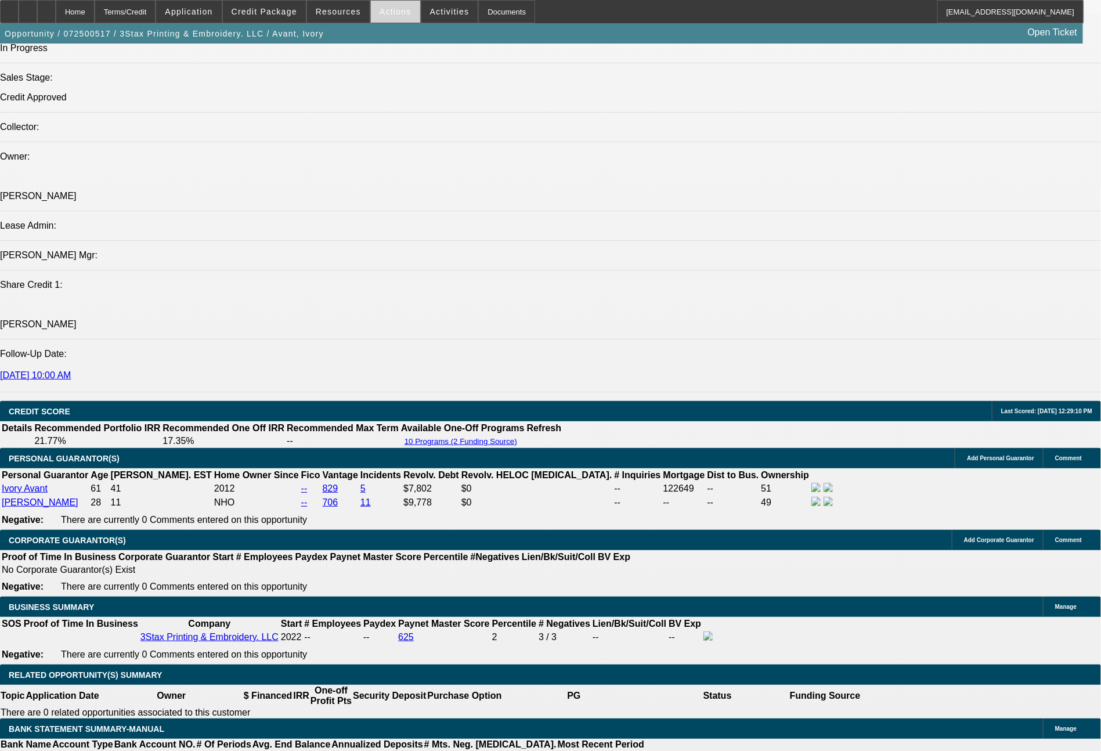
click at [400, 9] on span "Actions" at bounding box center [396, 11] width 32 height 9
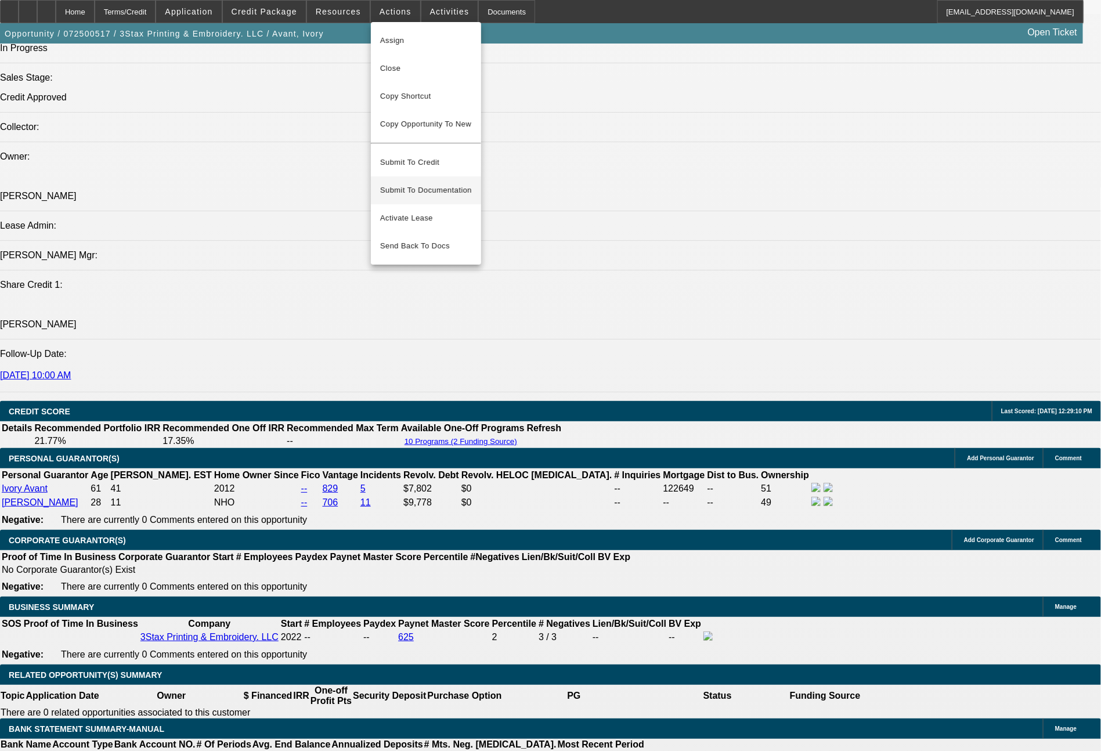
click at [424, 186] on span "Submit To Documentation" at bounding box center [426, 190] width 92 height 14
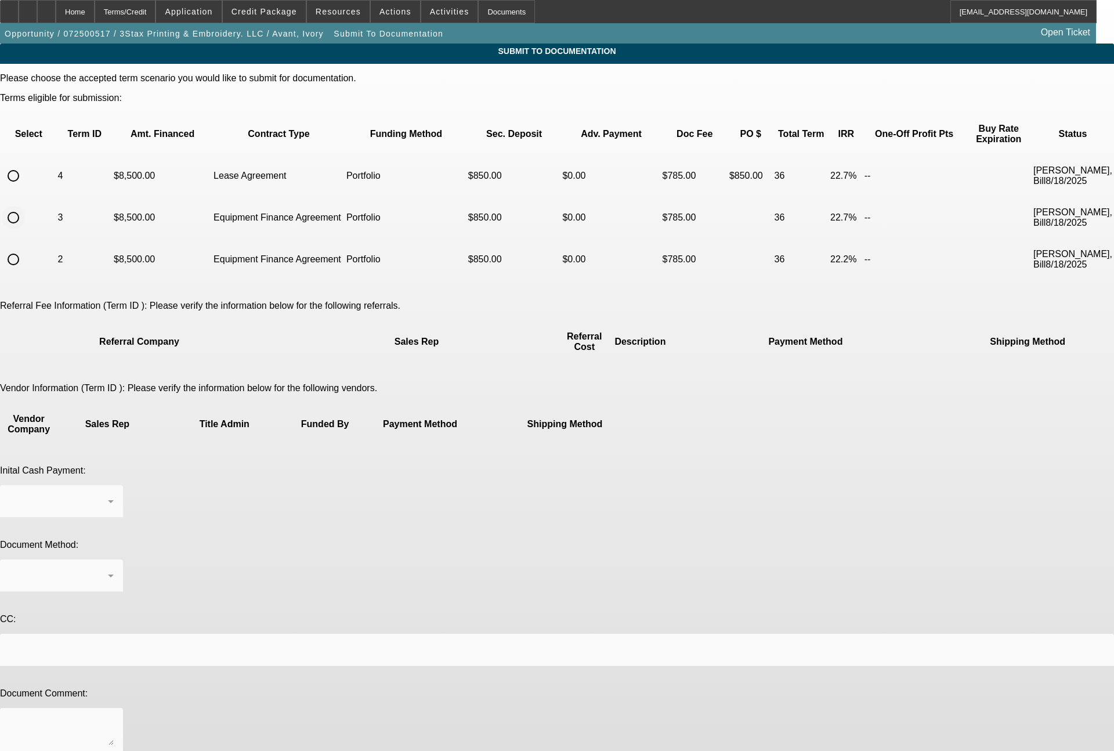
click at [25, 206] on input "radio" at bounding box center [13, 217] width 23 height 23
radio input "true"
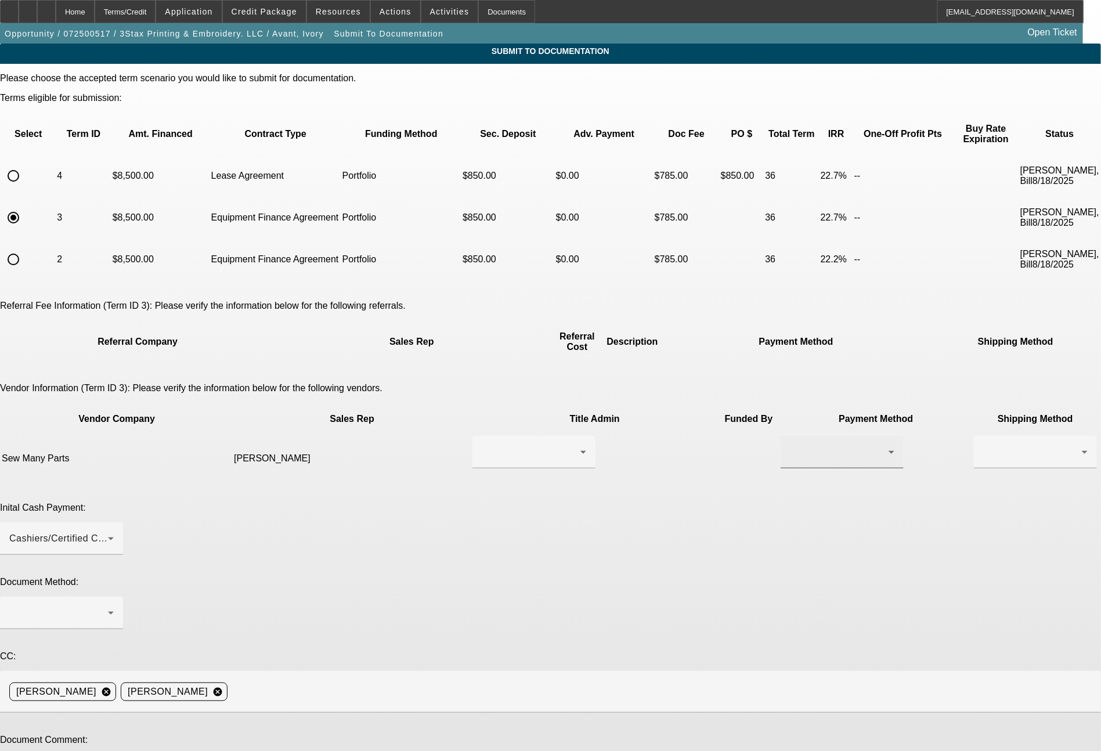
click at [790, 436] on div at bounding box center [842, 452] width 104 height 32
click at [636, 428] on span "Check" at bounding box center [632, 424] width 28 height 14
click at [983, 445] on div at bounding box center [1032, 452] width 99 height 14
click at [752, 451] on span "Fed Ex" at bounding box center [762, 452] width 31 height 14
click at [108, 606] on div at bounding box center [58, 613] width 99 height 14
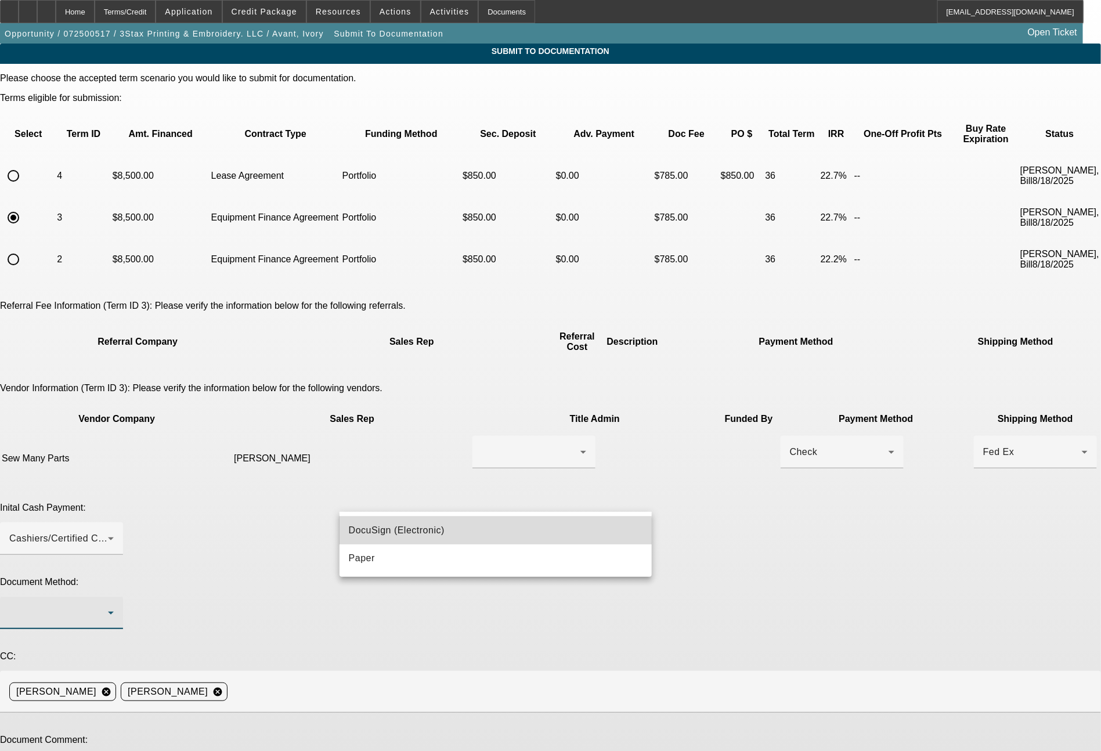
click at [416, 533] on span "DocuSign (Electronic)" at bounding box center [397, 530] width 96 height 14
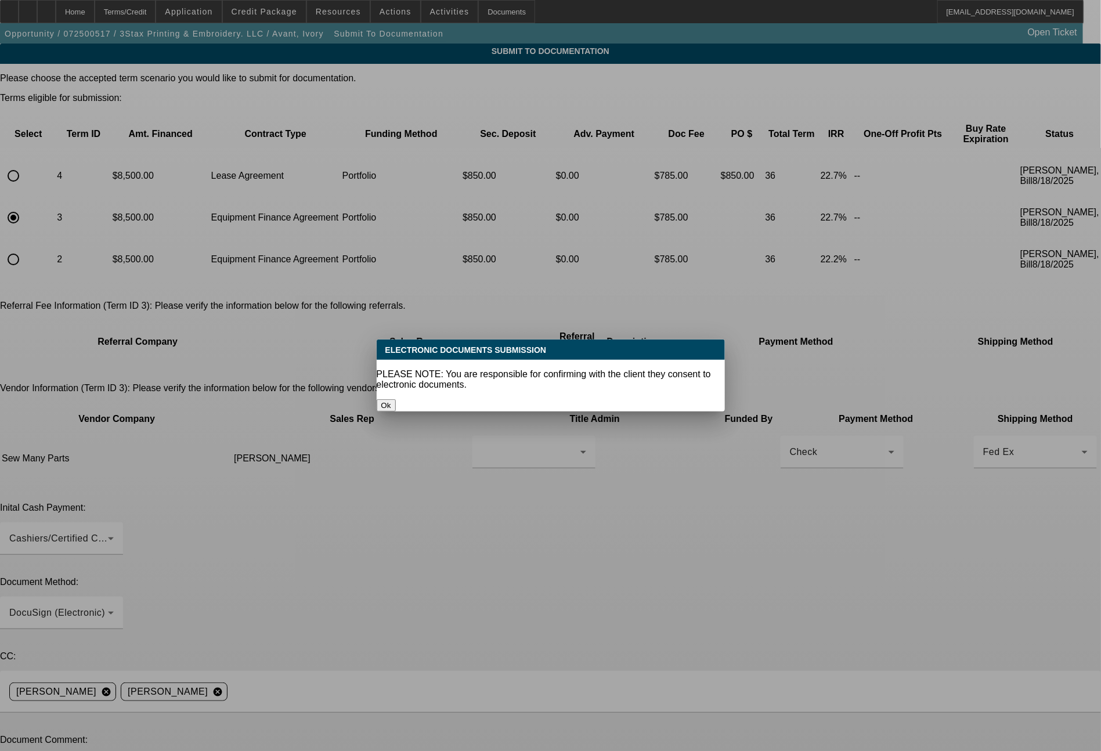
click at [396, 399] on button "Ok" at bounding box center [386, 405] width 19 height 12
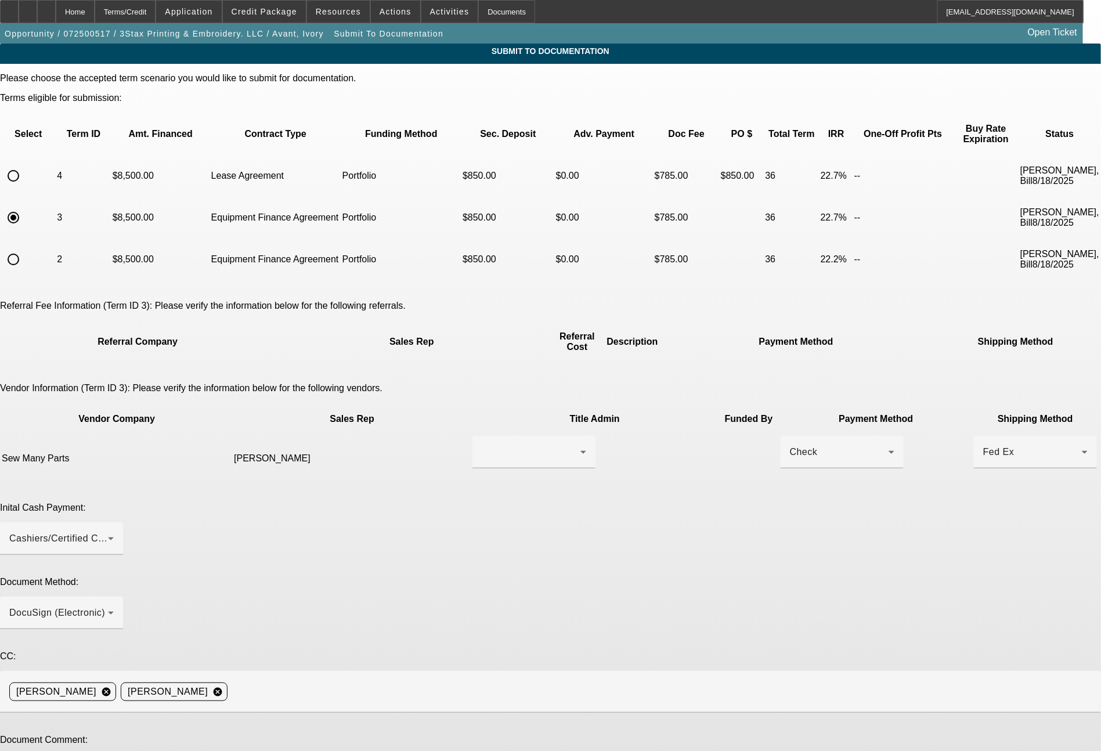
paste textarea "Ready for docs. Mother (Ivory) and Son (Isaac) ownership here. You can do the d…"
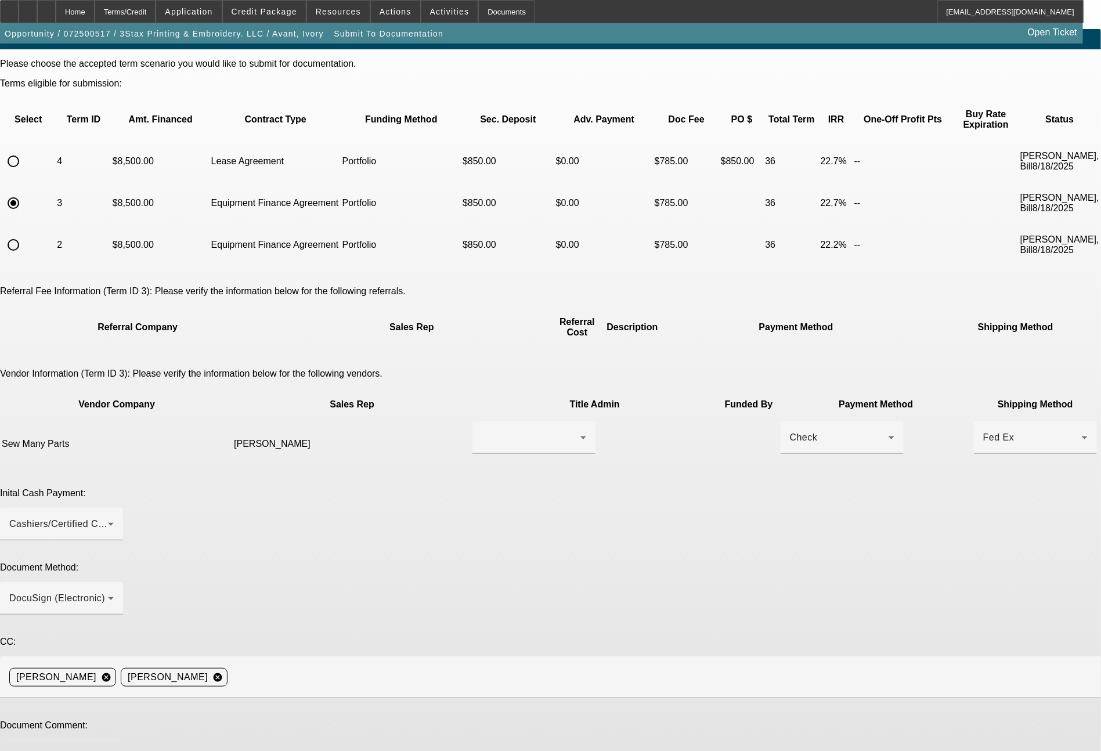
scroll to position [18, 0]
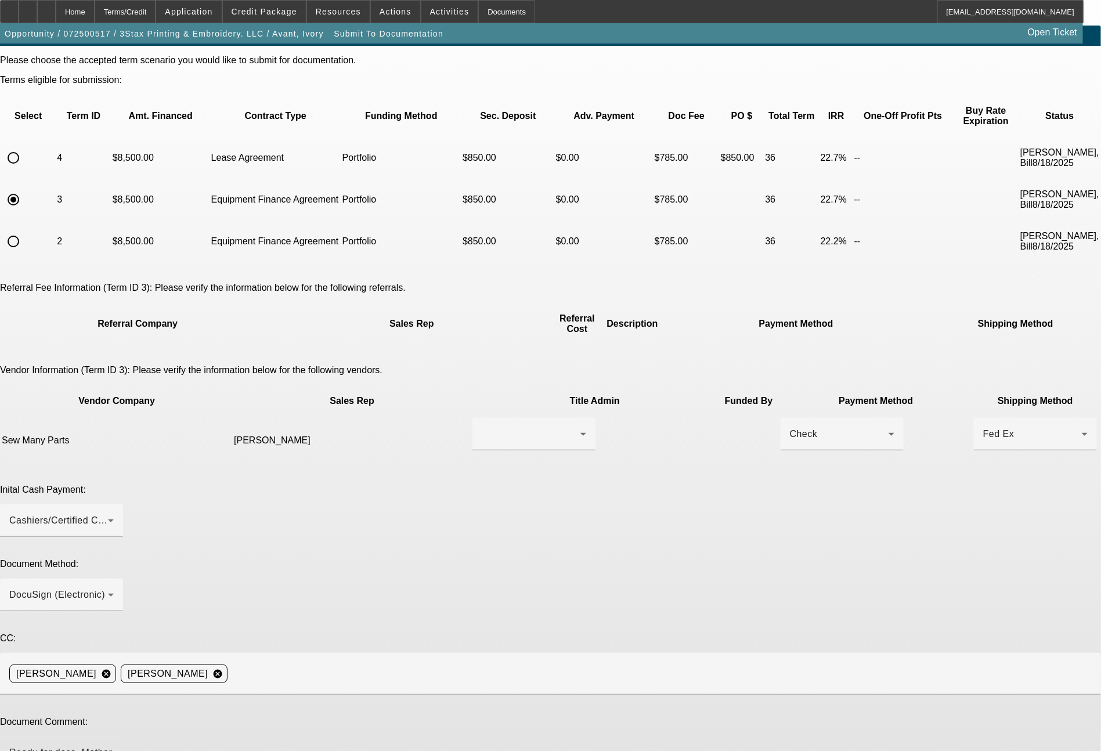
type textarea "Ready for docs. Mother (Ivory) and Son (Isaac) ownership here. You can do the d…"
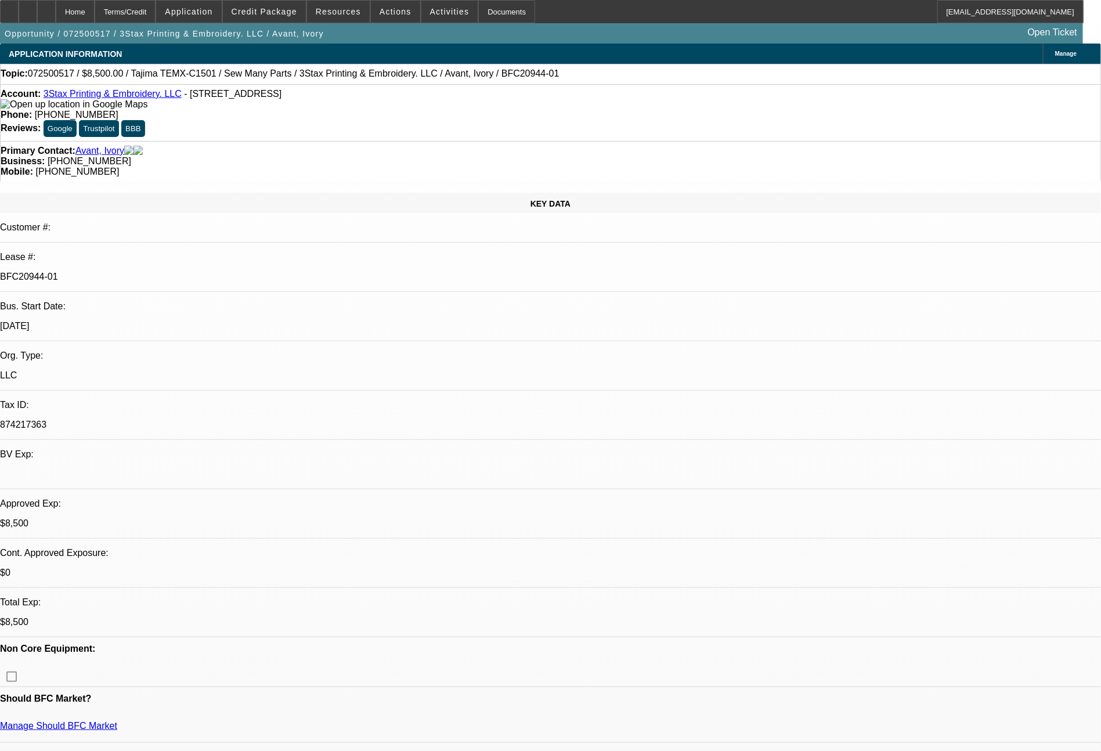
select select "0"
select select "2"
select select "0.1"
select select "4"
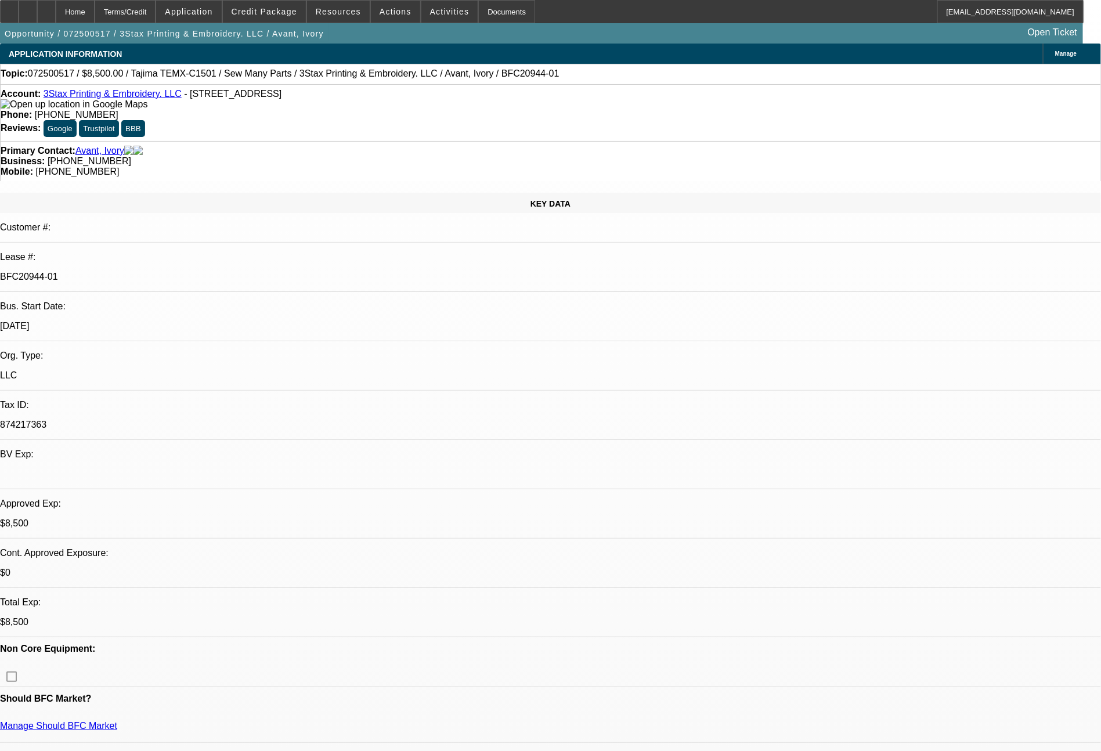
select select "0"
select select "2"
select select "0"
select select "6"
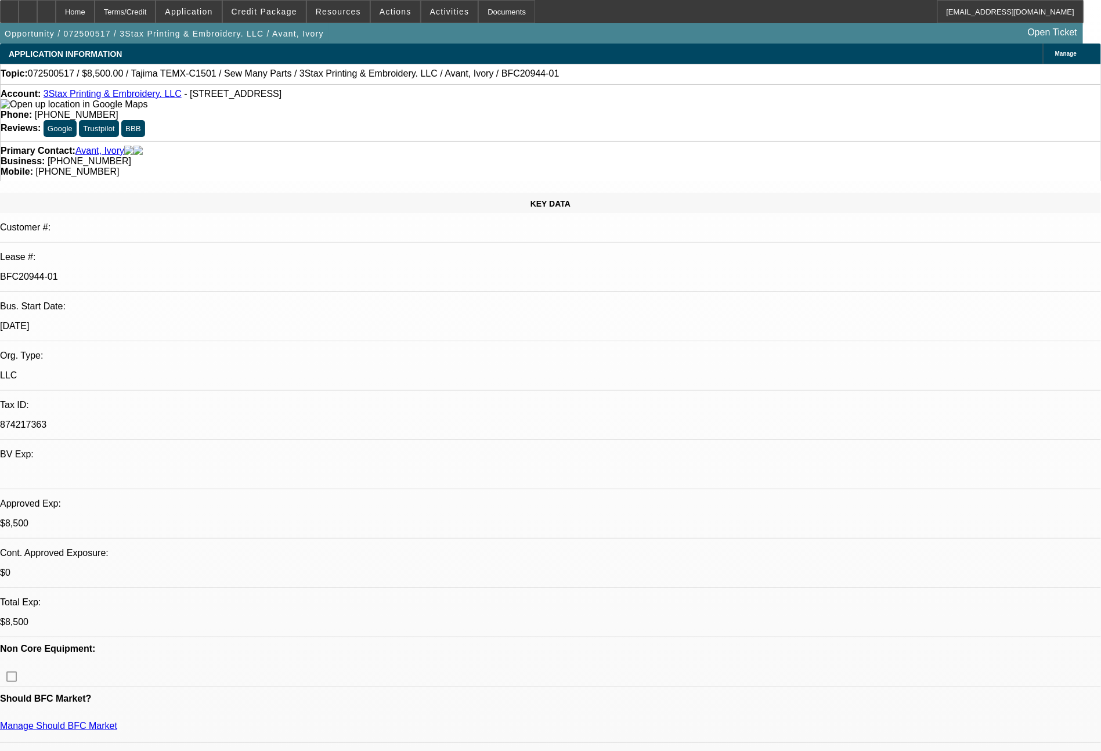
select select "0"
select select "2"
select select "0"
select select "6"
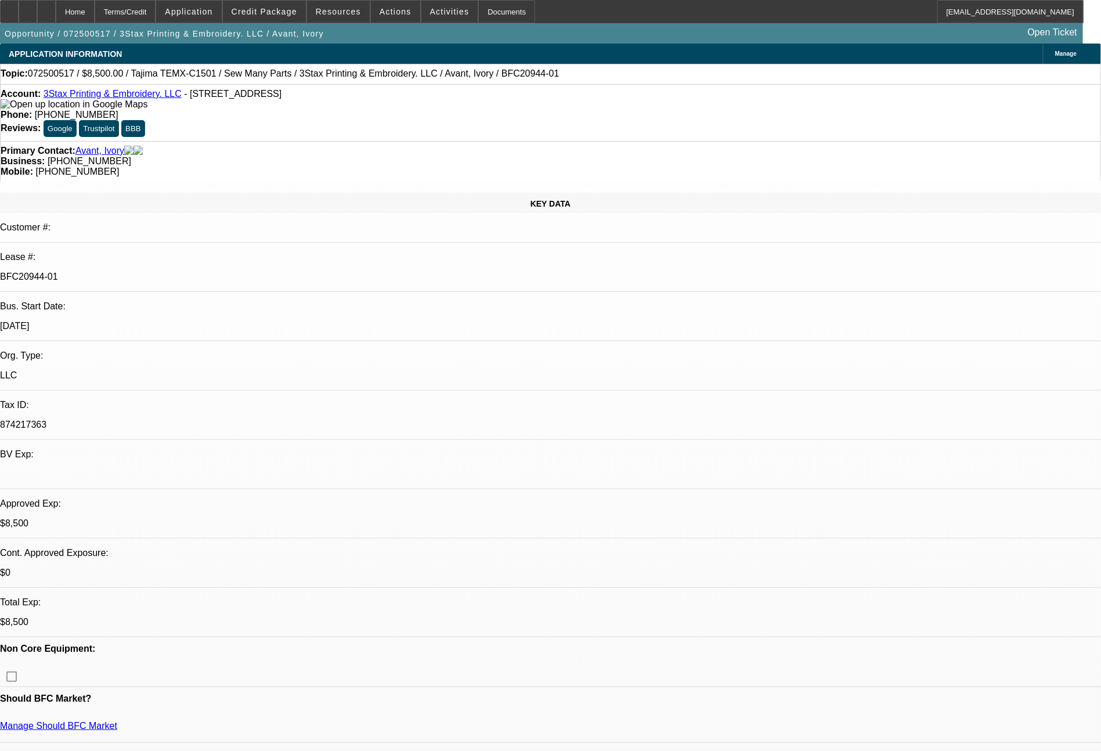
select select "0"
select select "2"
select select "0"
select select "6"
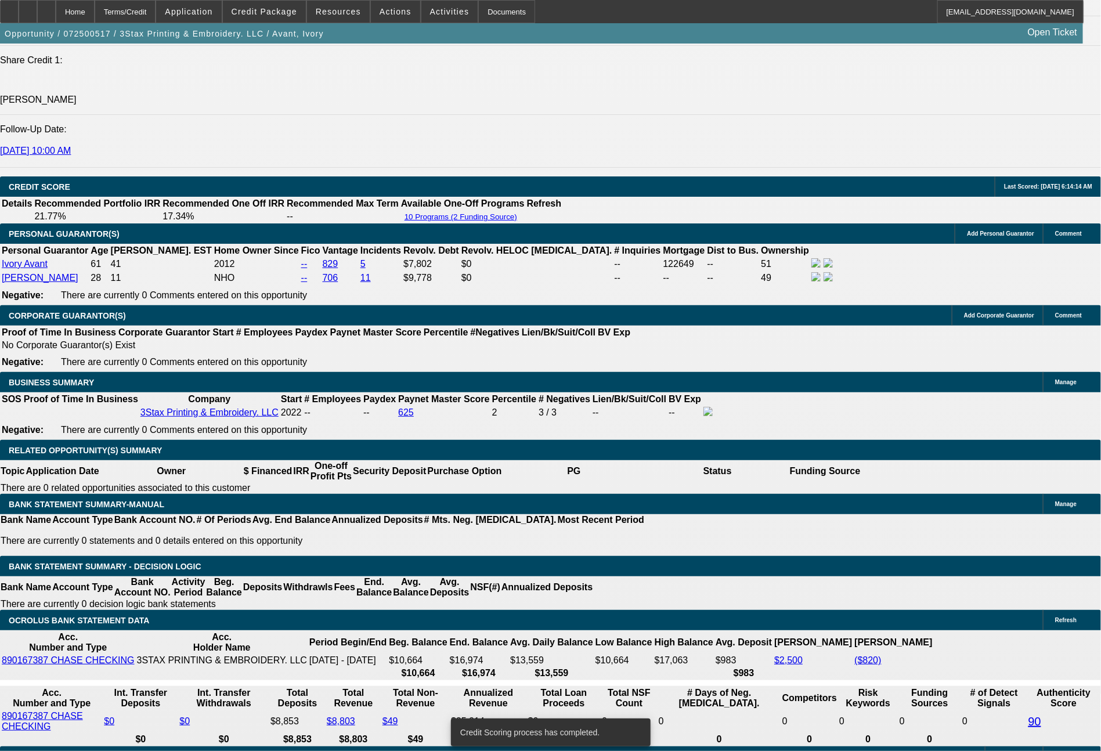
scroll to position [1553, 0]
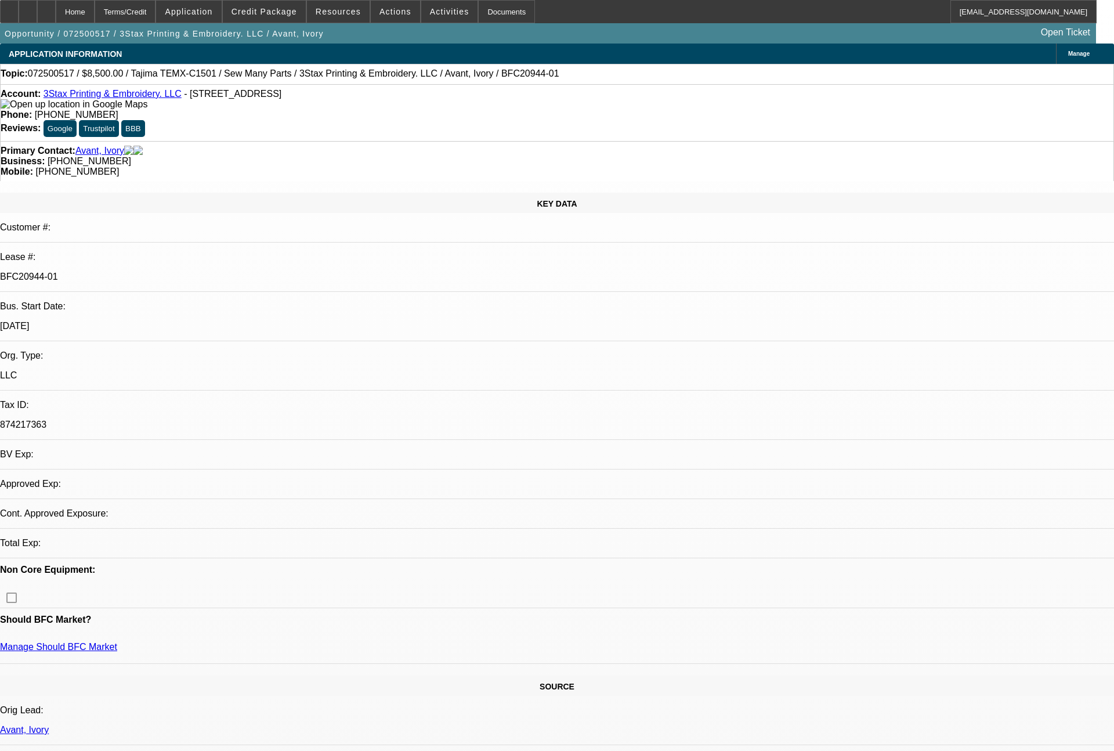
select select "0"
select select "2"
select select "0.1"
select select "4"
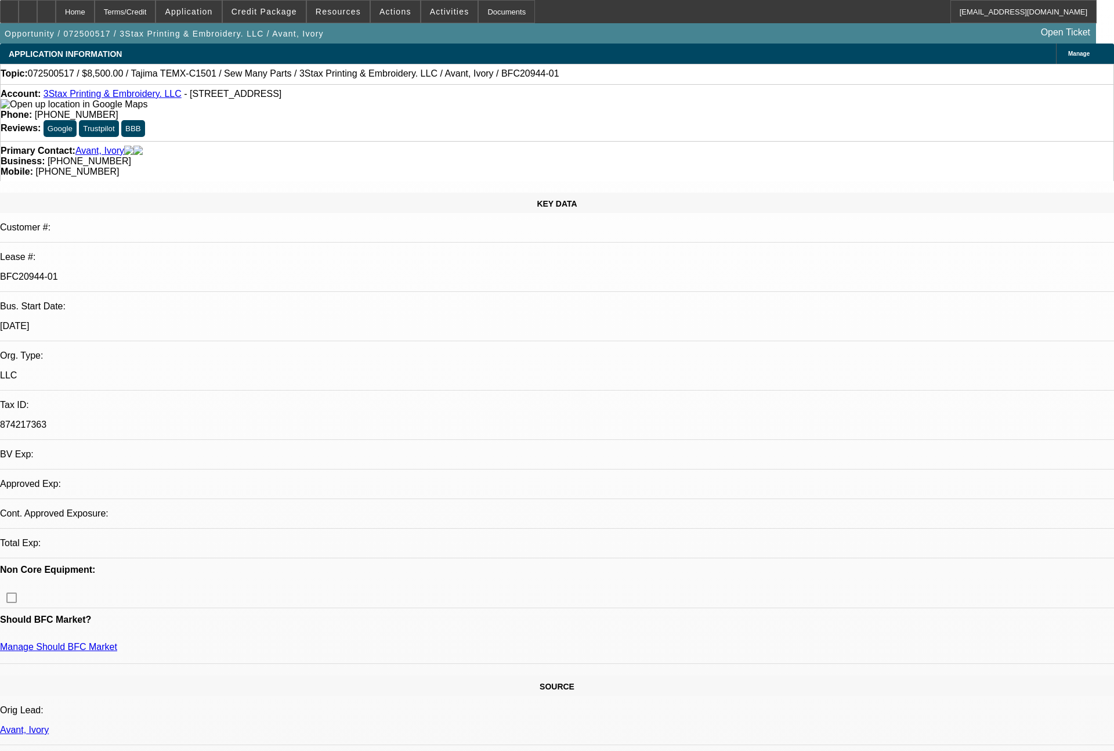
select select "0"
select select "2"
select select "0"
select select "6"
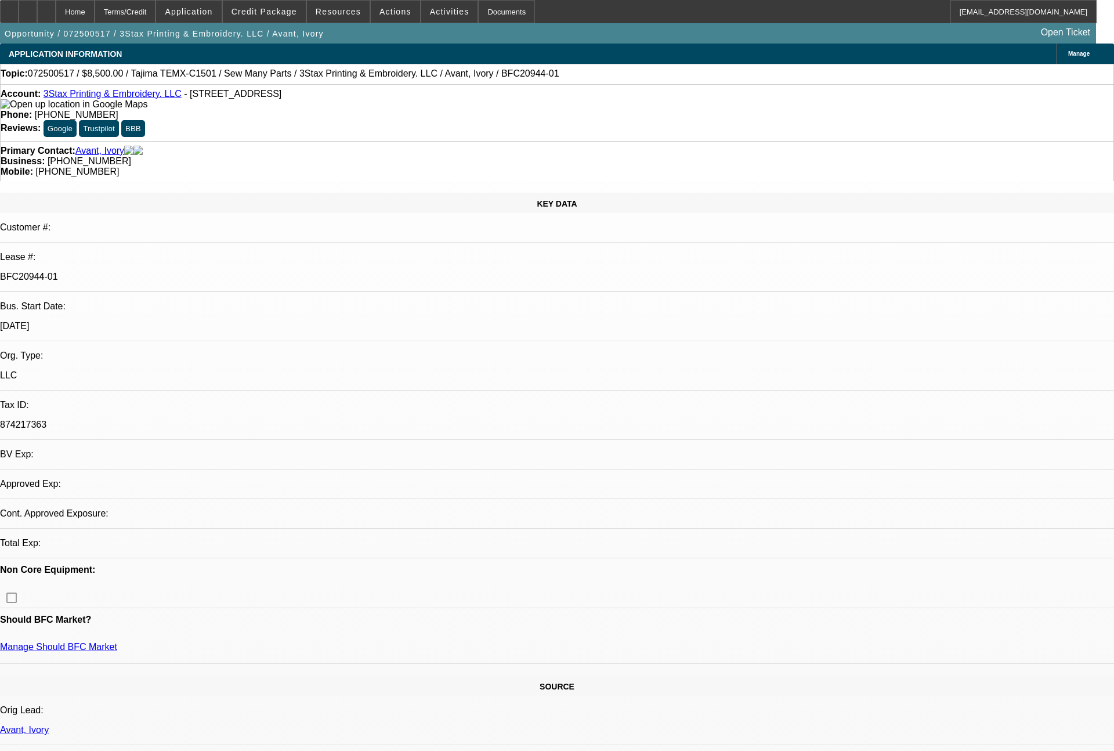
select select "0"
select select "2"
select select "0"
select select "6"
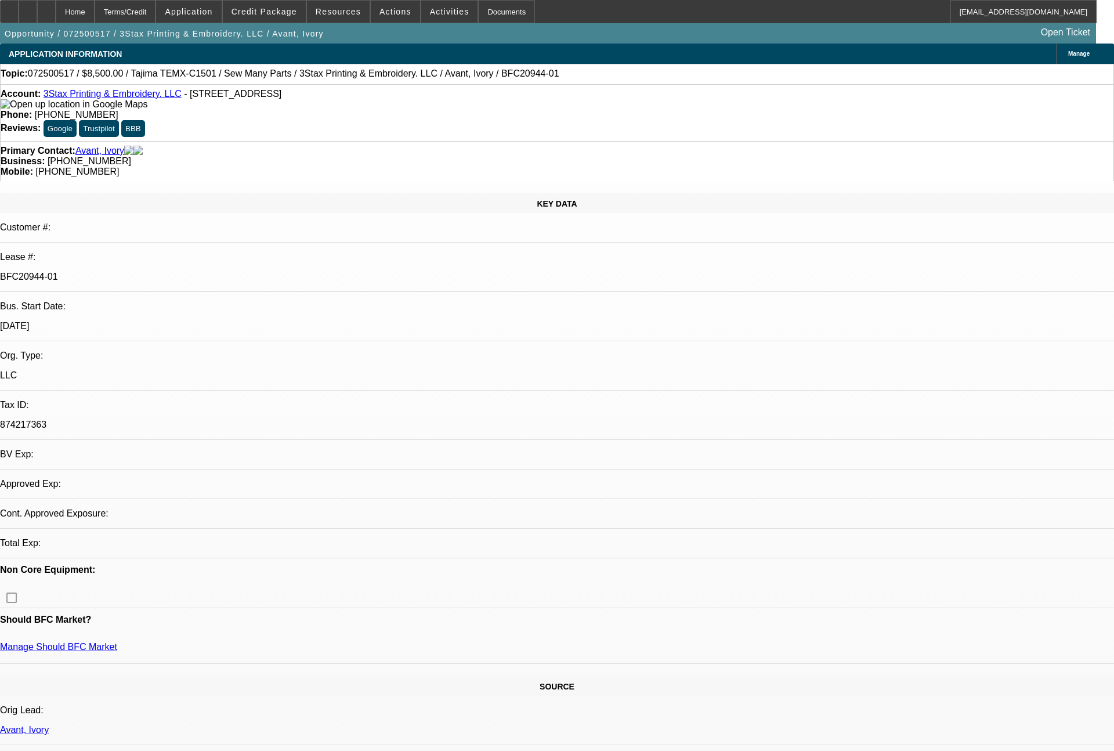
select select "0"
select select "2"
select select "0"
select select "6"
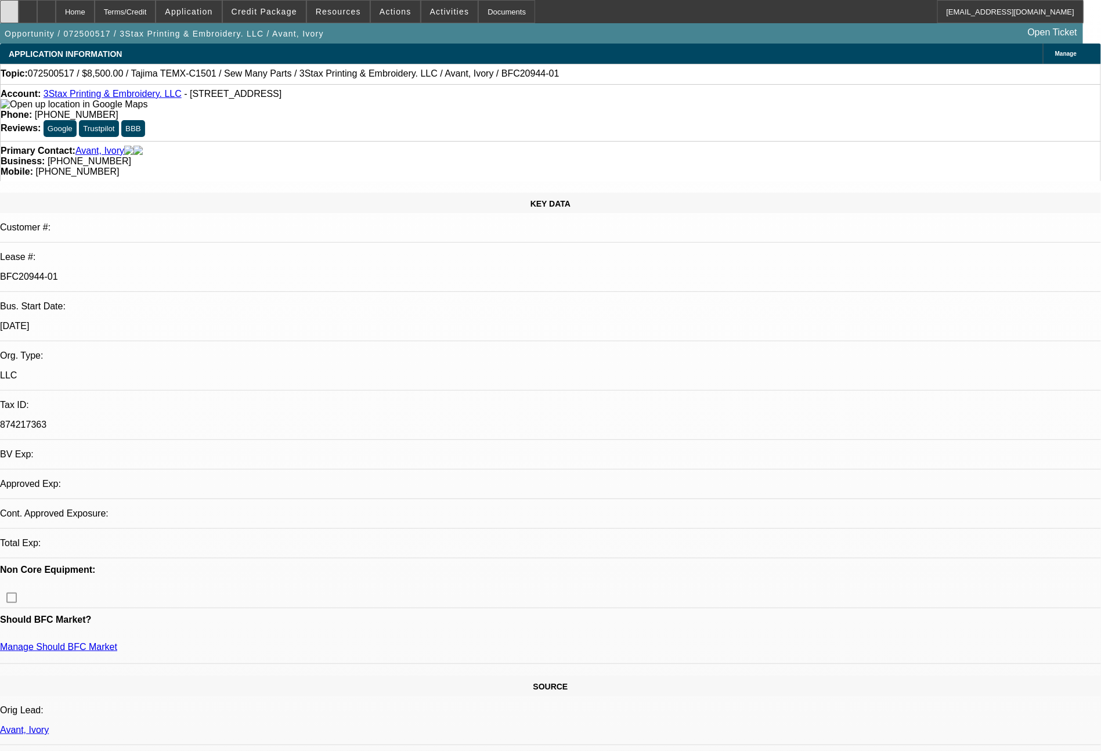
select select "0"
select select "2"
select select "0.1"
select select "4"
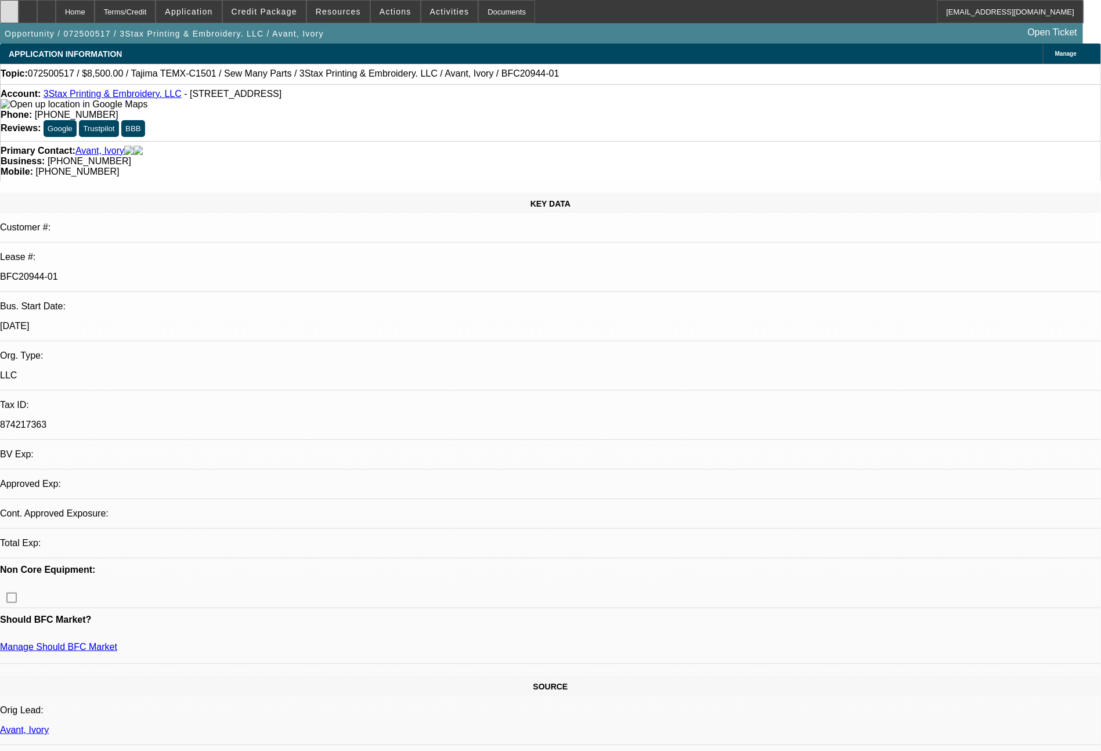
select select "0"
select select "2"
select select "0"
select select "6"
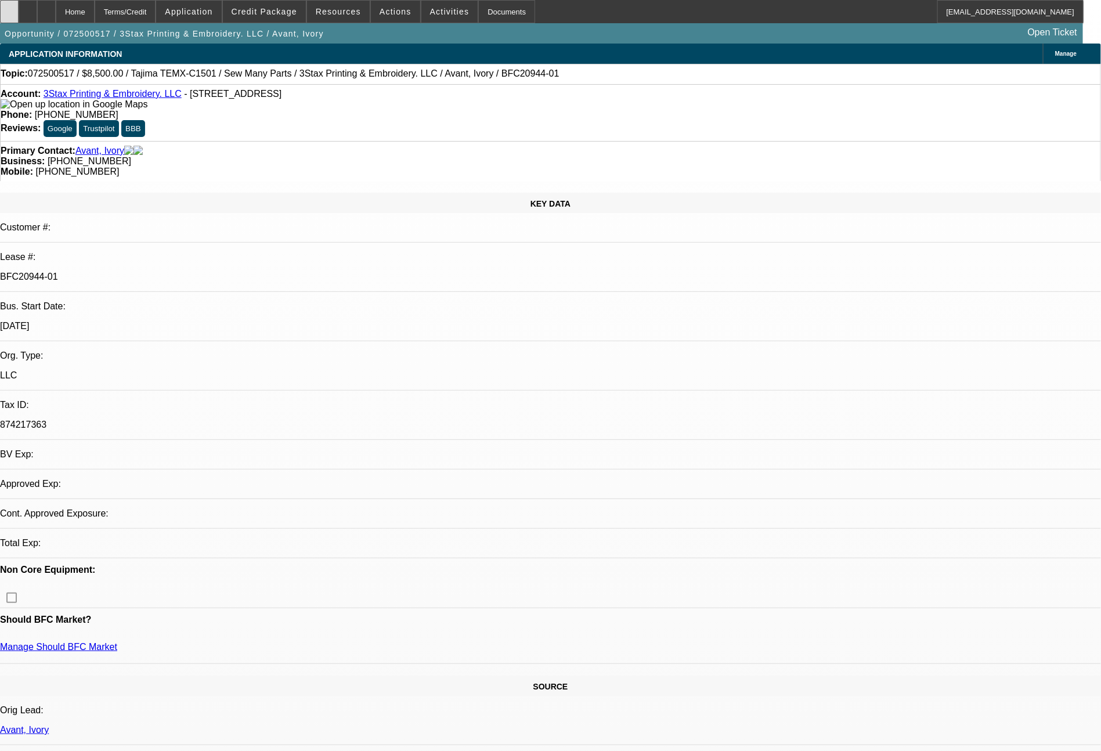
select select "0"
select select "2"
select select "0"
select select "6"
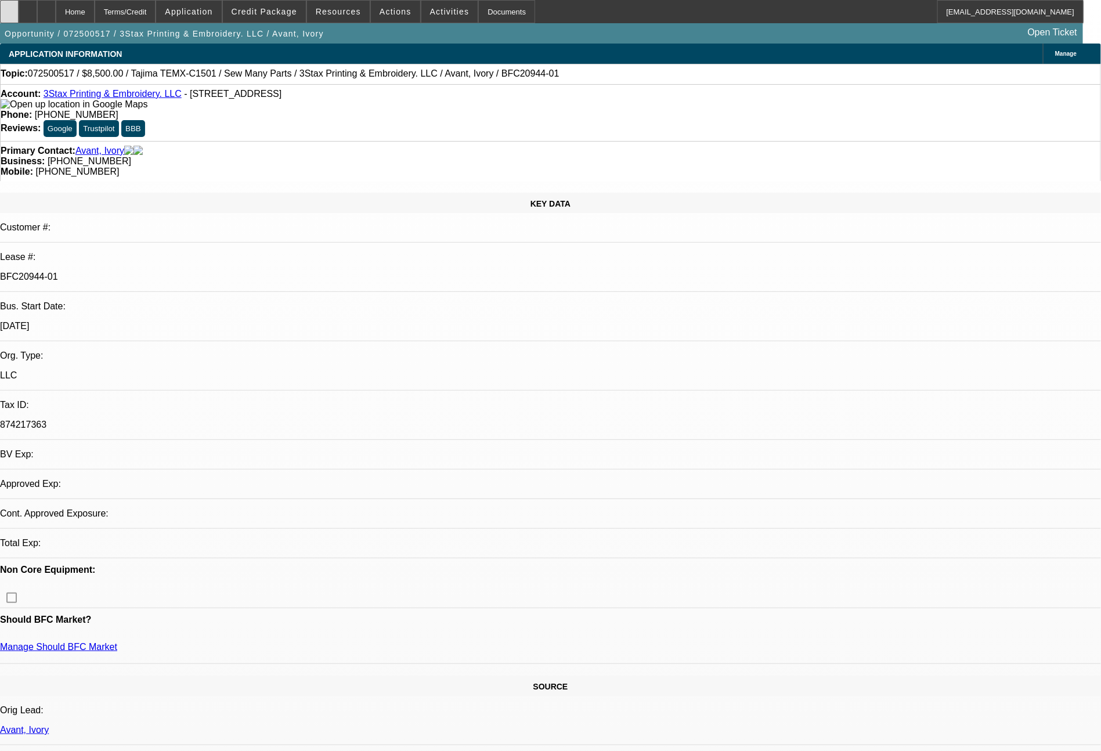
select select "0"
select select "2"
select select "0"
select select "6"
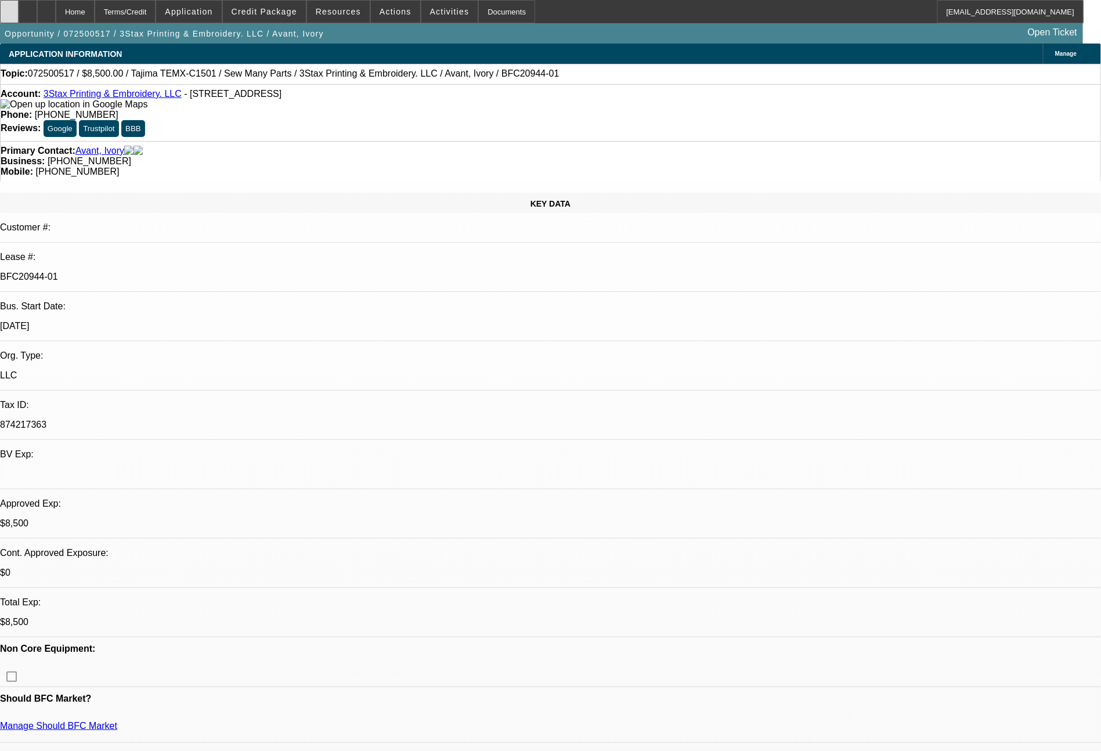
click at [9, 8] on icon at bounding box center [9, 8] width 0 height 0
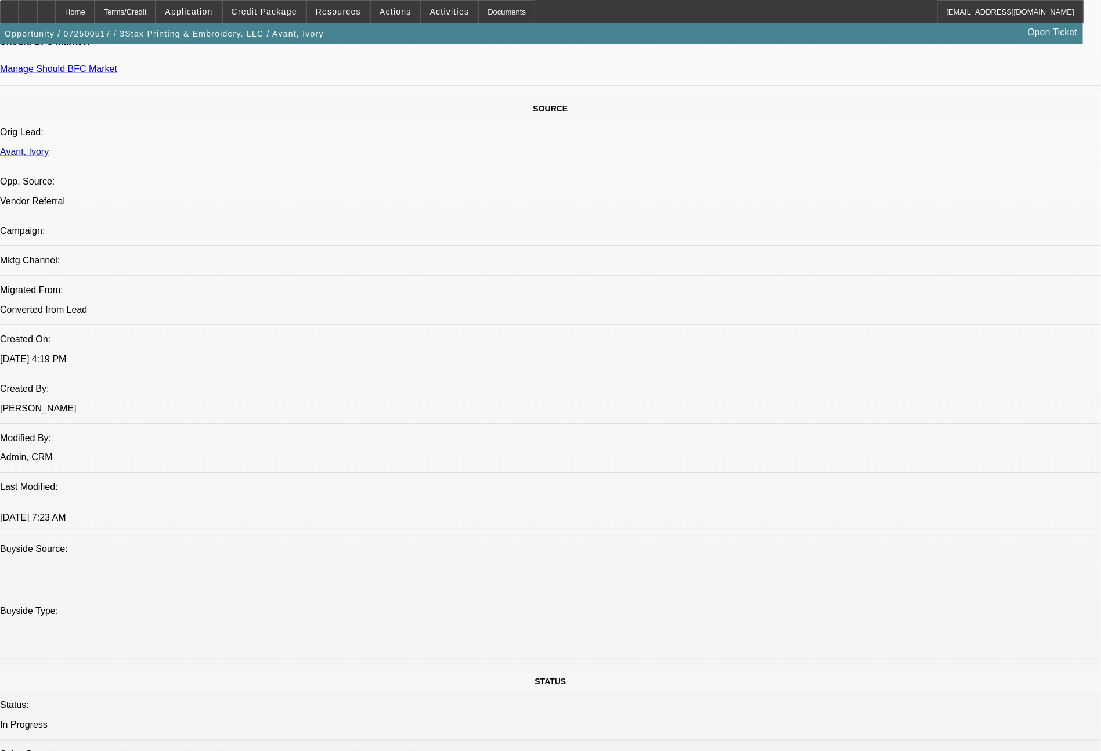
scroll to position [1314, 0]
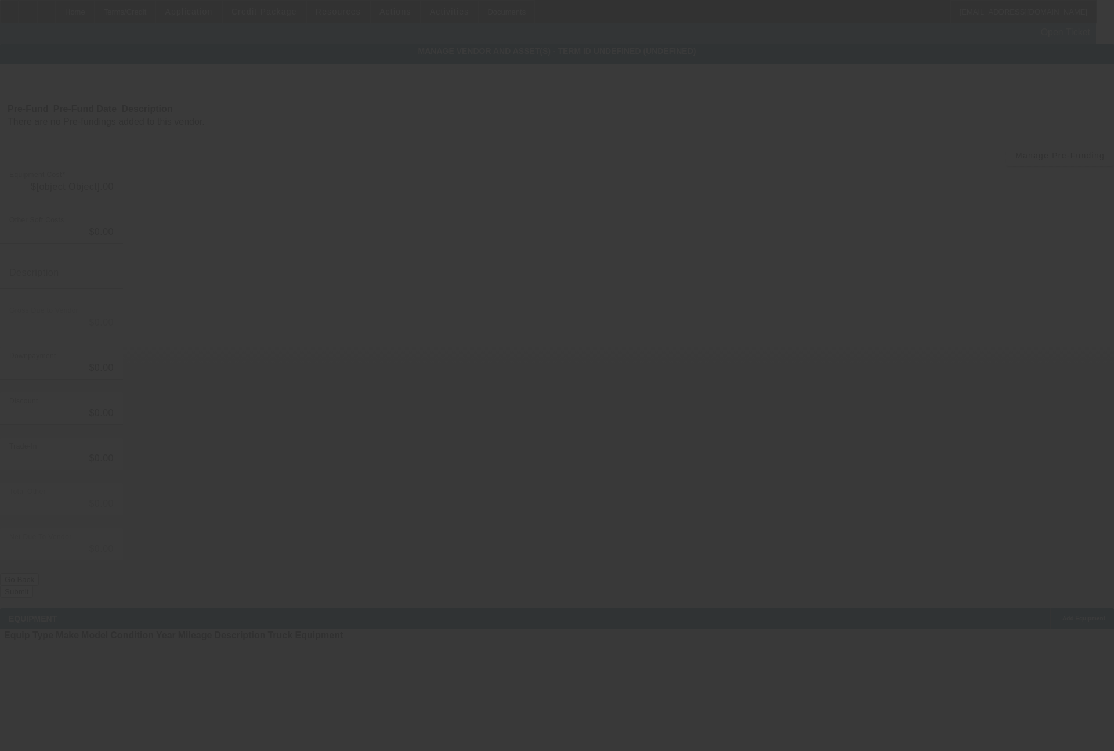
type input "$8,500.00"
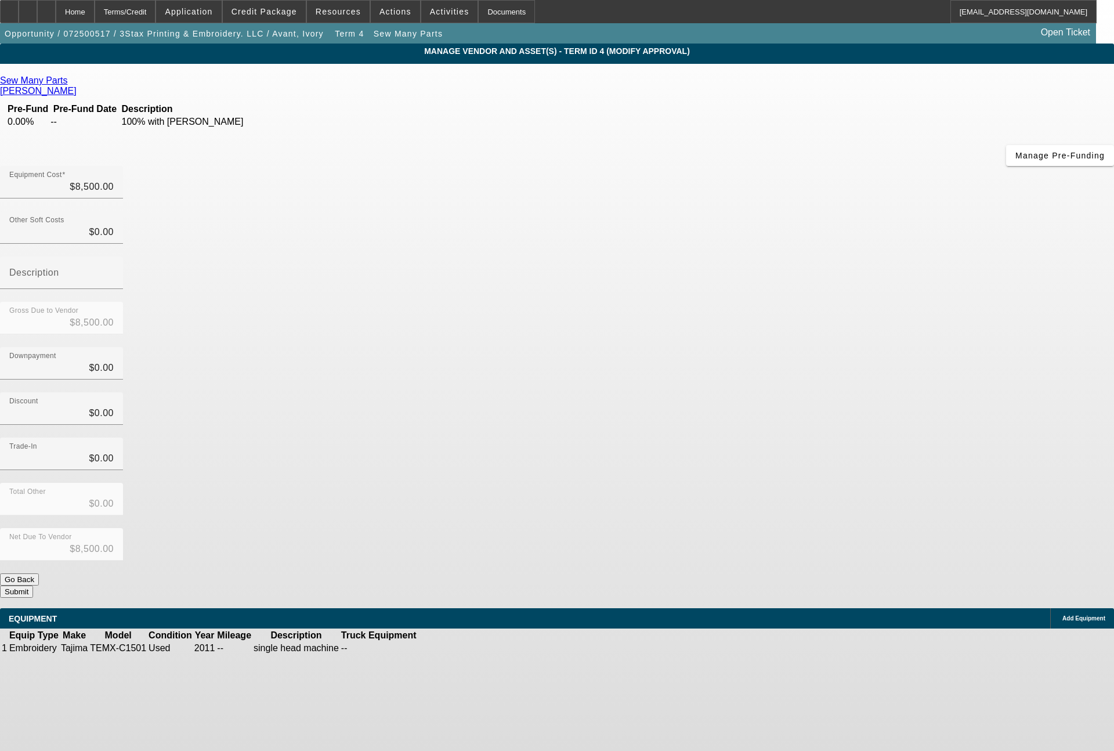
click at [67, 84] on link "Sew Many Parts" at bounding box center [33, 80] width 67 height 10
click at [156, 10] on div "Terms/Credit" at bounding box center [126, 11] width 62 height 23
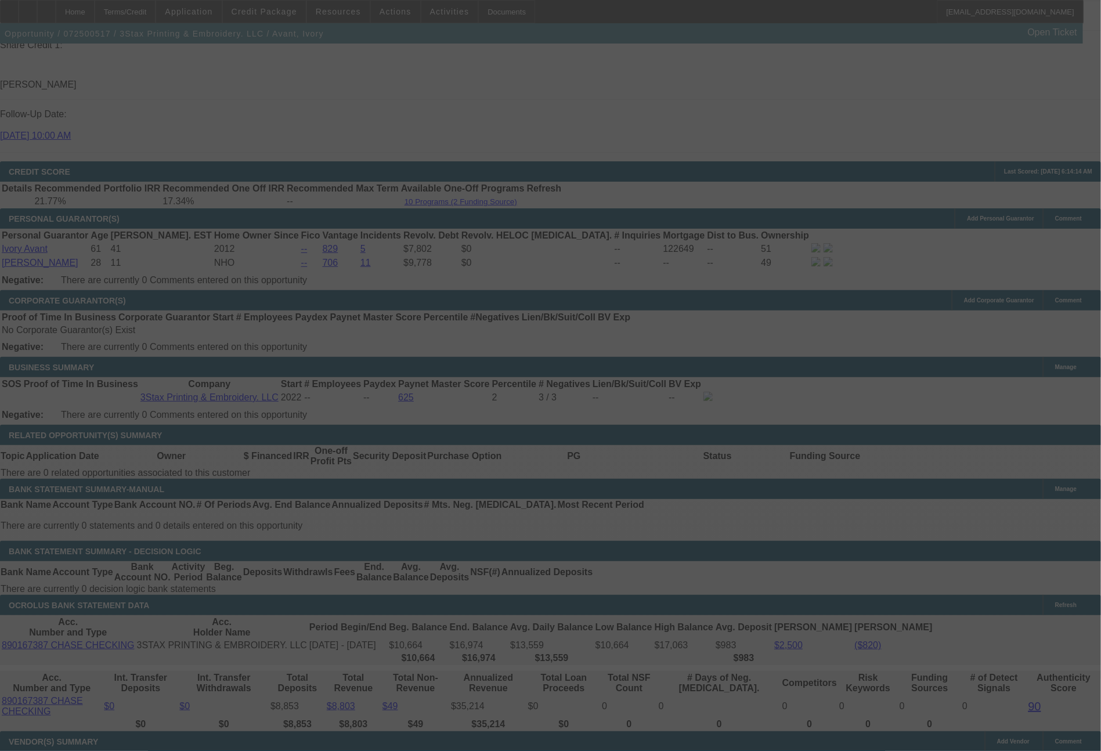
scroll to position [1569, 0]
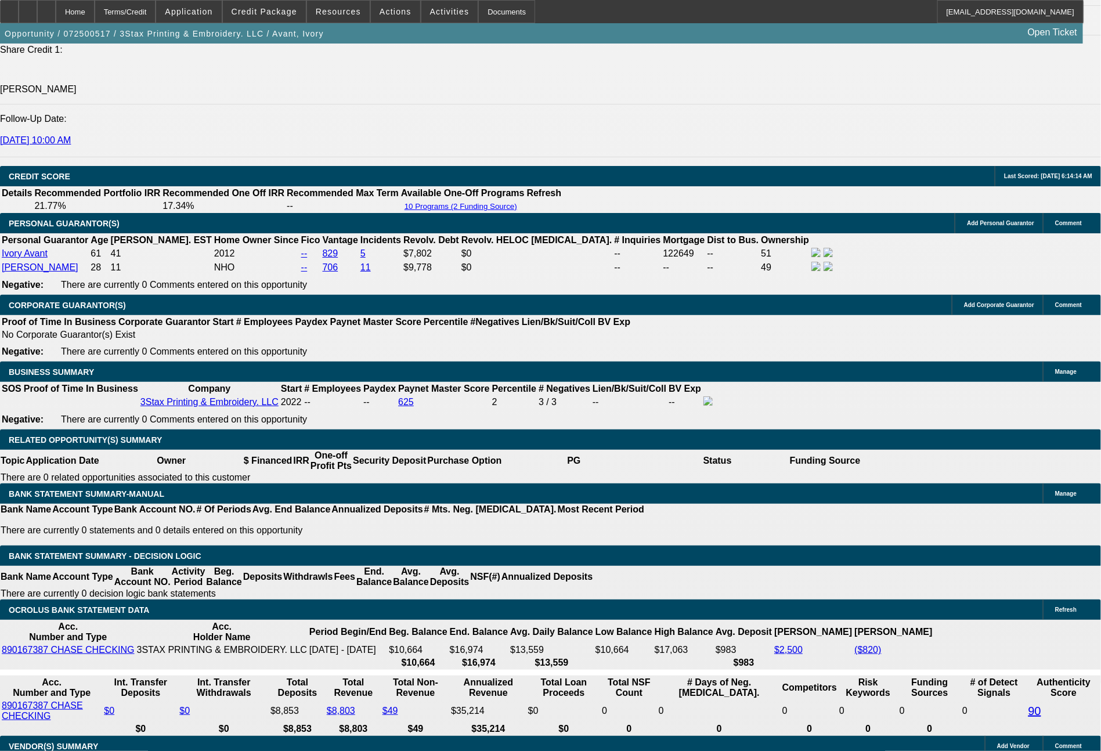
select select "0"
select select "2"
select select "0.1"
select select "4"
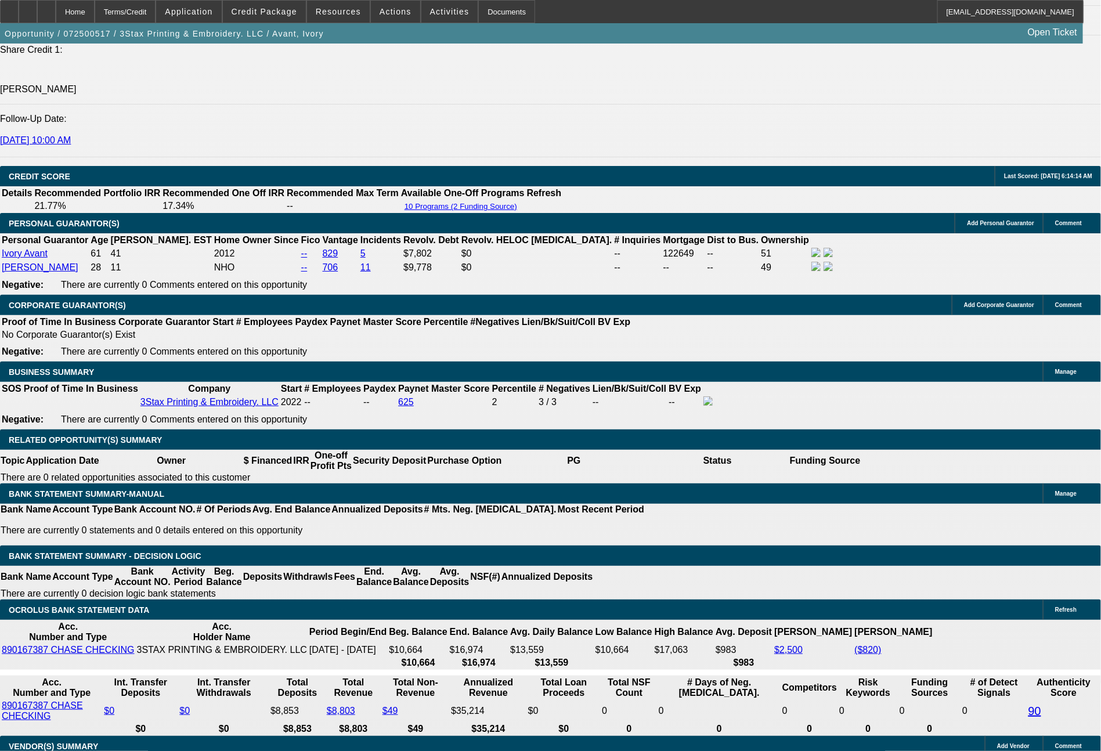
select select "0"
select select "2"
select select "0"
select select "6"
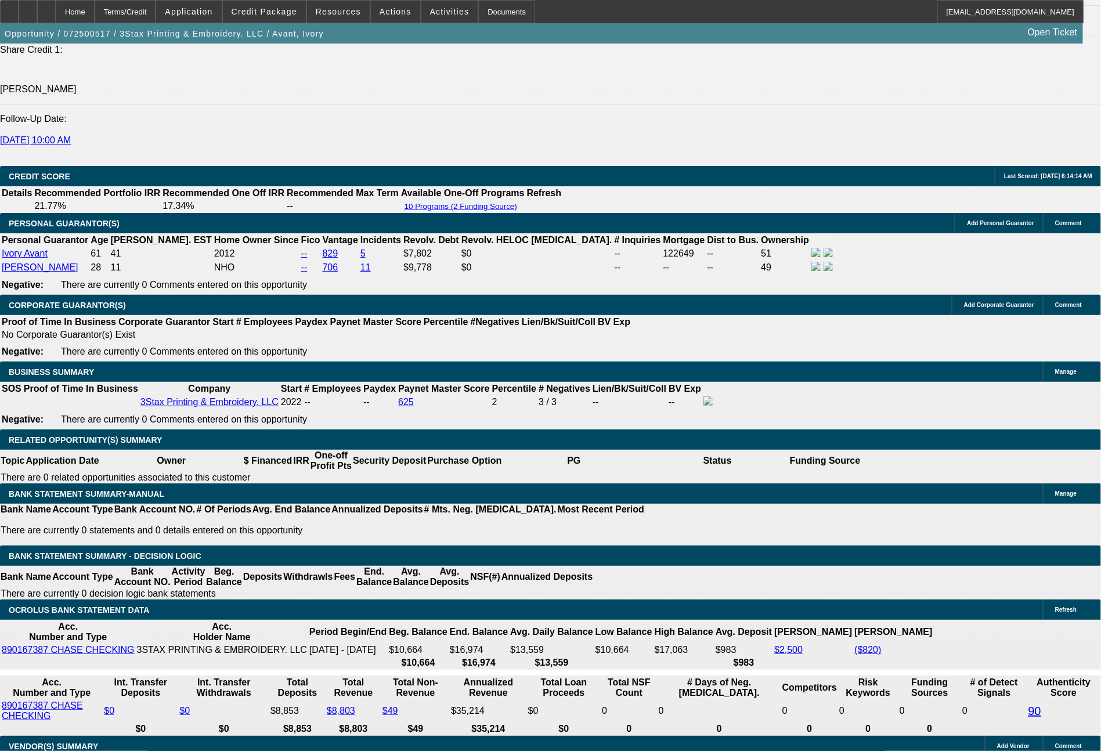
select select "0"
select select "2"
select select "0"
select select "6"
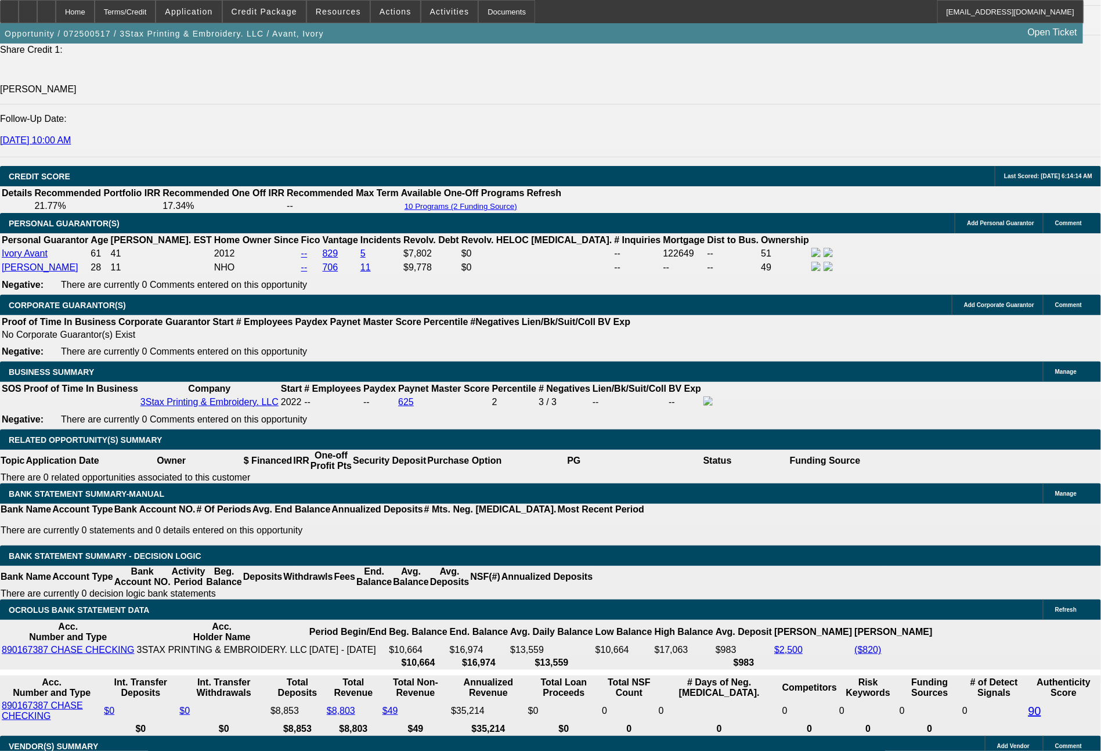
select select "0"
select select "2"
select select "0"
select select "6"
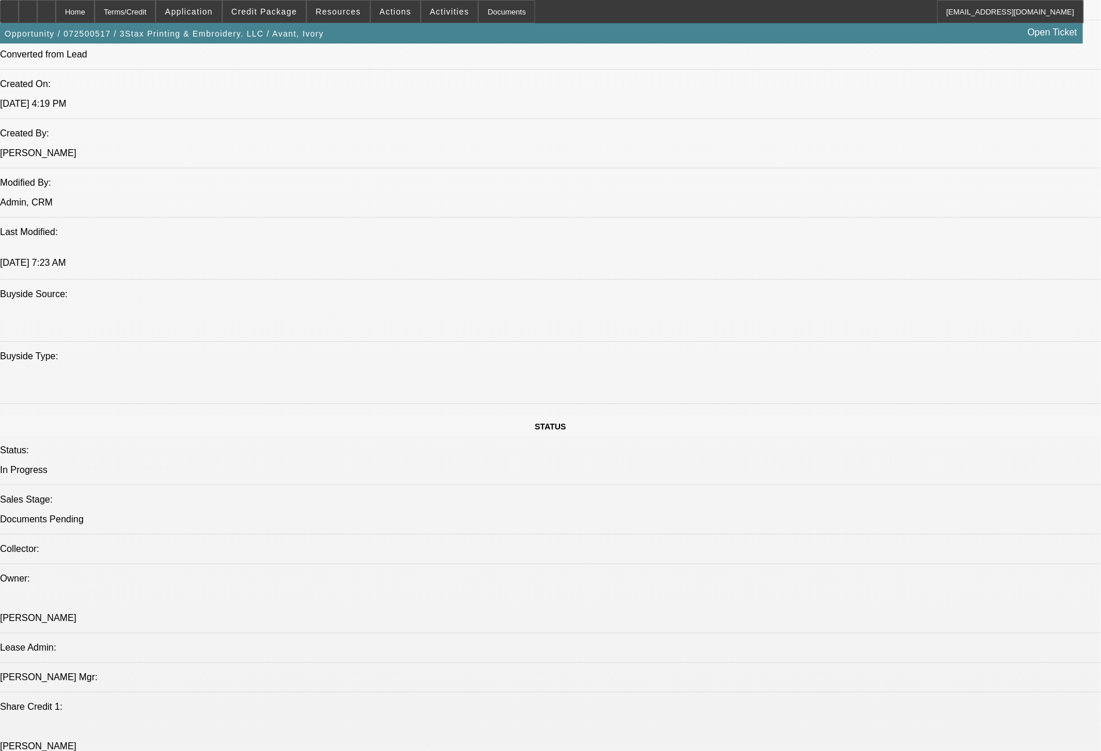
scroll to position [35, 0]
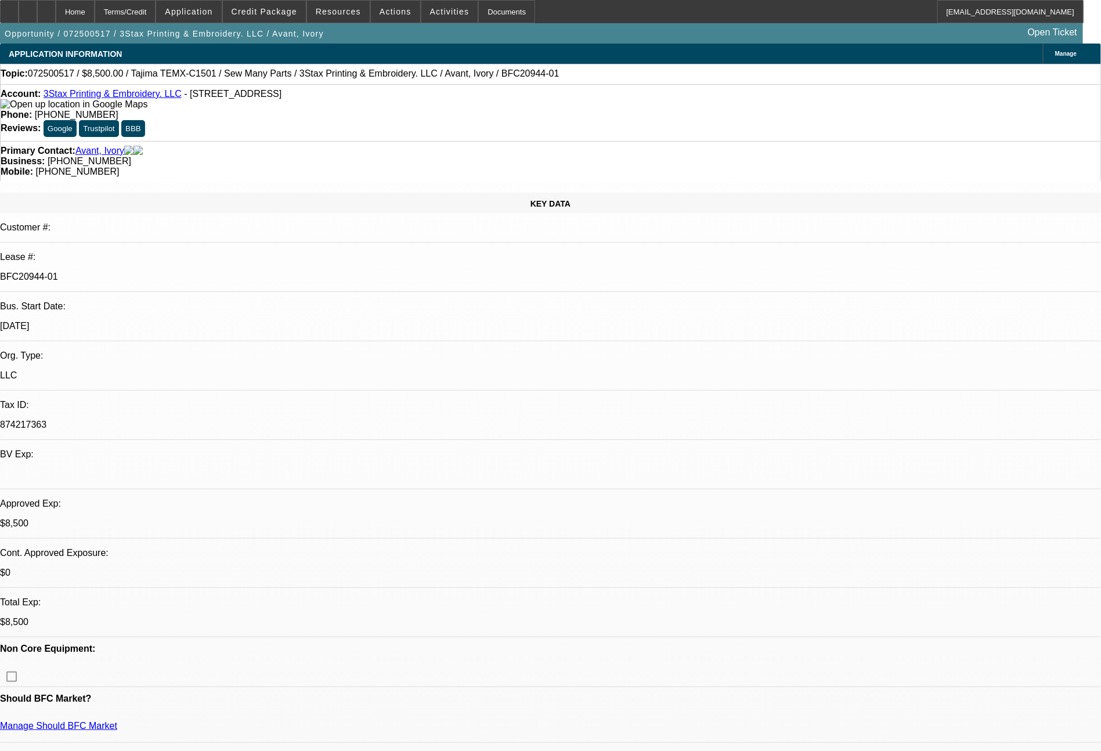
select select "0"
select select "2"
select select "0.1"
select select "4"
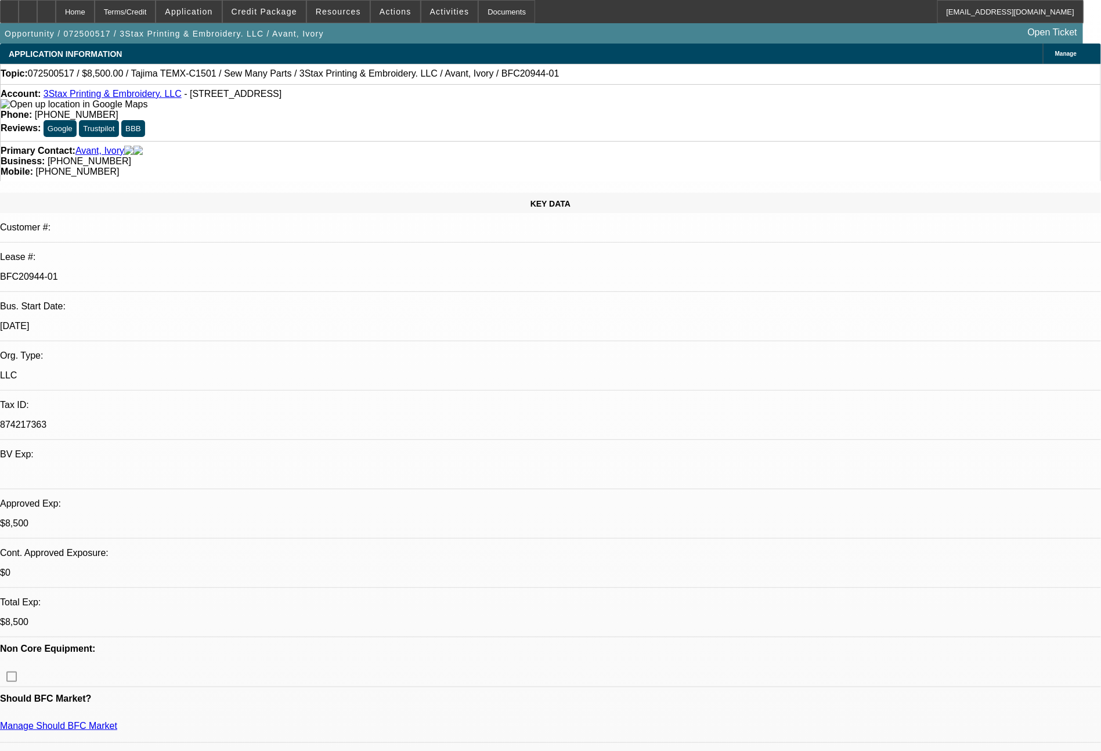
select select "0"
select select "2"
select select "0"
select select "6"
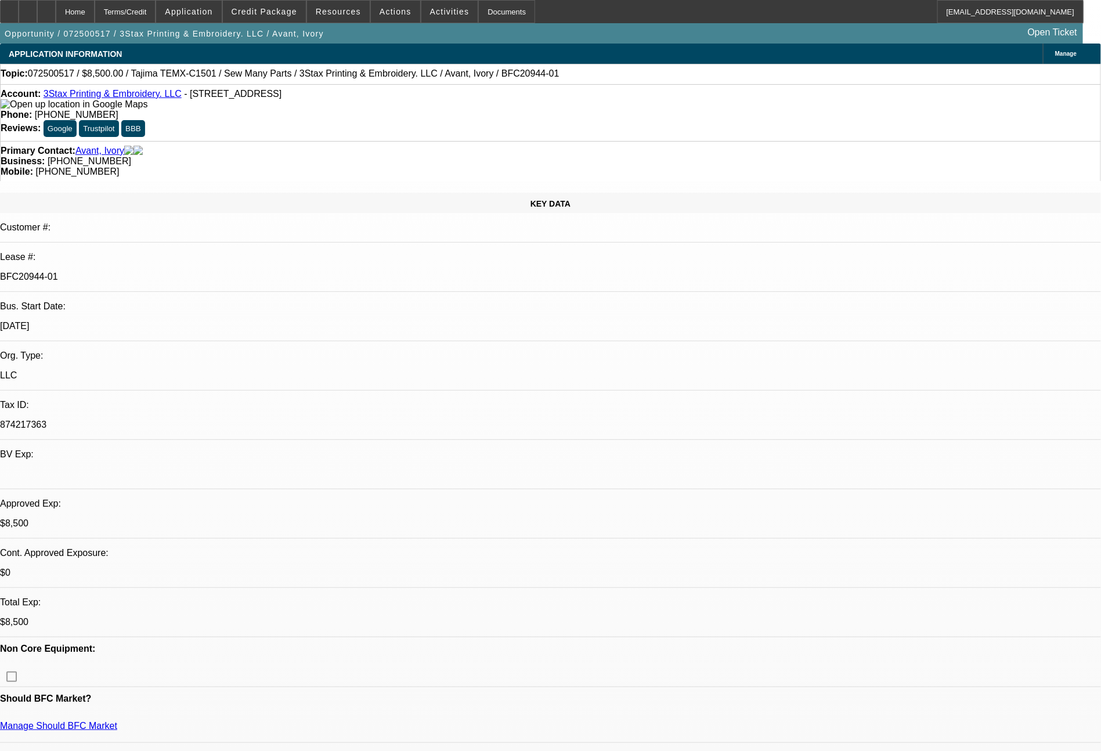
select select "0"
select select "2"
select select "0"
select select "6"
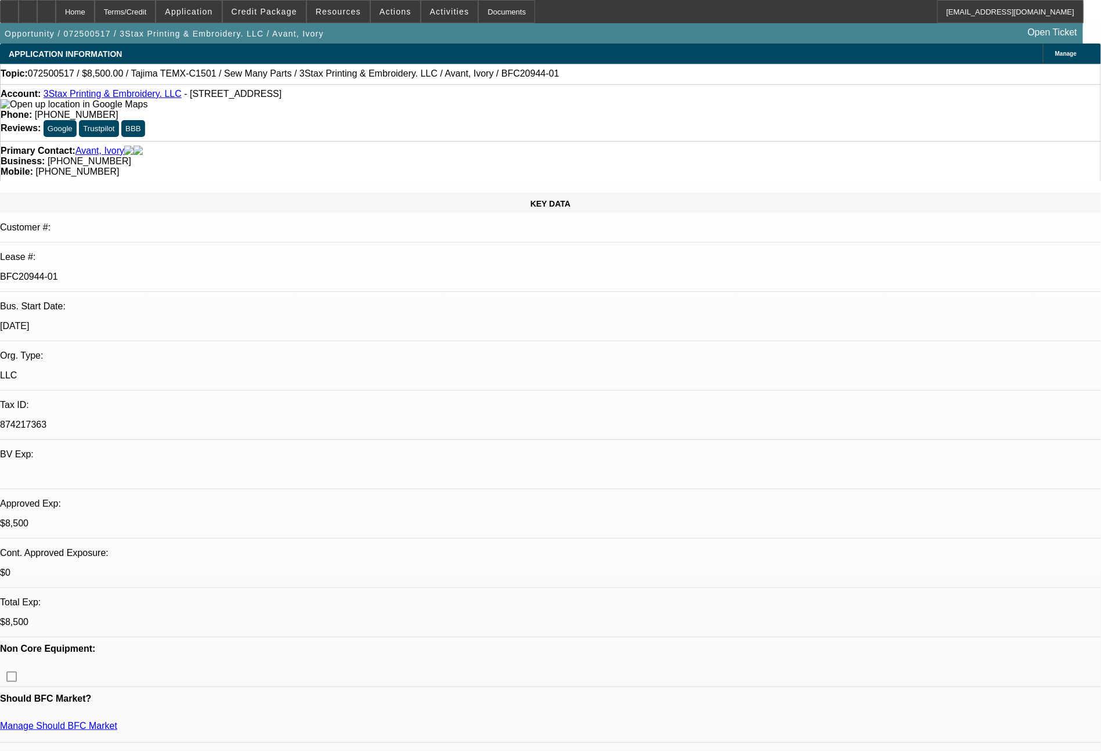
select select "0"
select select "2"
select select "0"
select select "6"
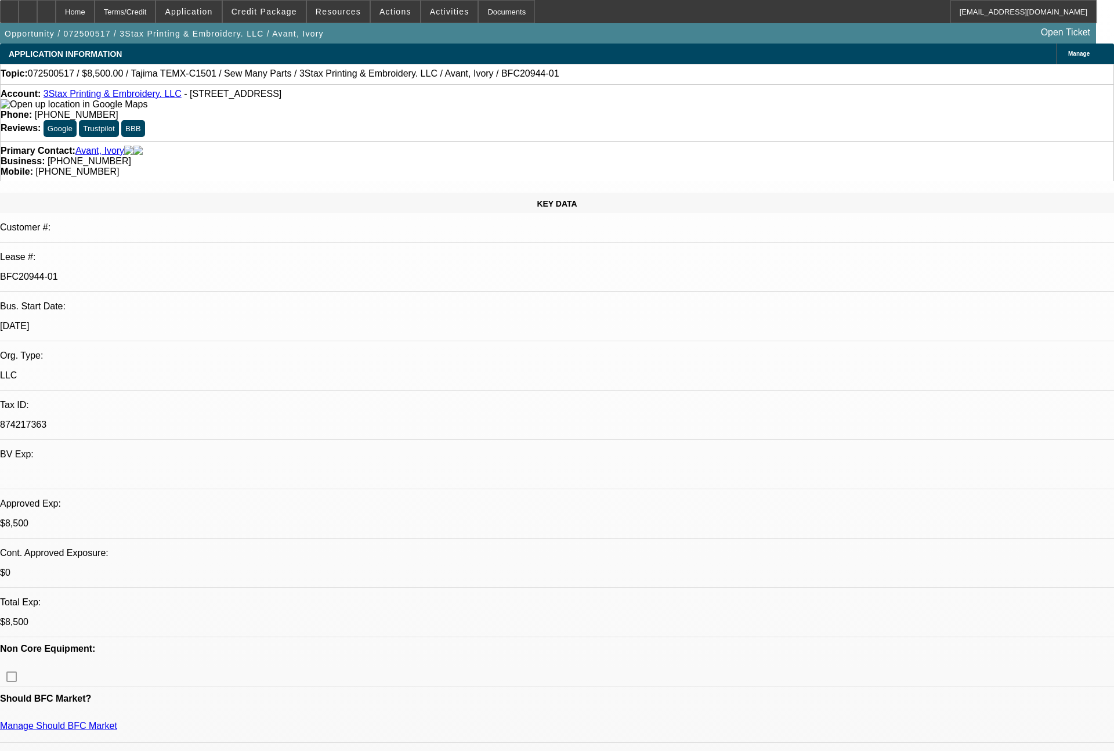
select select "0"
select select "2"
select select "0.1"
select select "4"
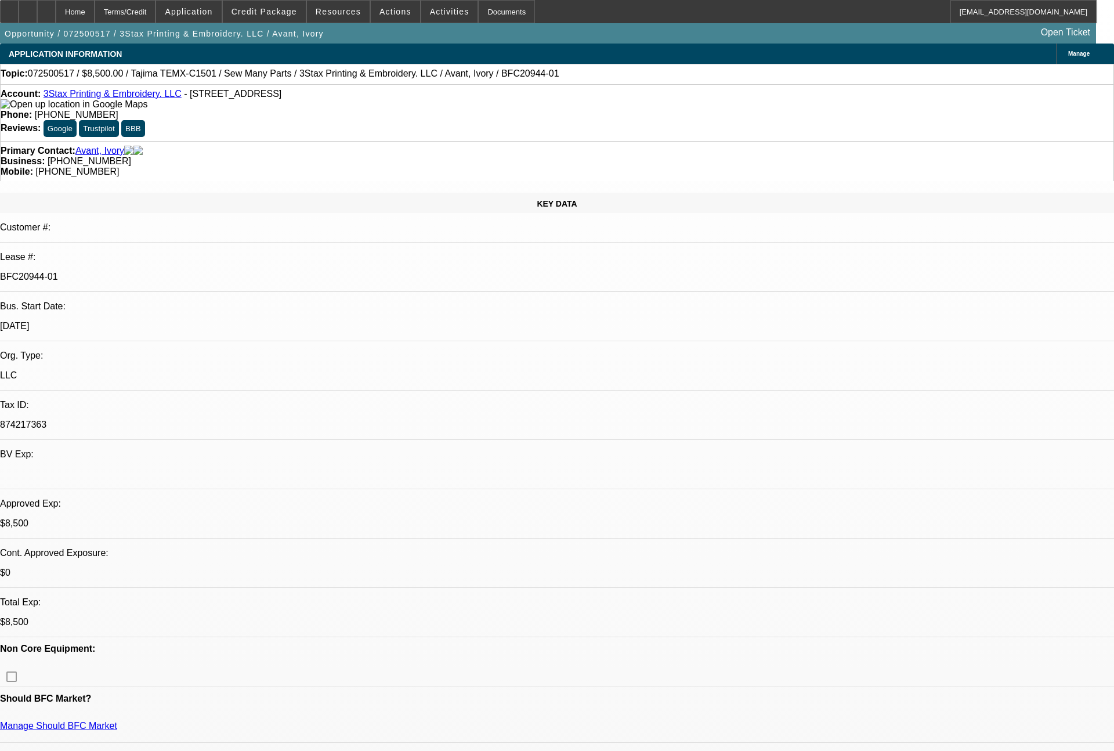
select select "0"
select select "2"
select select "0"
select select "6"
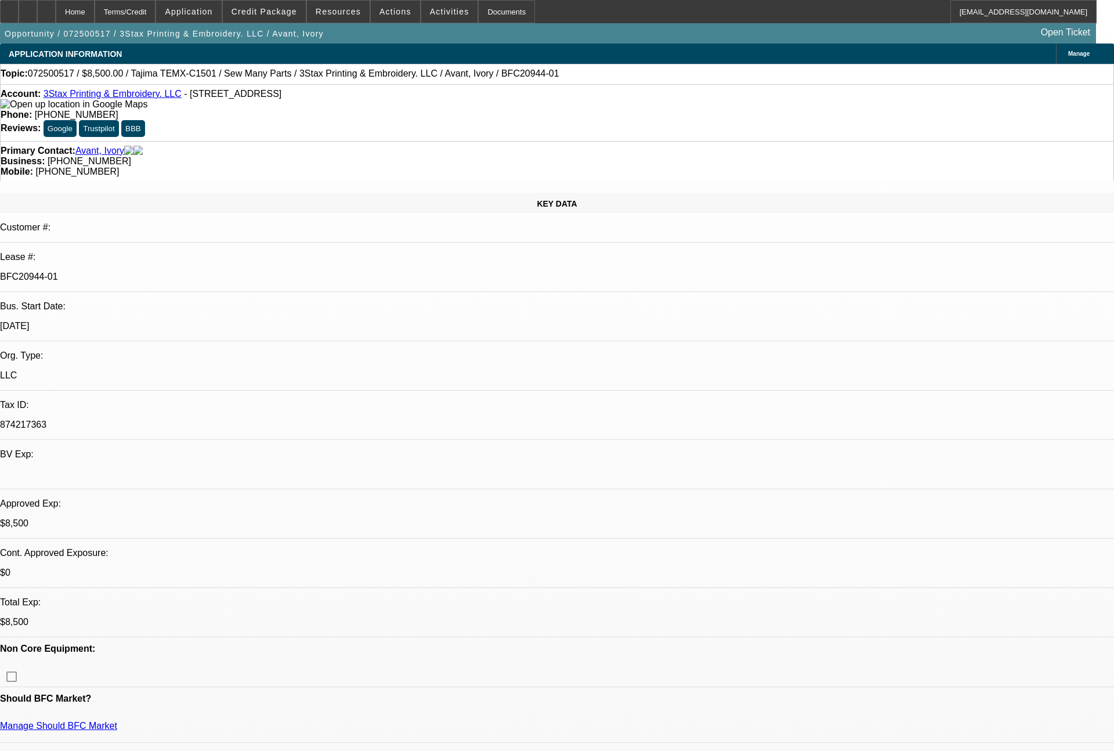
select select "0"
select select "2"
select select "0"
select select "6"
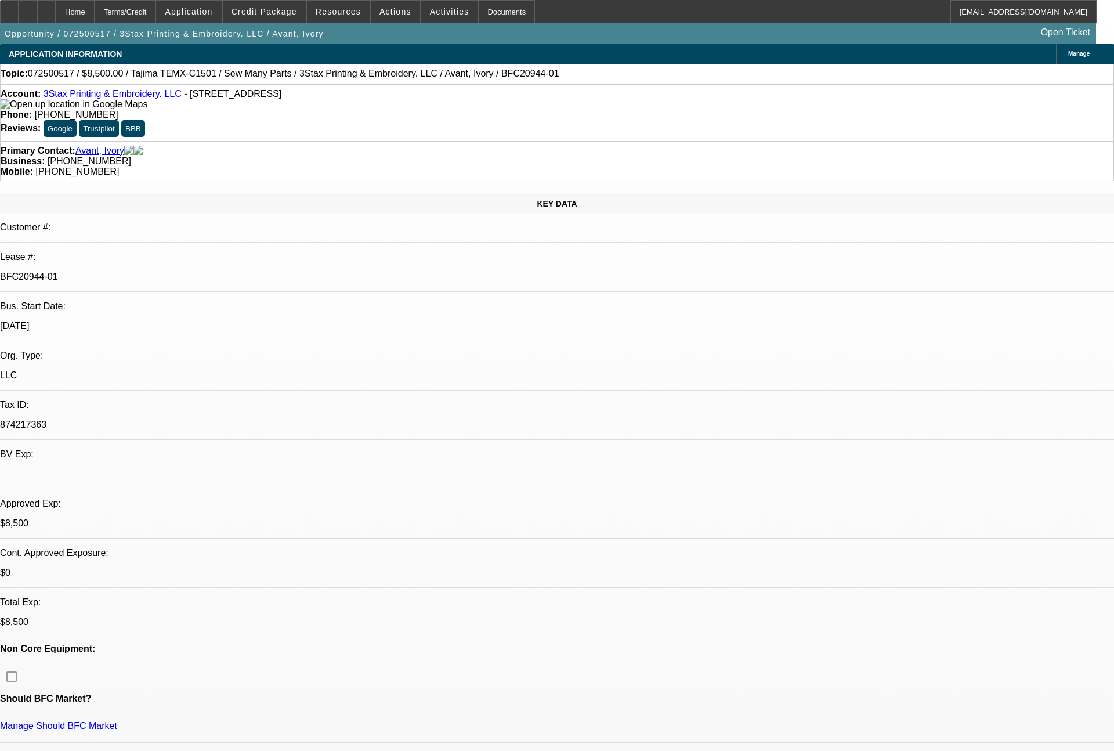
select select "0"
select select "2"
select select "0"
select select "6"
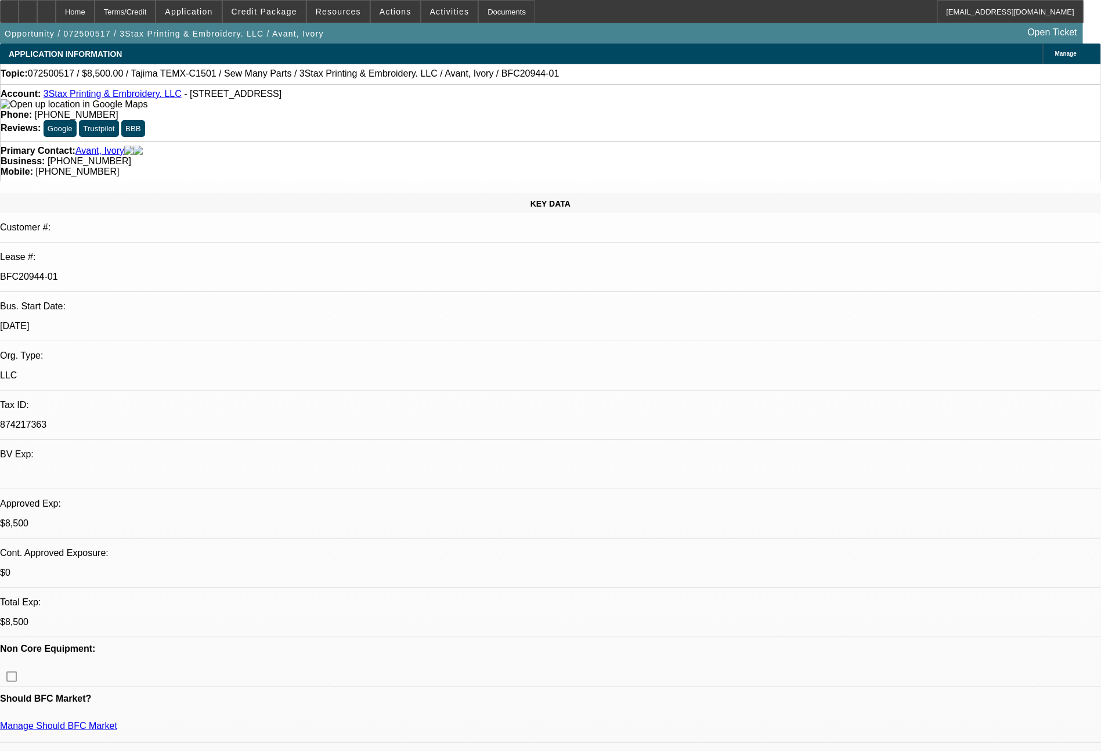
select select "0"
select select "2"
select select "0.1"
select select "4"
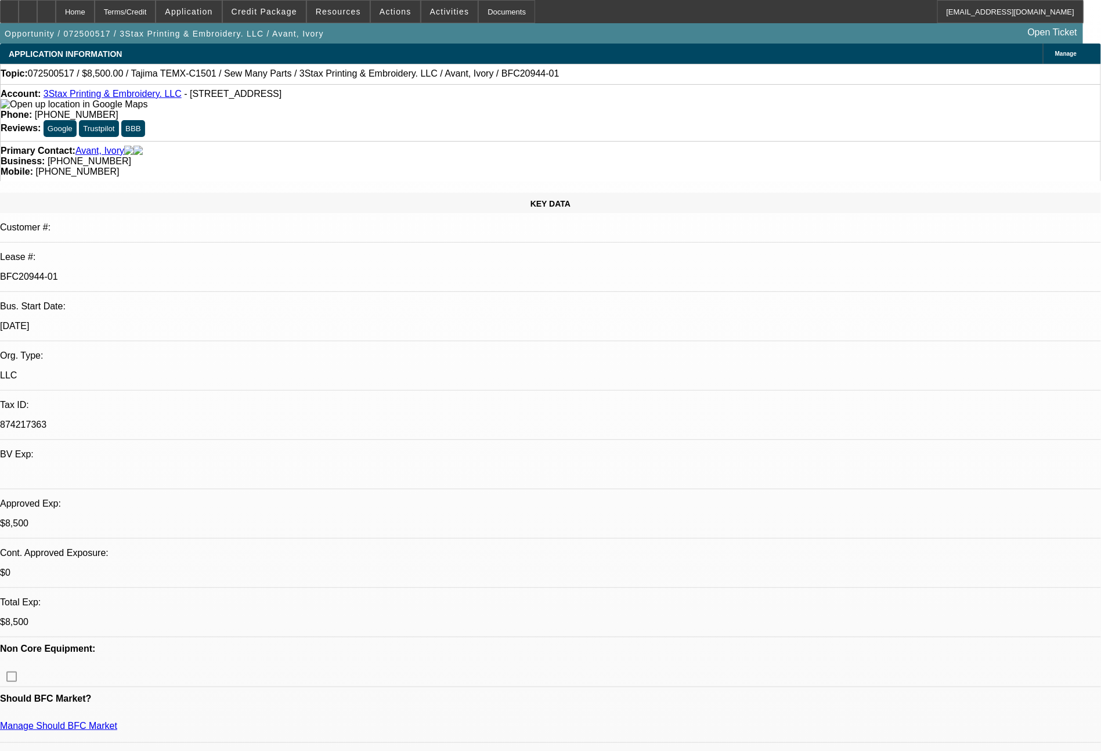
select select "0"
select select "2"
select select "0"
select select "6"
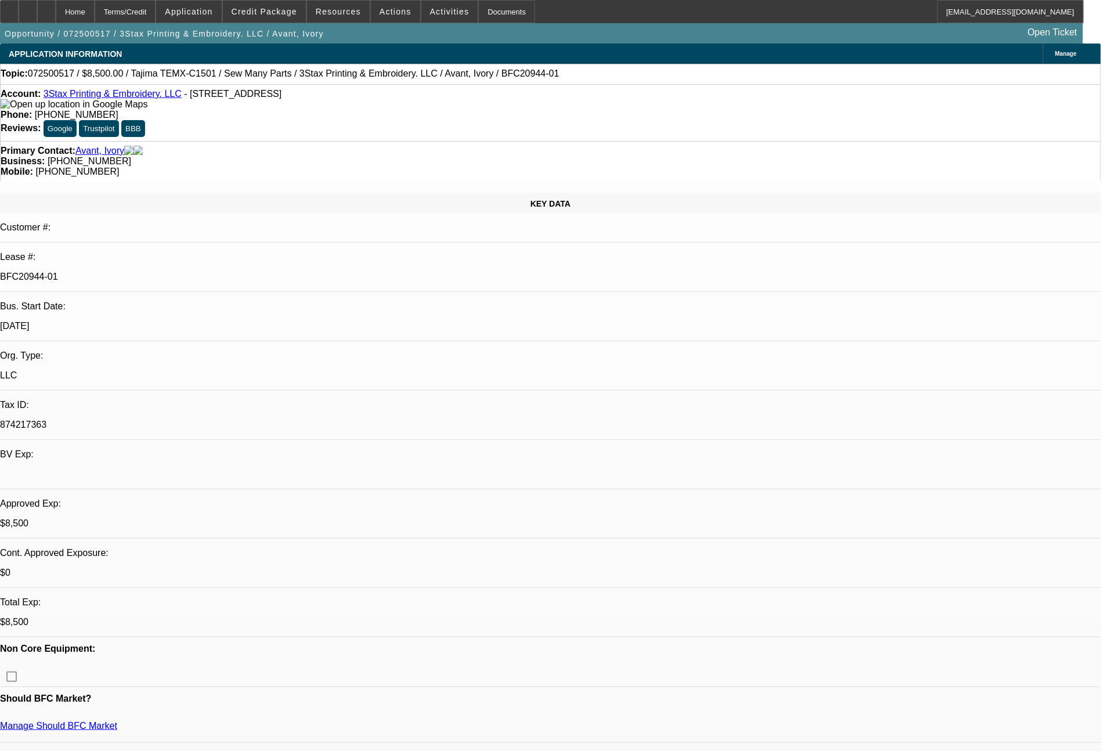
select select "0"
select select "2"
select select "0"
select select "6"
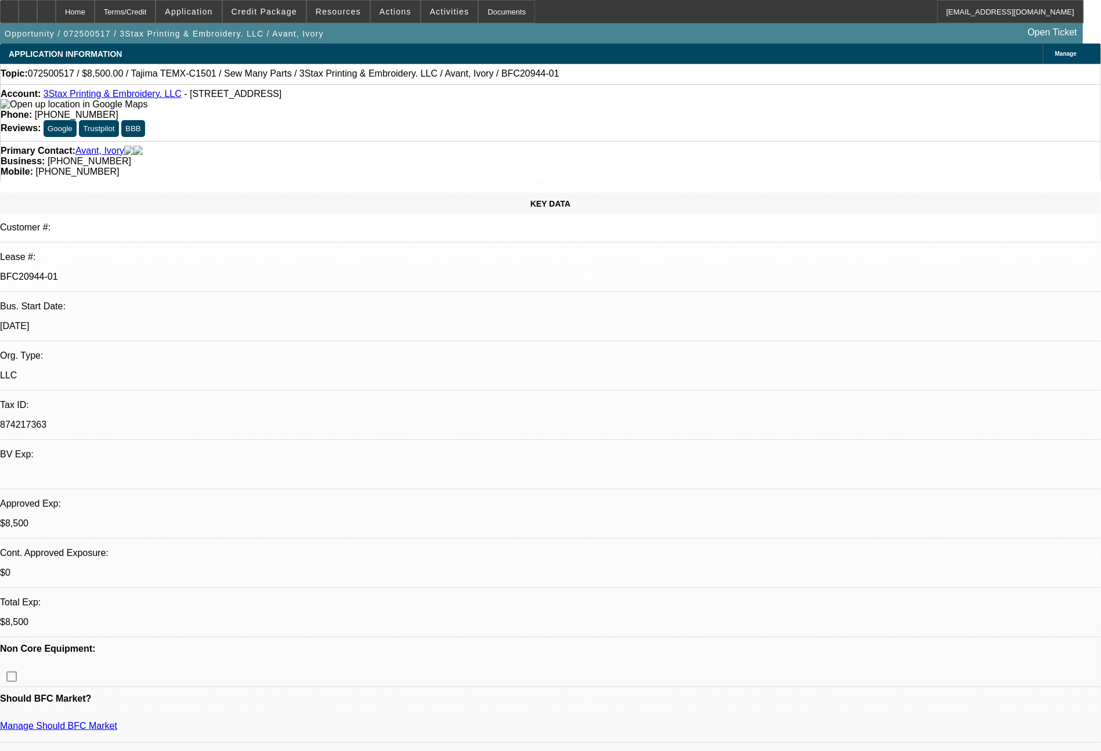
select select "0"
select select "2"
select select "0"
select select "6"
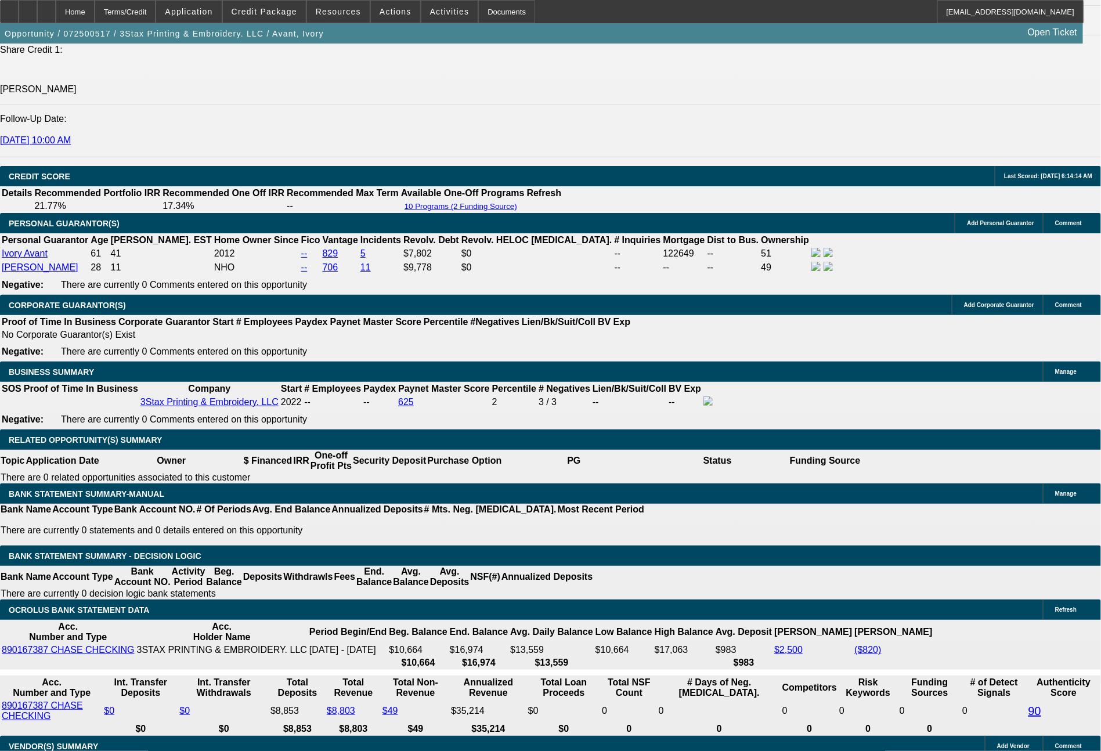
scroll to position [1708, 0]
